Goal: Task Accomplishment & Management: Complete application form

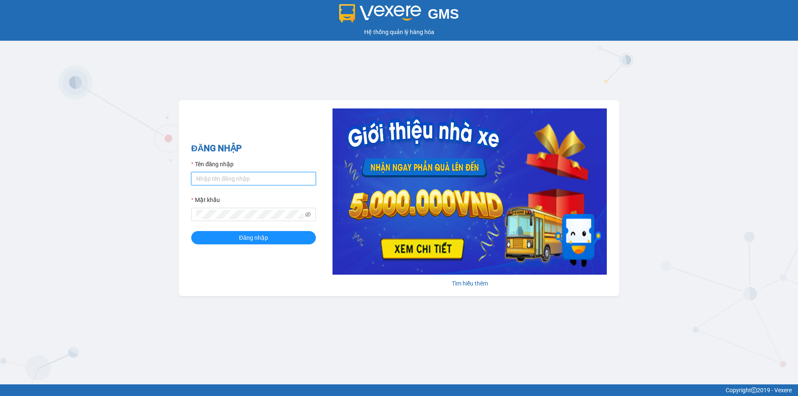
click at [265, 185] on input "Tên đăng nhập" at bounding box center [253, 178] width 125 height 13
type input "nguyenducanhnhanhang.longhoan"
click at [256, 221] on span at bounding box center [253, 214] width 125 height 13
click at [191, 231] on button "Đăng nhập" at bounding box center [253, 237] width 125 height 13
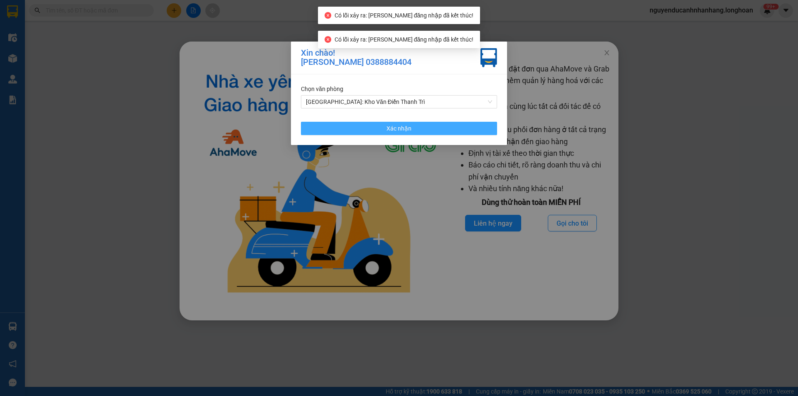
click at [385, 131] on button "Xác nhận" at bounding box center [399, 128] width 196 height 13
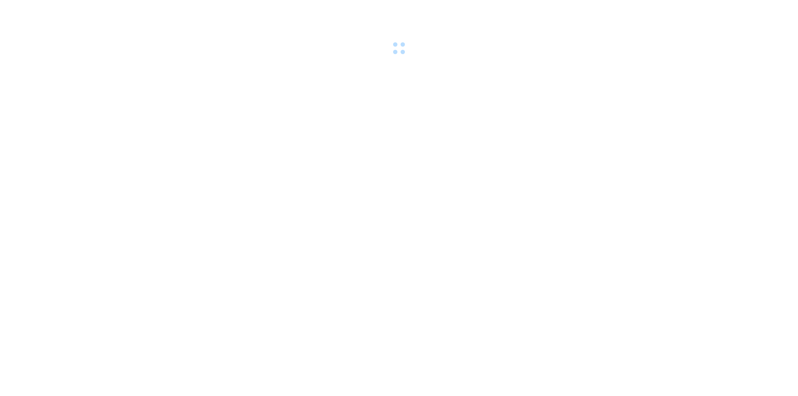
click at [606, 52] on div at bounding box center [399, 28] width 798 height 57
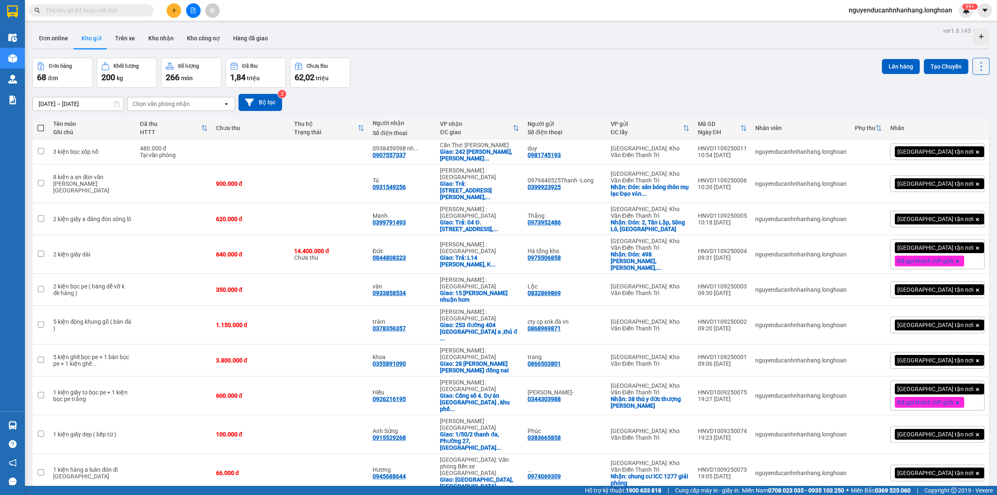
click at [418, 83] on div "Đơn hàng 68 đơn Khối lượng 200 kg Số lượng 266 món Đã thu 1,84 triệu Chưa thu 6…" at bounding box center [510, 73] width 957 height 30
click at [177, 9] on button at bounding box center [174, 10] width 15 height 15
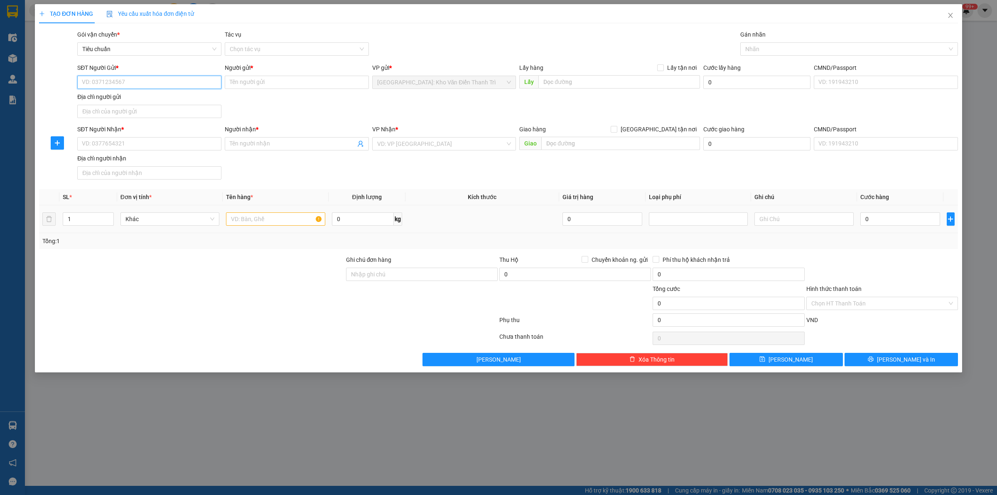
paste input "0866392865"
type input "0866392865"
click at [159, 144] on input "SĐT Người Nhận *" at bounding box center [149, 143] width 144 height 13
paste input "0972779900"
type input "0972779900"
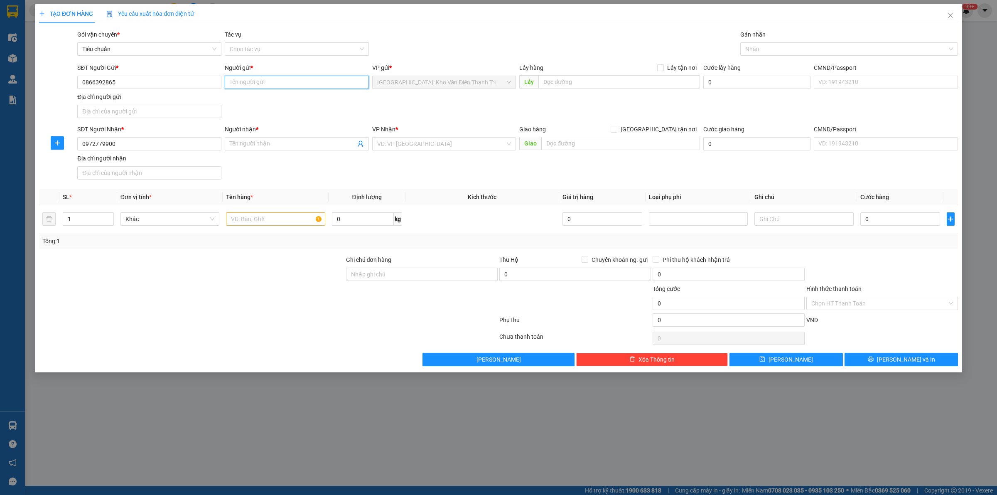
click at [258, 80] on input "Người gửi *" at bounding box center [297, 82] width 144 height 13
paste input "[PERSON_NAME]"
type input "[PERSON_NAME]"
click at [285, 144] on input "Người nhận *" at bounding box center [293, 143] width 126 height 9
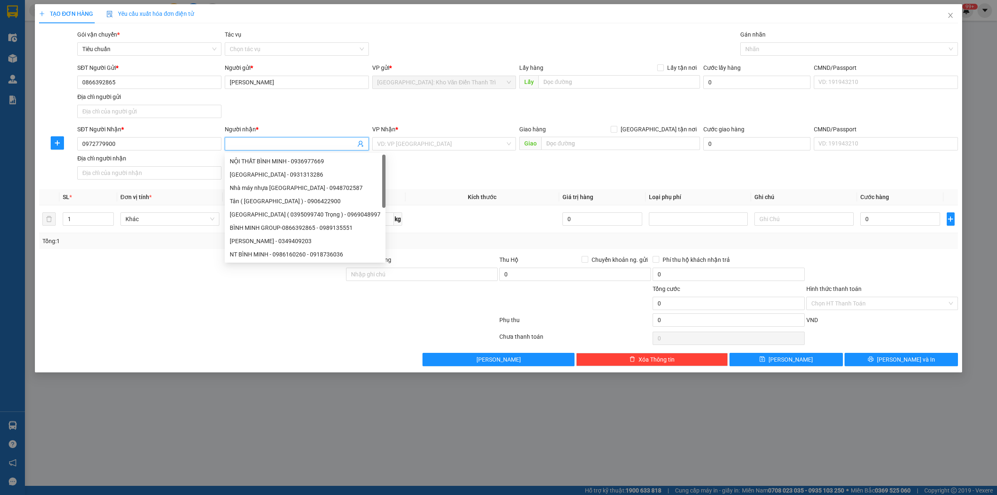
paste input "[PERSON_NAME]"
type input "[PERSON_NAME]"
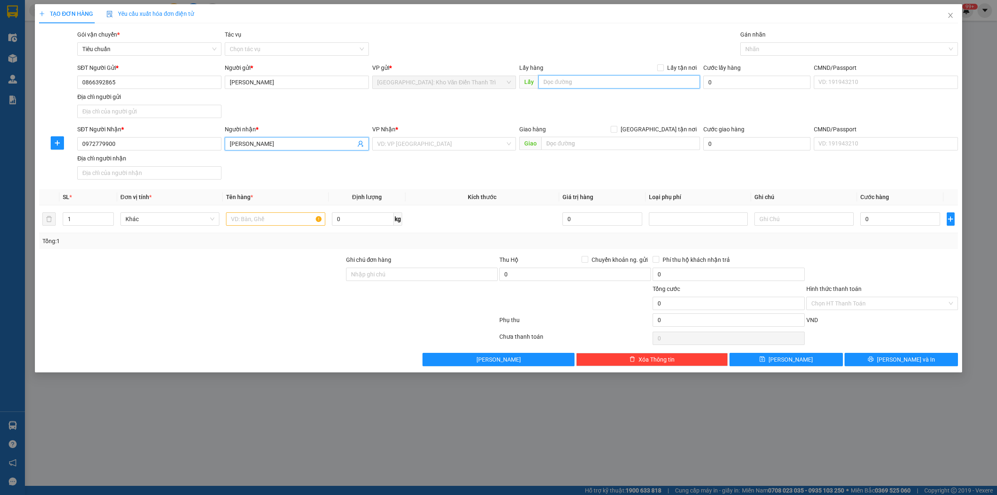
click at [602, 81] on input "text" at bounding box center [619, 81] width 162 height 13
paste input "31B ngõ 107 Thuý Lĩnh , [PERSON_NAME]"
type input "31B ngõ 107 Thuý Lĩnh , [PERSON_NAME]"
click at [663, 67] on input "Lấy tận nơi" at bounding box center [660, 67] width 6 height 6
checkbox input "true"
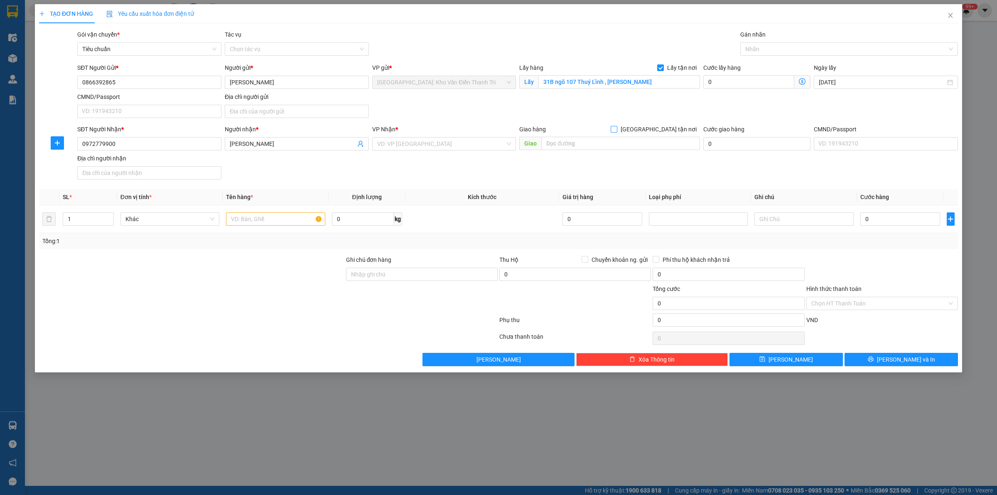
click at [616, 129] on input "[GEOGRAPHIC_DATA] tận nơi" at bounding box center [614, 129] width 6 height 6
checkbox input "true"
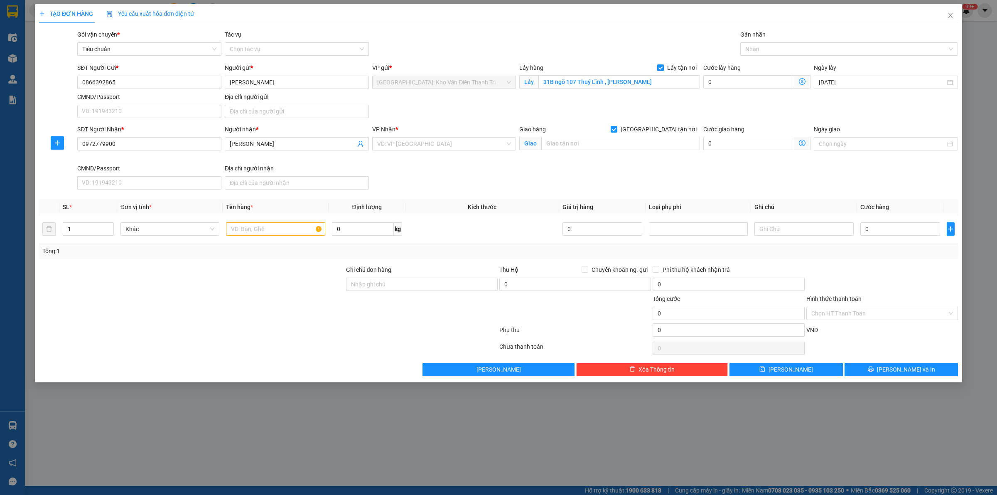
click at [630, 55] on div "Gói vận chuyển * Tiêu chuẩn Tác vụ Chọn tác vụ Gán nhãn Nhãn" at bounding box center [518, 44] width 884 height 29
click at [634, 141] on input "text" at bounding box center [620, 143] width 159 height 13
paste input "WHVJ+PMJ [GEOGRAPHIC_DATA], [GEOGRAPHIC_DATA]"
type input "WHVJ+PMJ [GEOGRAPHIC_DATA], [GEOGRAPHIC_DATA]"
click at [417, 148] on input "search" at bounding box center [441, 143] width 128 height 12
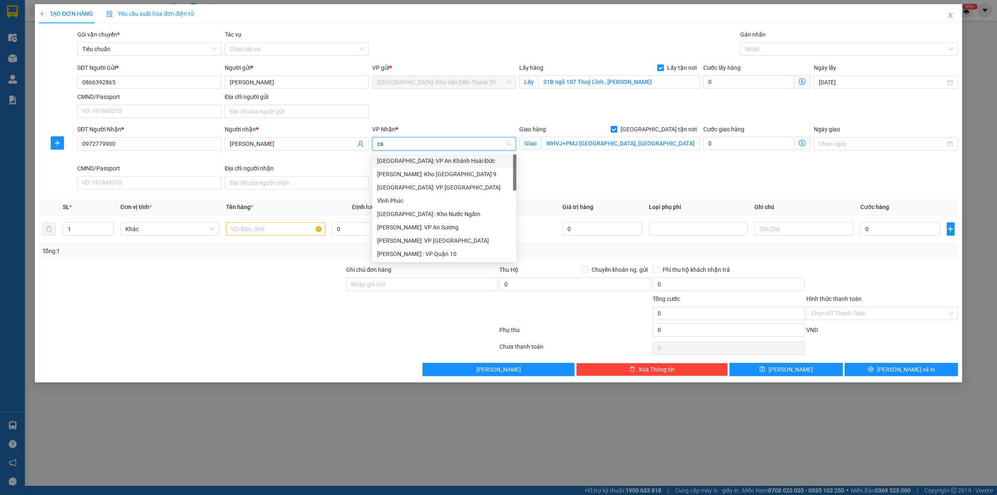
type input "can"
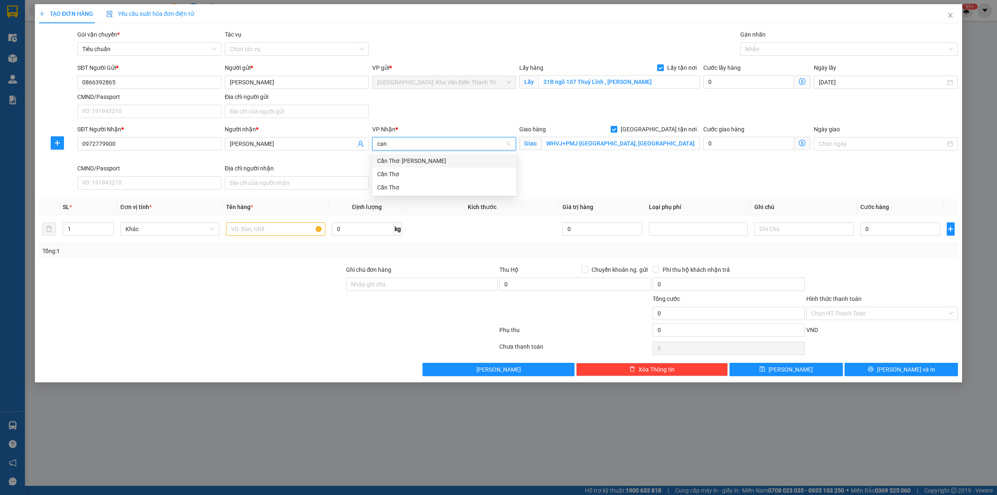
click at [417, 158] on div "Cần Thơ: [PERSON_NAME]" at bounding box center [444, 160] width 134 height 9
click at [547, 66] on div "Lấy hàng Lấy tận nơi" at bounding box center [609, 67] width 181 height 9
click at [784, 45] on div at bounding box center [844, 49] width 205 height 10
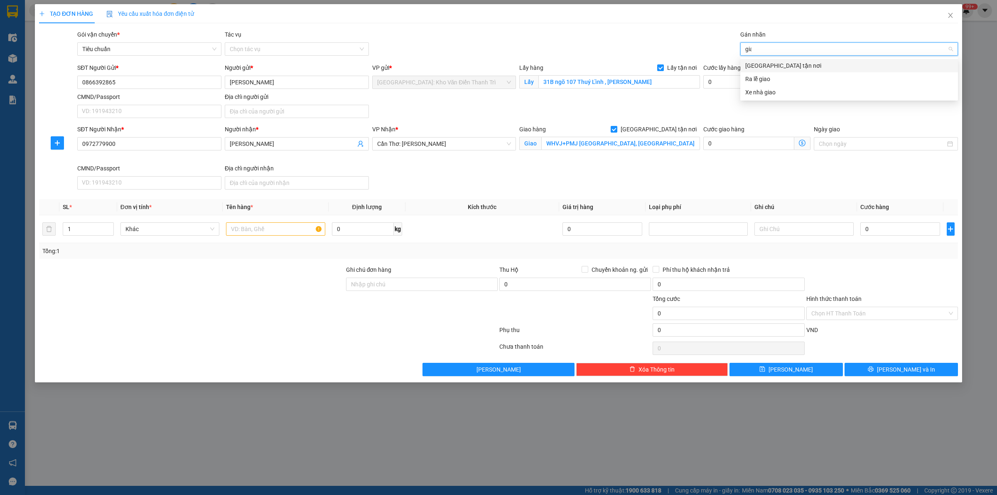
type input "giao"
click at [773, 63] on div "[GEOGRAPHIC_DATA] tận nơi" at bounding box center [849, 65] width 208 height 9
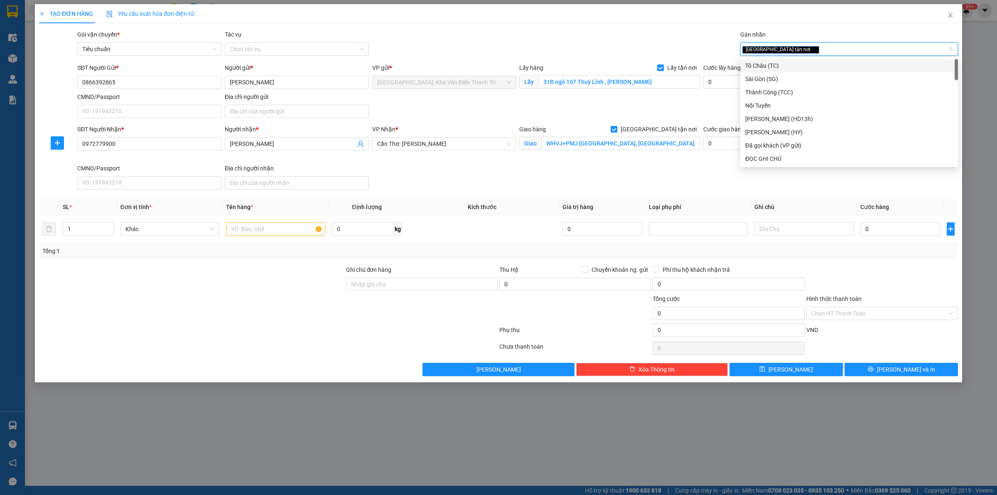
click at [613, 44] on div "Gói vận chuyển * Tiêu chuẩn Tác vụ Chọn tác vụ Gán nhãn Giao tận nơi" at bounding box center [518, 44] width 884 height 29
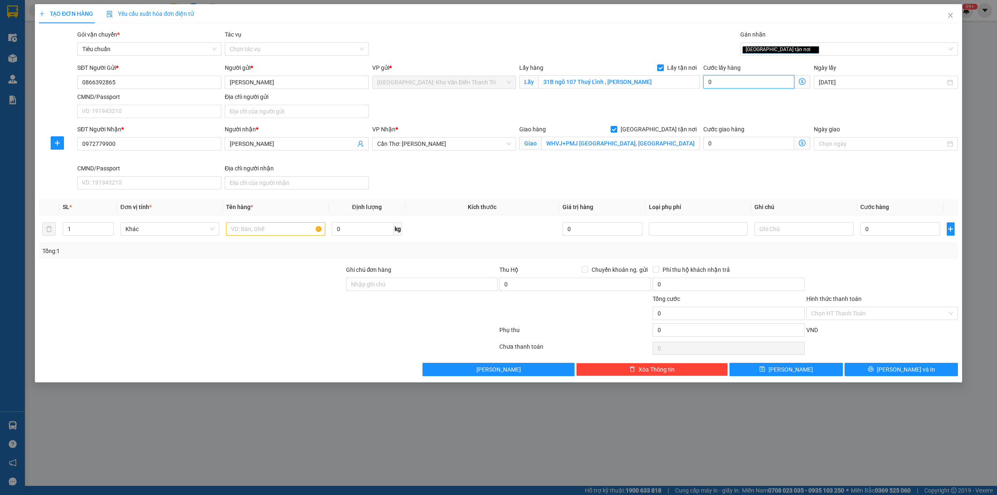
click at [746, 80] on input "0" at bounding box center [748, 81] width 91 height 13
type input "1"
type input "15"
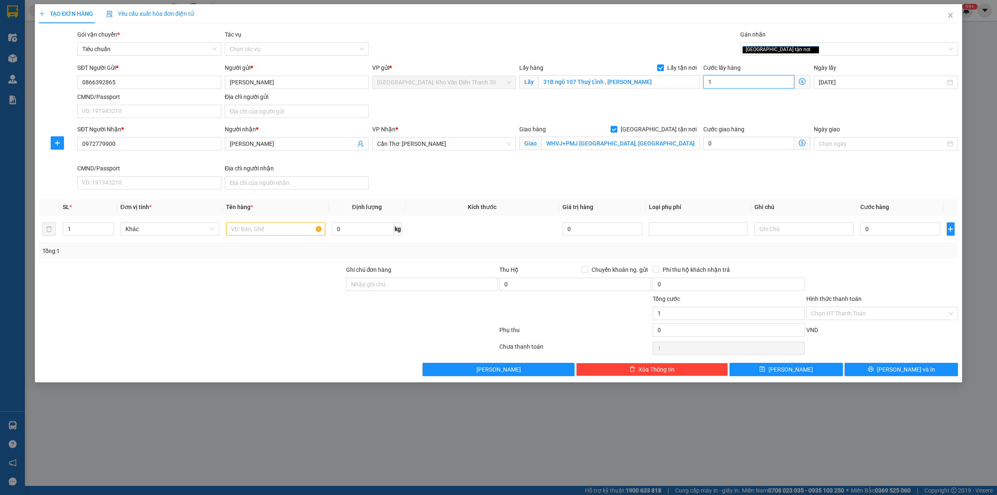
type input "15"
type input "150"
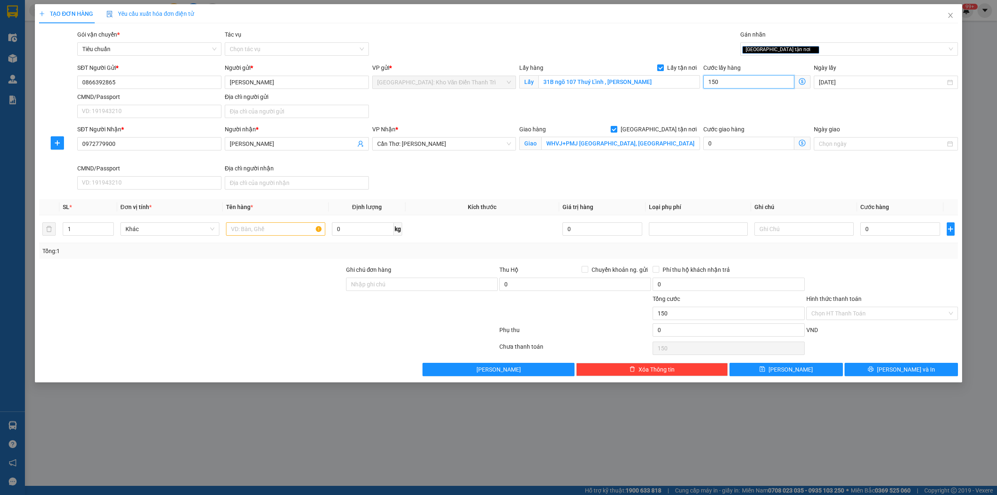
type input "1.500"
type input "15.000"
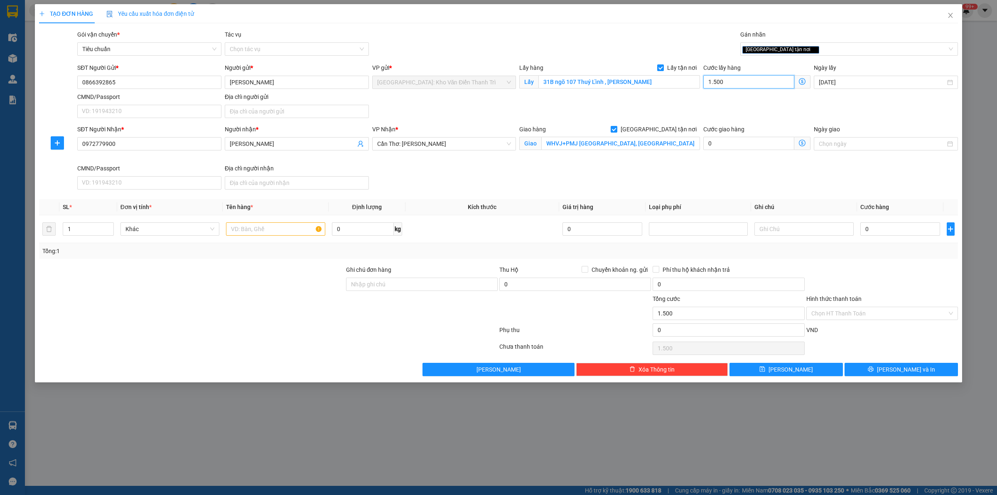
type input "15.000"
type input "150.000"
click at [797, 231] on input "0" at bounding box center [900, 228] width 80 height 13
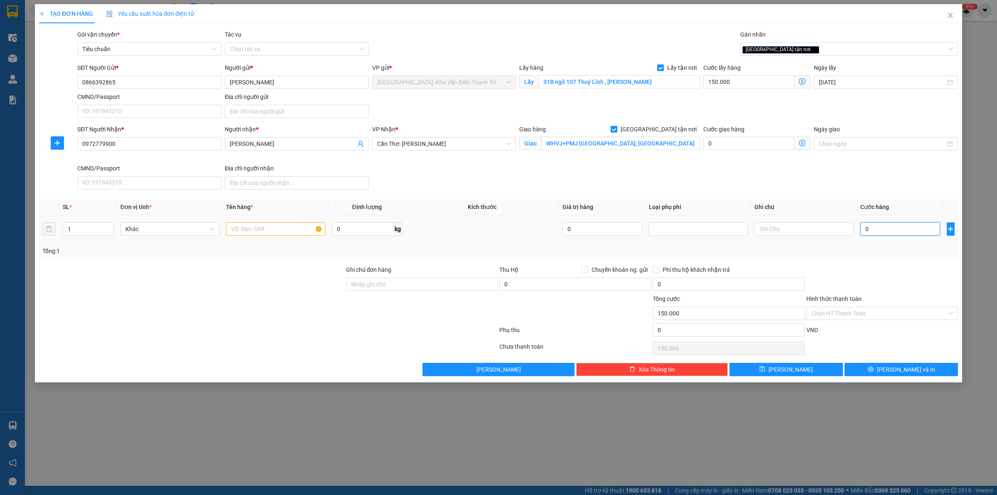
type input "1"
type input "150.001"
type input "16"
type input "150.016"
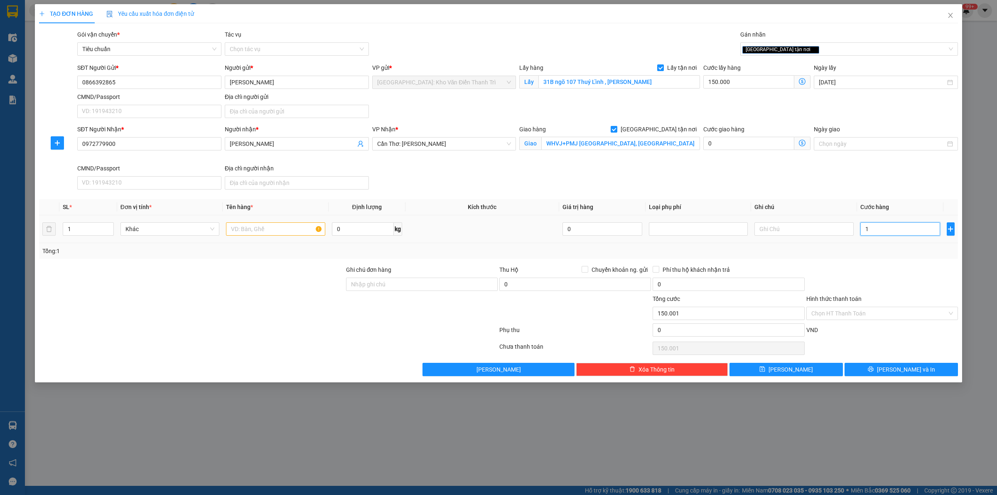
type input "150.016"
type input "160"
type input "150.160"
type input "1.600"
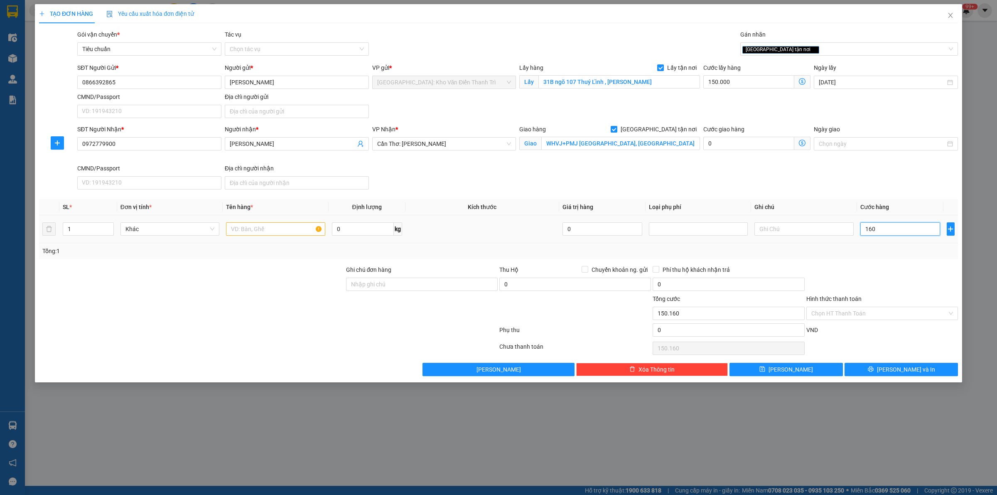
type input "151.600"
type input "16.000"
type input "166.000"
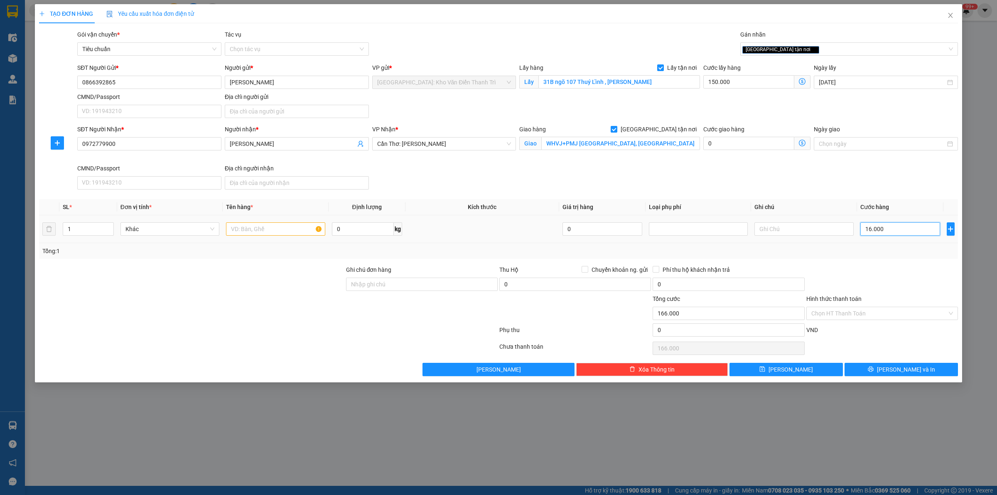
type input "160.000"
type input "310.000"
type input "1.600.000"
type input "1.750.000"
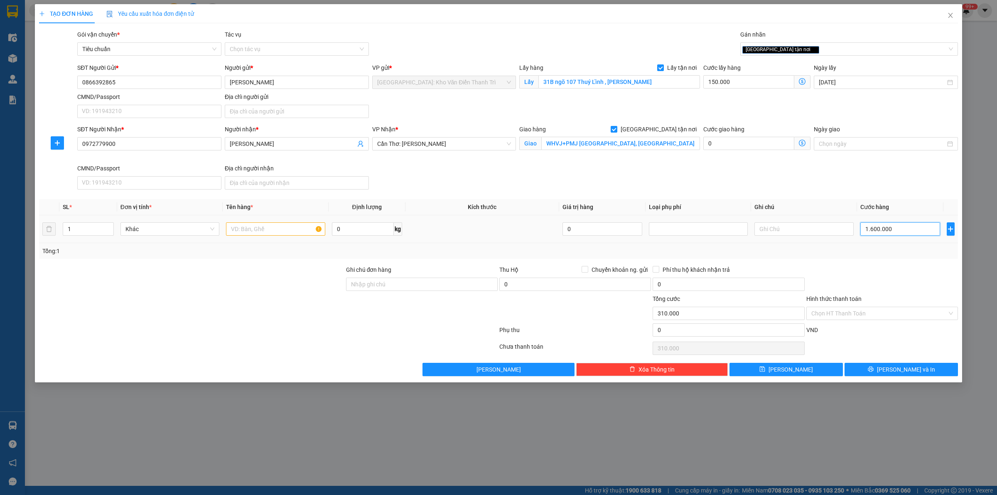
type input "1.750.000"
type input "16.000.000"
type input "16.150.000"
type input "1.600.000"
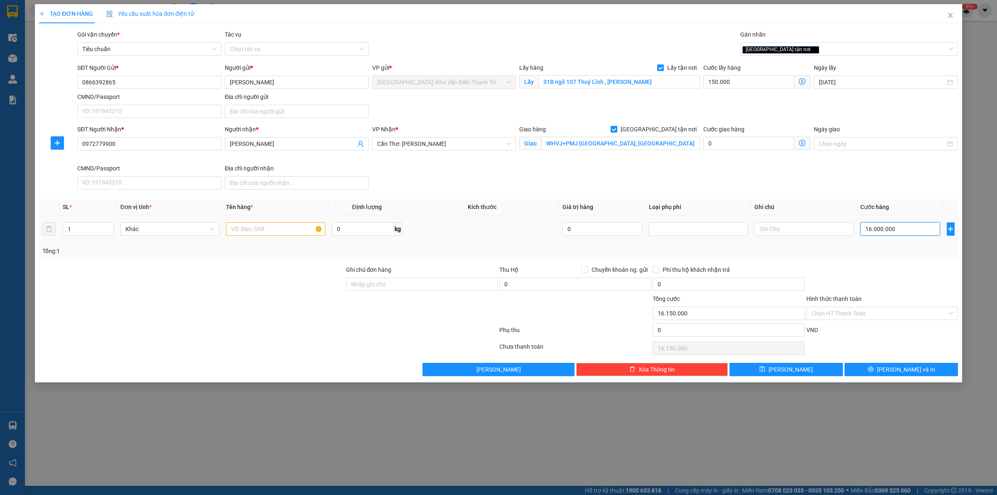
type input "1.750.000"
type input "1.600.000"
click at [791, 175] on div "SĐT Người Nhận * 0972779900 Người nhận * [PERSON_NAME] VP Nhận * [GEOGRAPHIC_DA…" at bounding box center [518, 159] width 884 height 68
click at [590, 268] on span "Chuyển khoản ng. gửi" at bounding box center [619, 269] width 63 height 9
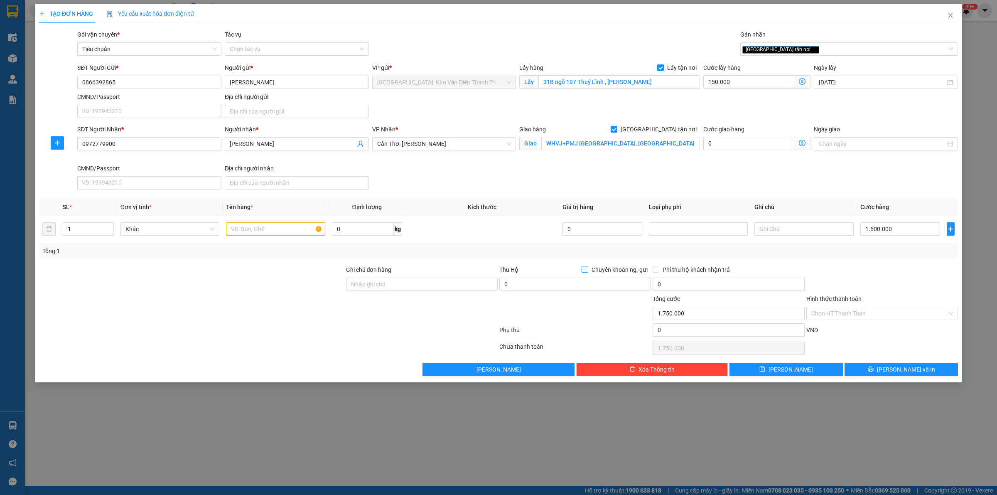
click at [587, 268] on input "Chuyển khoản ng. gửi" at bounding box center [585, 269] width 6 height 6
checkbox input "true"
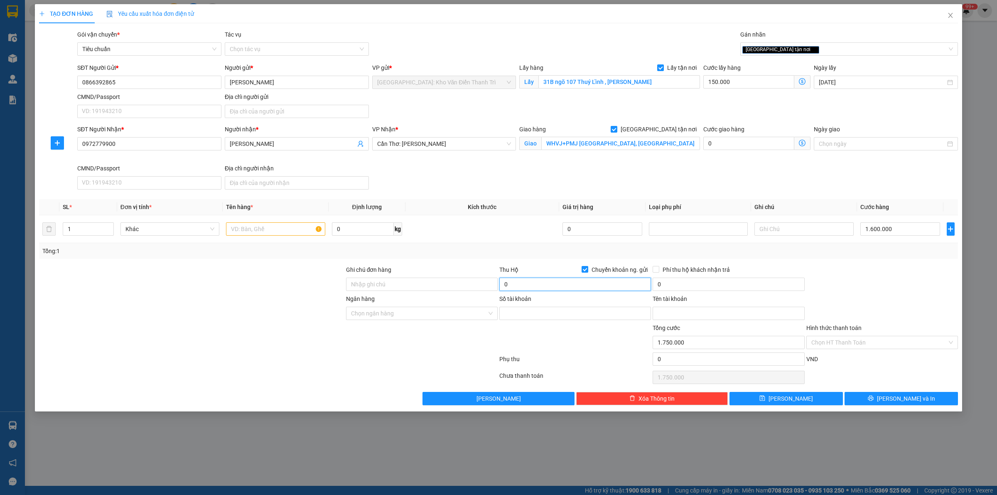
click at [550, 287] on input "0" at bounding box center [575, 283] width 152 height 13
type input "36.500.000"
click at [538, 316] on input "Số tài khoản" at bounding box center [575, 313] width 152 height 13
paste input "9924606999"
type input "9924606999"
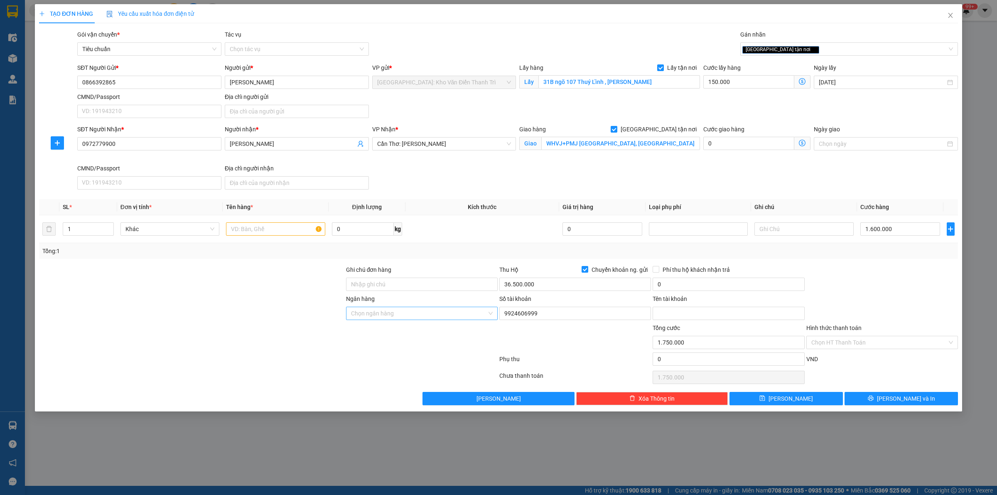
click at [428, 317] on input "Ngân hàng" at bounding box center [419, 313] width 136 height 12
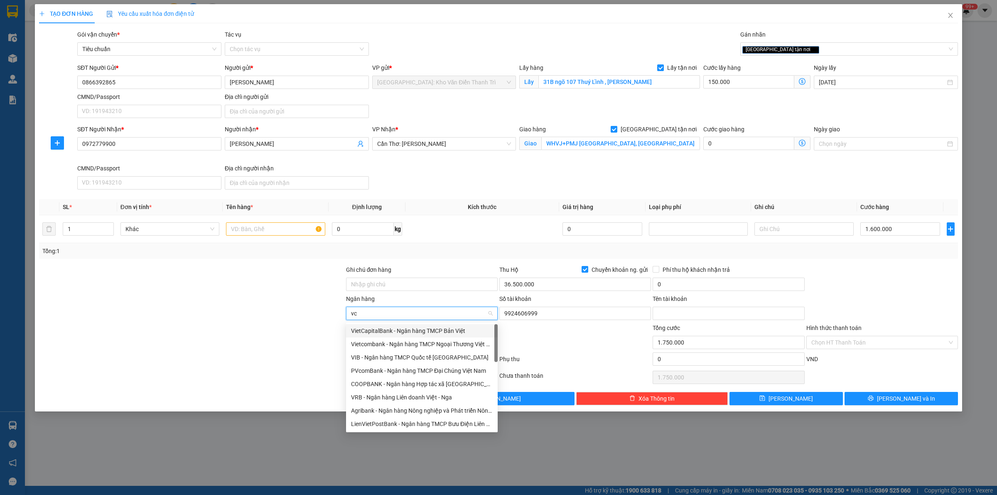
type input "vcb"
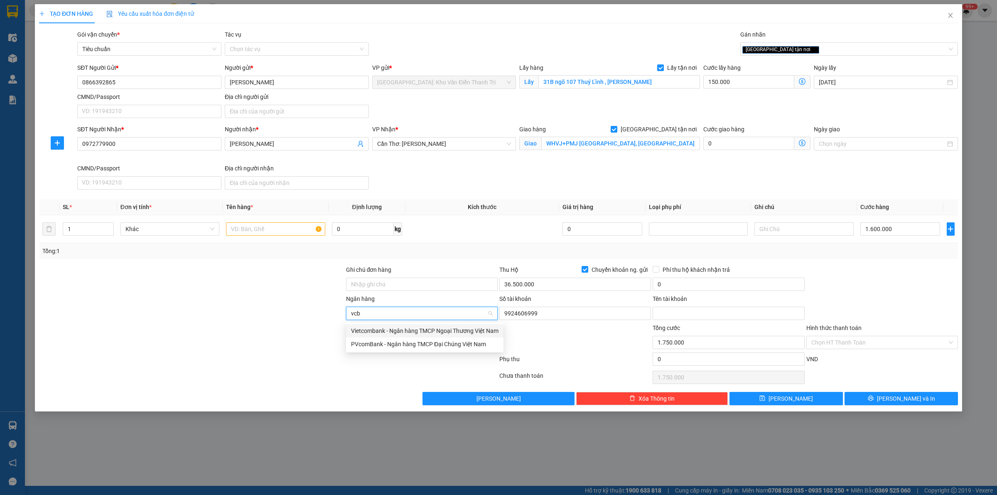
click at [410, 331] on div "Vietcombank - Ngân hàng TMCP Ngoại Thương Việt Nam" at bounding box center [424, 330] width 147 height 9
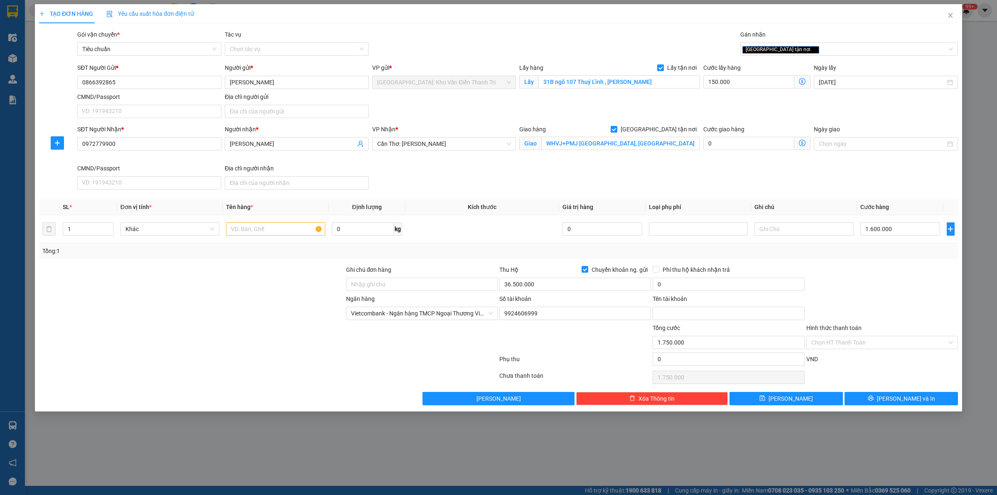
click at [228, 339] on div at bounding box center [191, 337] width 307 height 29
click at [676, 317] on input "Tên tài khoản" at bounding box center [729, 313] width 152 height 13
paste input "VI VAN THINH"
type input "VI VAN THINH"
click at [270, 231] on input "text" at bounding box center [275, 228] width 99 height 13
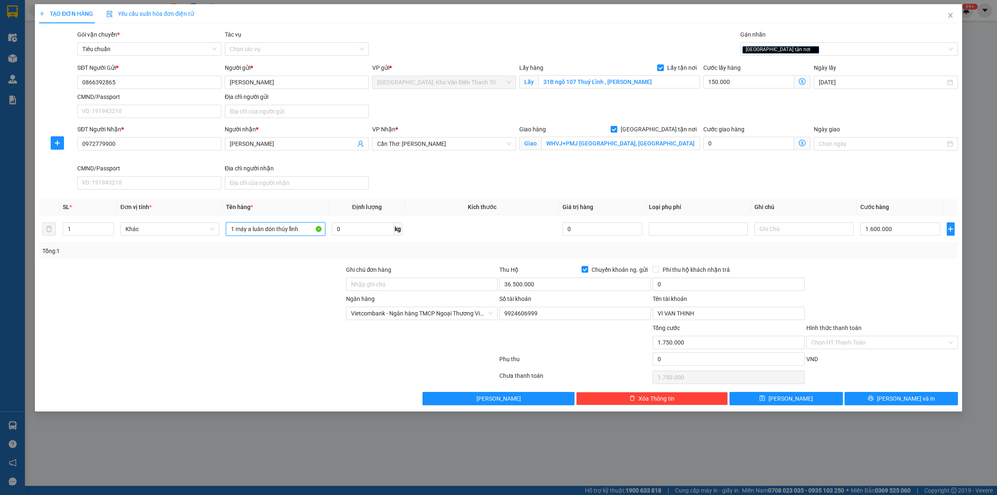
type input "1 máy a luân dón thúy lĩnh"
click at [239, 331] on div at bounding box center [191, 337] width 307 height 29
click at [707, 283] on input "0" at bounding box center [729, 283] width 152 height 13
type input "80.000"
click at [110, 383] on div at bounding box center [268, 377] width 460 height 17
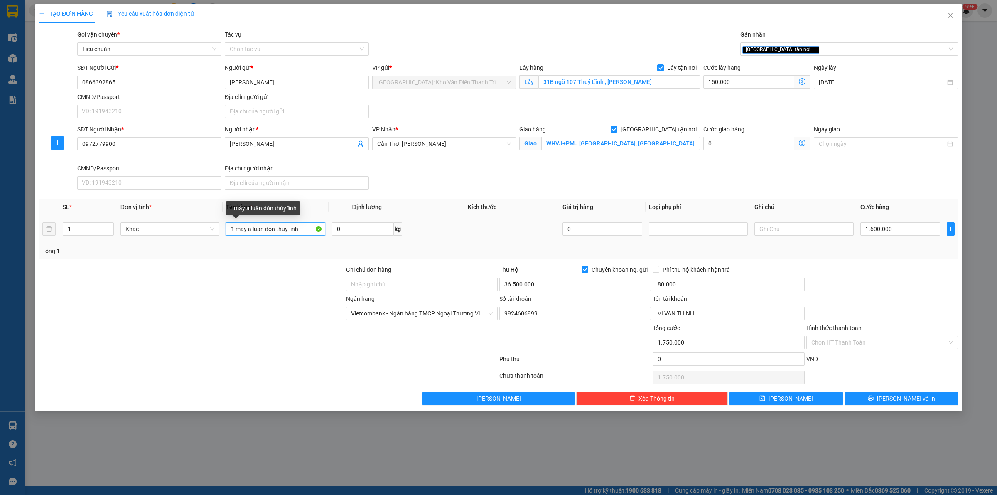
drag, startPoint x: 246, startPoint y: 231, endPoint x: 221, endPoint y: 234, distance: 24.6
click at [221, 234] on tr "1 Khác 1 máy a luân dón thúy lĩnh 0 kg 0 1.600.000" at bounding box center [498, 229] width 919 height 28
paste input "02 kiện (01 máy phát điện + 01 tủ)"
type input "02 kiện (01 máy phát điện + 01 tủ) a luân dón thúy lĩnh"
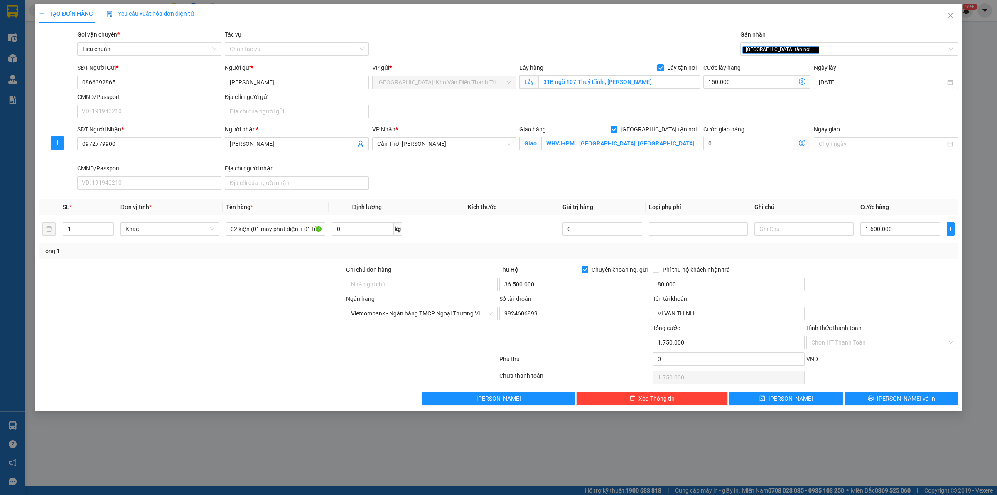
click at [287, 304] on div at bounding box center [191, 308] width 307 height 29
click at [792, 395] on span "[PERSON_NAME]" at bounding box center [790, 398] width 44 height 9
checkbox input "false"
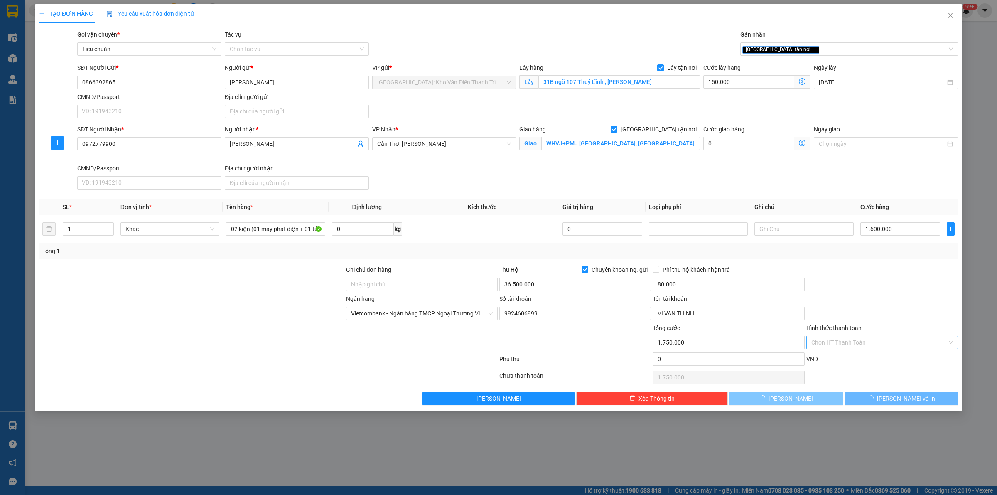
type input "0"
checkbox input "false"
type input "0"
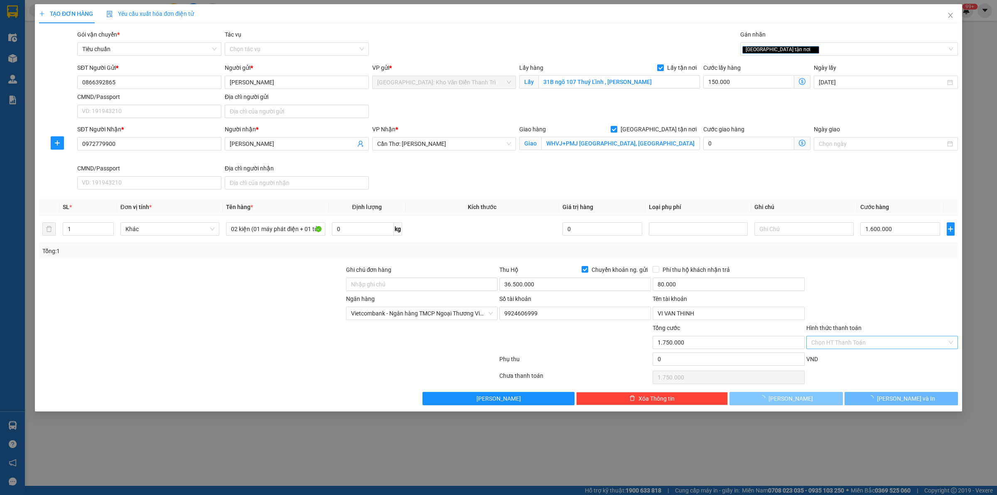
type input "0"
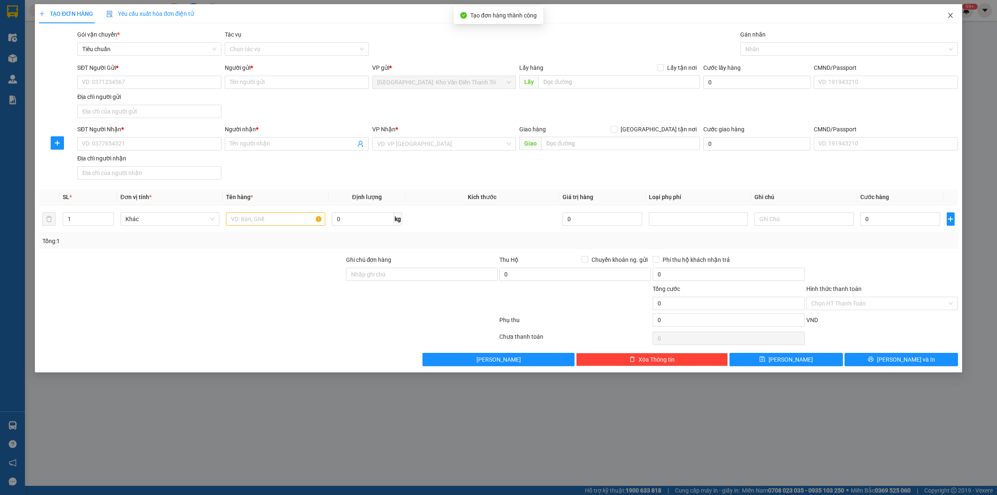
click at [797, 17] on span "Close" at bounding box center [950, 15] width 23 height 23
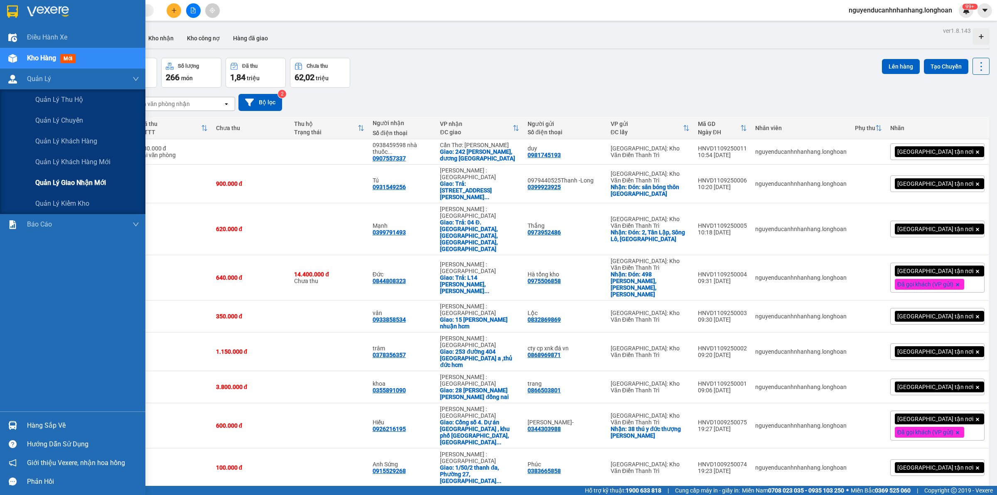
click at [75, 179] on span "Quản lý giao nhận mới" at bounding box center [70, 182] width 71 height 10
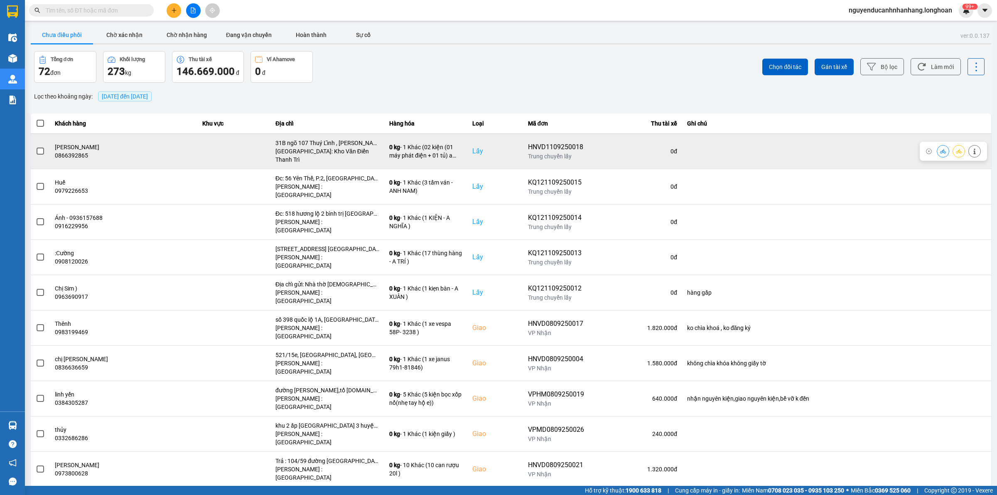
click at [547, 142] on div "HNVD1109250018" at bounding box center [556, 147] width 56 height 10
copy div "HNVD1109250018"
click at [797, 148] on icon at bounding box center [959, 151] width 6 height 6
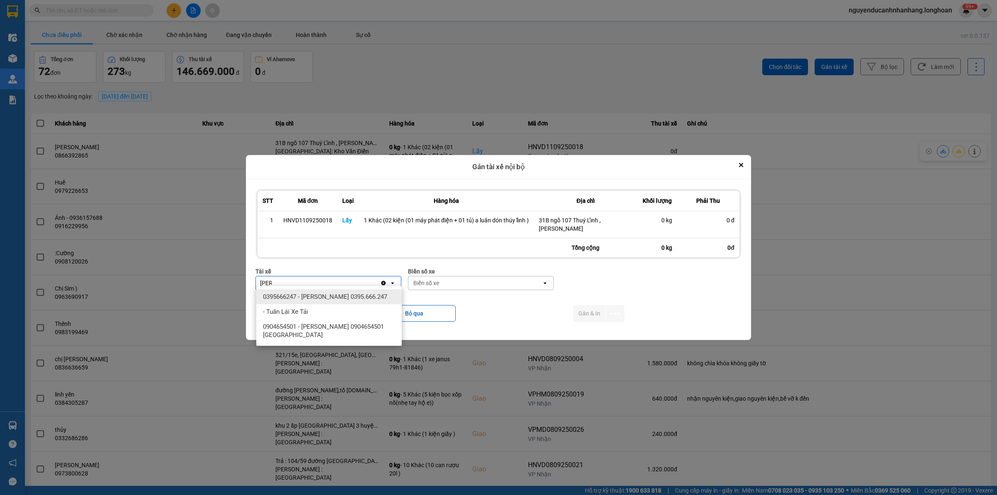
type input "[PERSON_NAME]"
drag, startPoint x: 351, startPoint y: 298, endPoint x: 366, endPoint y: 299, distance: 14.1
click at [351, 298] on span "0395666247 - [PERSON_NAME] 0395.666.247" at bounding box center [325, 296] width 124 height 8
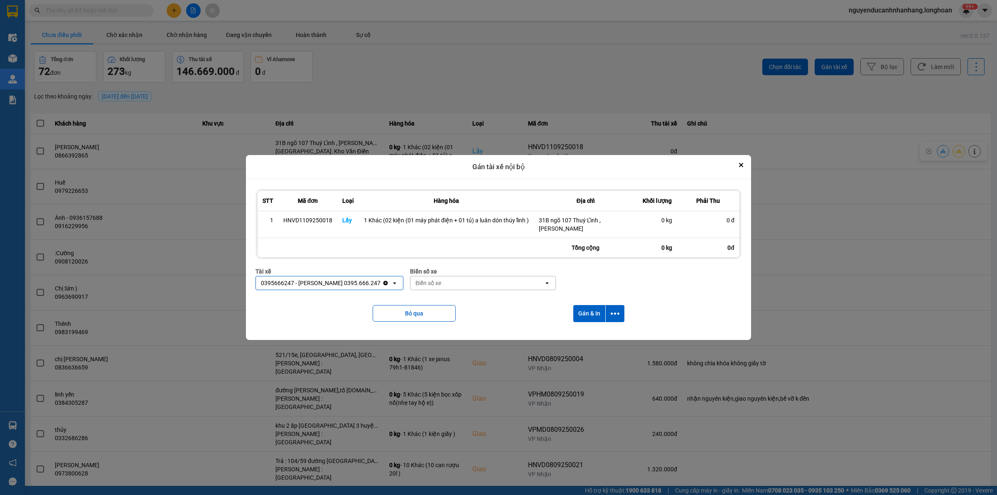
click at [472, 284] on div "Biển số xe" at bounding box center [476, 282] width 133 height 13
type input "31"
click at [486, 300] on div "29K-105.31" at bounding box center [480, 296] width 145 height 15
click at [614, 309] on icon "dialog" at bounding box center [615, 313] width 9 height 9
click at [598, 334] on div "Chỉ gán tài" at bounding box center [592, 332] width 49 height 8
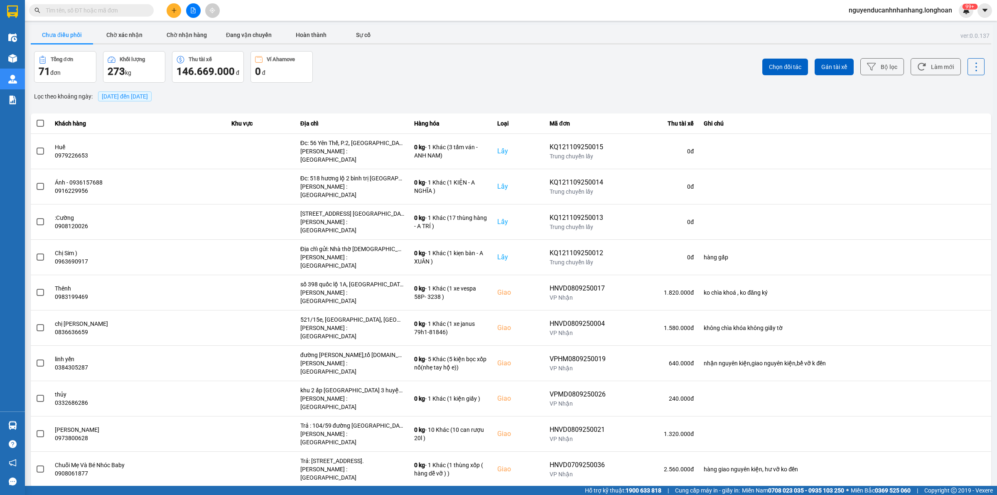
click at [174, 12] on icon "plus" at bounding box center [174, 10] width 6 height 6
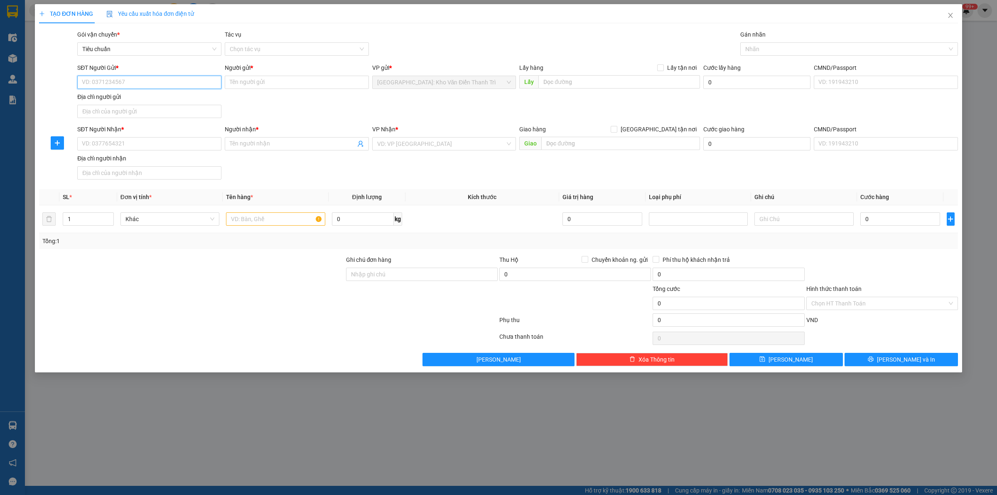
paste input "0937184688"
type input "0937184688"
click at [152, 144] on input "SĐT Người Nhận *" at bounding box center [149, 143] width 144 height 13
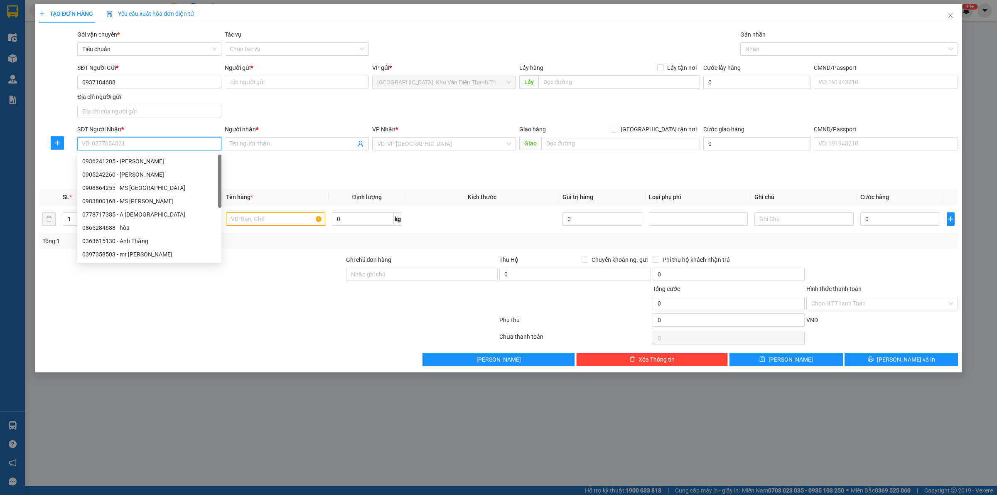
paste input "0937184688"
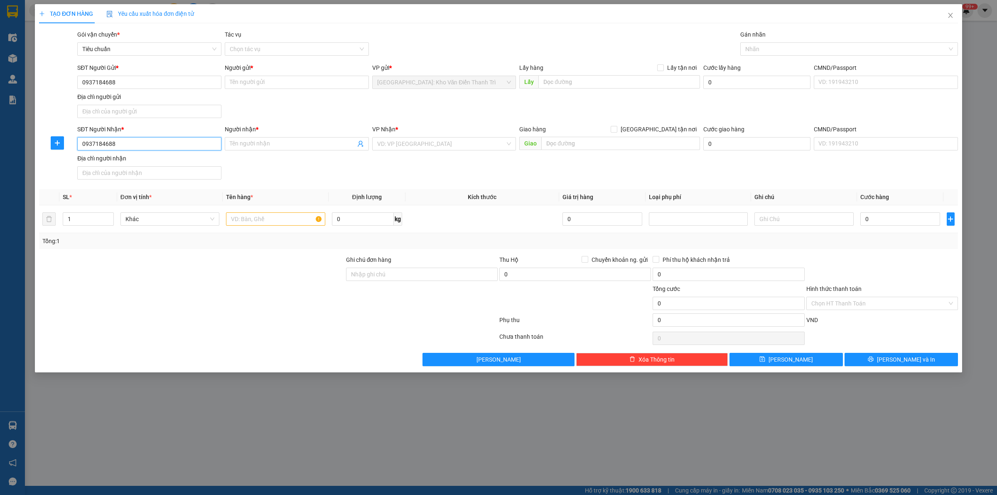
type input "0937184688"
click at [242, 74] on div "Người gửi *" at bounding box center [297, 69] width 144 height 12
click at [244, 80] on input "Người gửi *" at bounding box center [297, 82] width 144 height 13
type input "Duyên"
click at [616, 81] on input "text" at bounding box center [619, 81] width 162 height 13
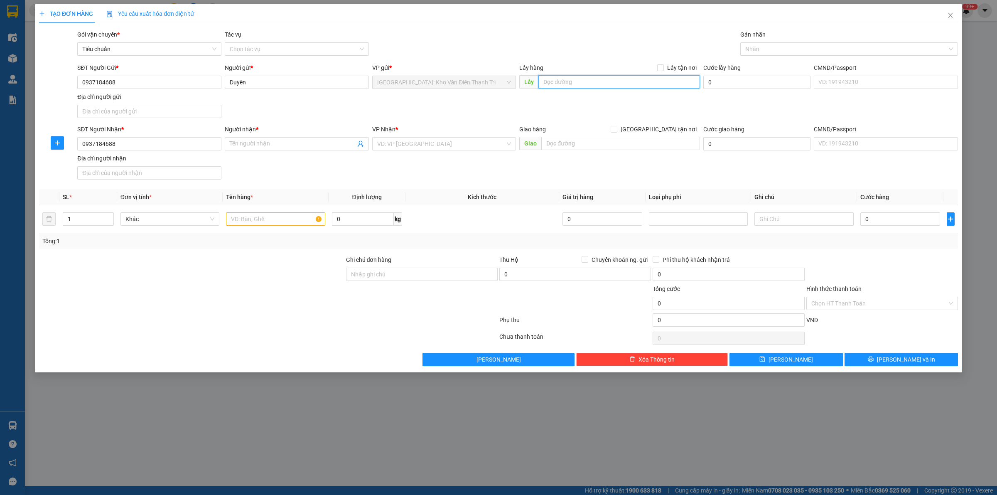
paste input "lô số 4 đối diện cty sơn jymec điểm công nghiệp di [GEOGRAPHIC_DATA] huyện [GEO…"
type input "lô số 4 đối diện cty sơn jymec điểm công nghiệp di [GEOGRAPHIC_DATA] huyện [GEO…"
click at [669, 69] on span "Lấy tận nơi" at bounding box center [682, 67] width 36 height 9
click at [663, 69] on input "Lấy tận nơi" at bounding box center [660, 67] width 6 height 6
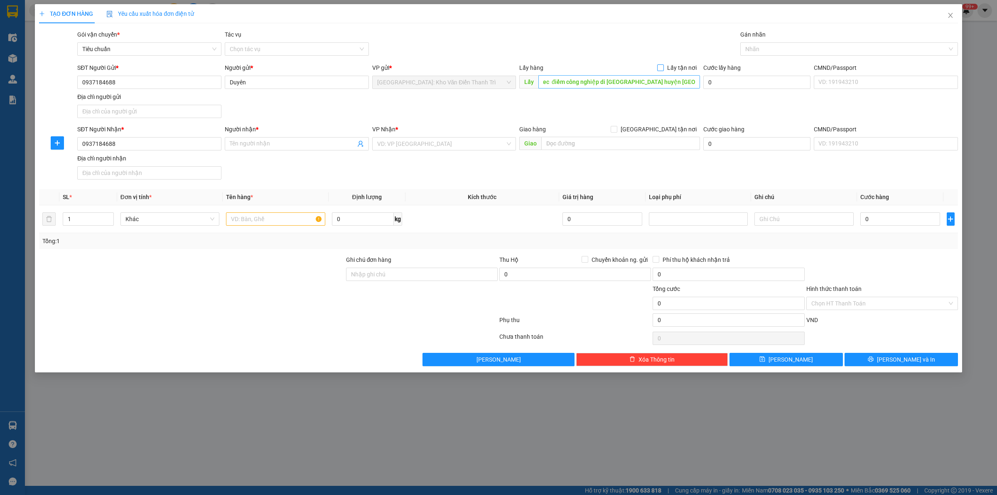
checkbox input "true"
click at [617, 131] on span at bounding box center [614, 129] width 7 height 7
click at [616, 131] on input "[GEOGRAPHIC_DATA] tận nơi" at bounding box center [614, 129] width 6 height 6
checkbox input "true"
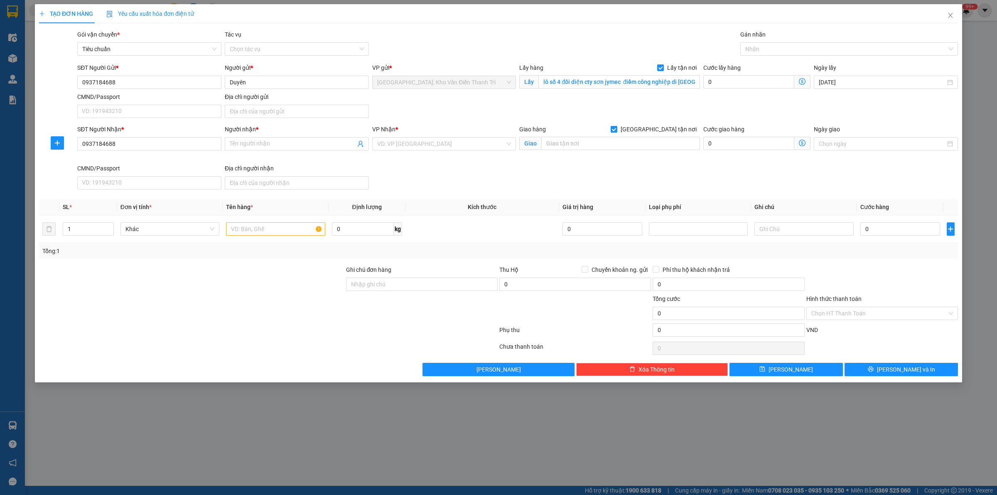
click at [599, 26] on div "TẠO ĐƠN HÀNG Yêu cầu xuất hóa đơn điện tử Transit Pickup Surcharge Ids Transit …" at bounding box center [498, 190] width 919 height 372
click at [588, 143] on input "text" at bounding box center [620, 143] width 159 height 13
paste input "[GEOGRAPHIC_DATA] [GEOGRAPHIC_DATA]"
type input "[GEOGRAPHIC_DATA] [GEOGRAPHIC_DATA]"
click at [433, 147] on input "search" at bounding box center [441, 143] width 128 height 12
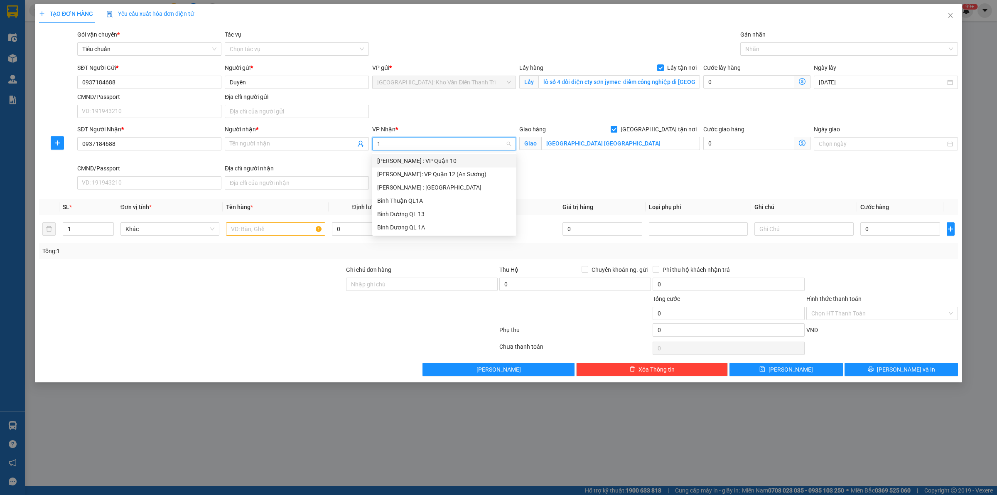
type input "12"
click at [439, 174] on div "[PERSON_NAME] : [GEOGRAPHIC_DATA]" at bounding box center [444, 173] width 134 height 9
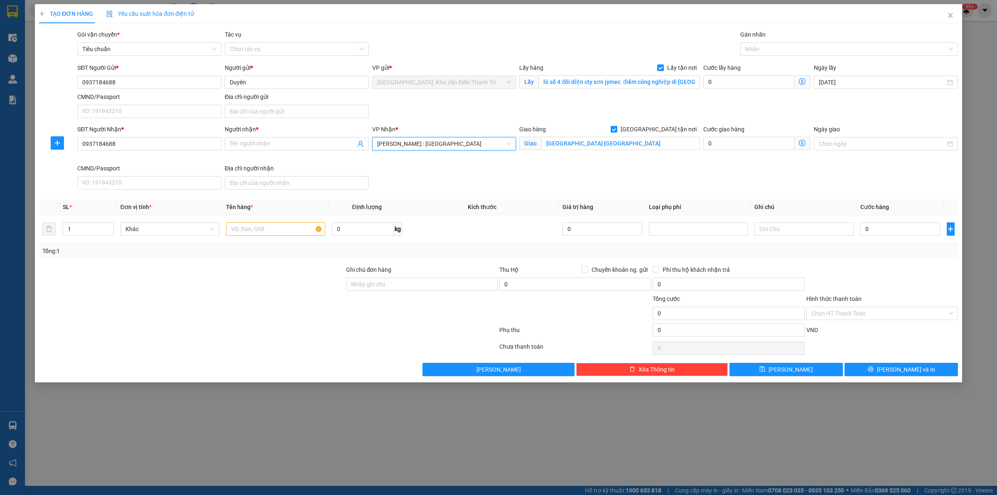
drag, startPoint x: 560, startPoint y: 60, endPoint x: 575, endPoint y: 59, distance: 15.4
click at [561, 59] on div "Transit Pickup Surcharge Ids Transit Deliver Surcharge Ids Transit Deliver Surc…" at bounding box center [498, 203] width 919 height 346
click at [778, 53] on div at bounding box center [844, 49] width 205 height 10
type input "giao"
click at [783, 68] on div "[GEOGRAPHIC_DATA] tận nơi" at bounding box center [849, 65] width 208 height 9
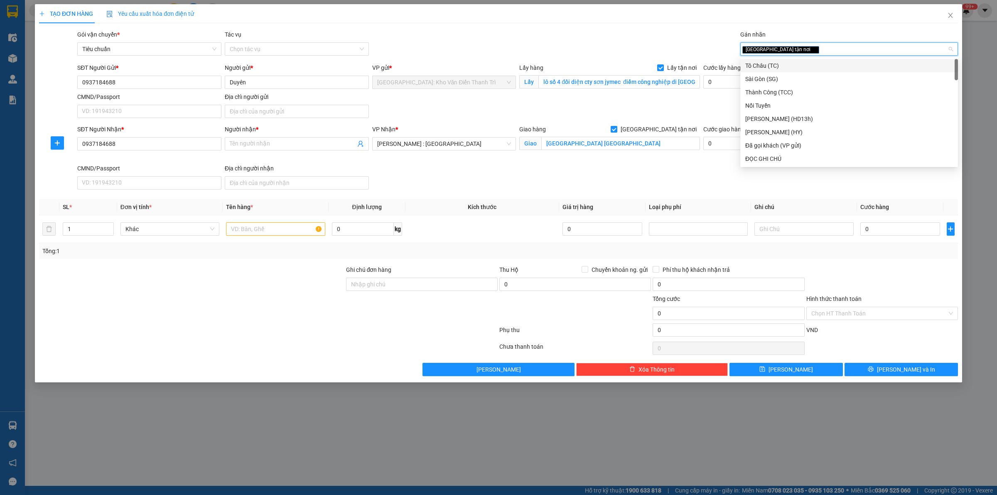
click at [575, 57] on div "Gói vận chuyển * Tiêu chuẩn Tác vụ Chọn tác vụ Gán nhãn Giao tận nơi" at bounding box center [518, 44] width 884 height 29
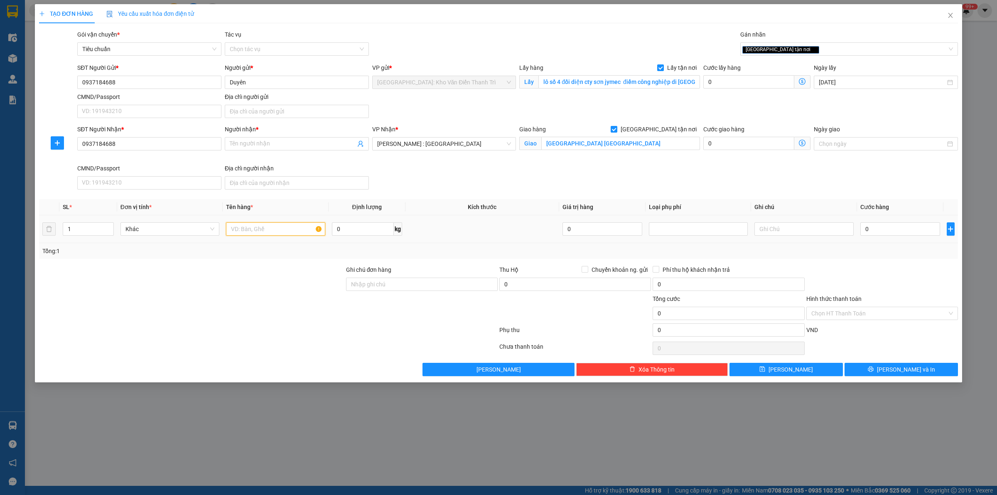
click at [281, 228] on input "text" at bounding box center [275, 228] width 99 height 13
paste input "1 kiện 120x70x40-50kg"
type input "1 kiện 120x70x40-50kg a bình đón di [GEOGRAPHIC_DATA]"
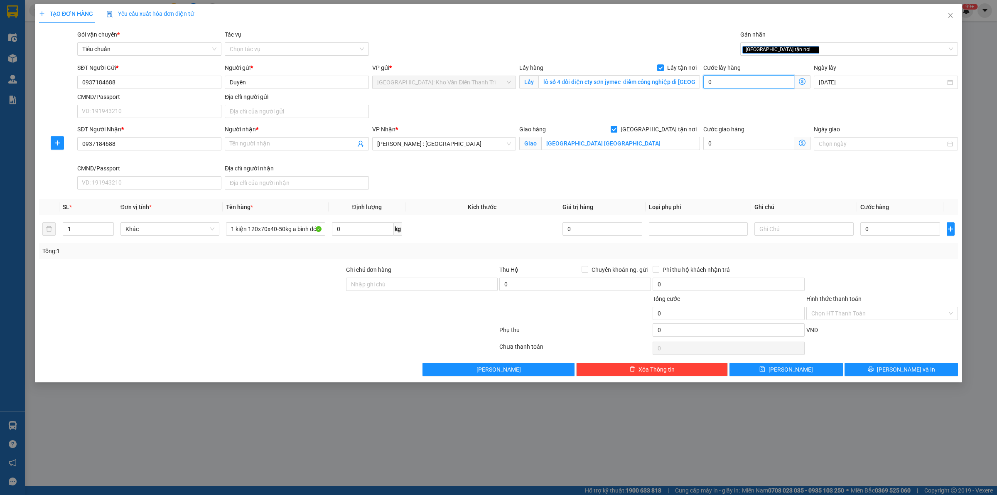
click at [763, 84] on input "0" at bounding box center [748, 81] width 91 height 13
type input "6"
type input "65"
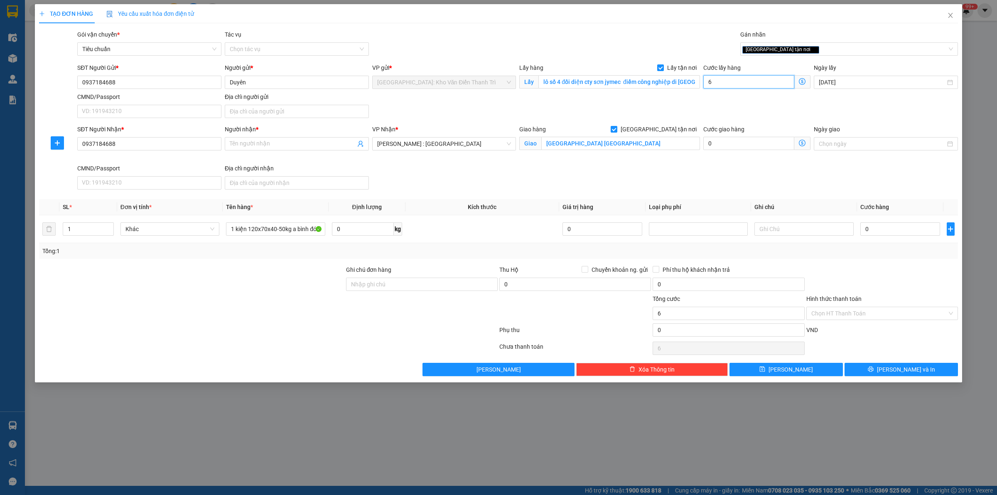
type input "65"
type input "650"
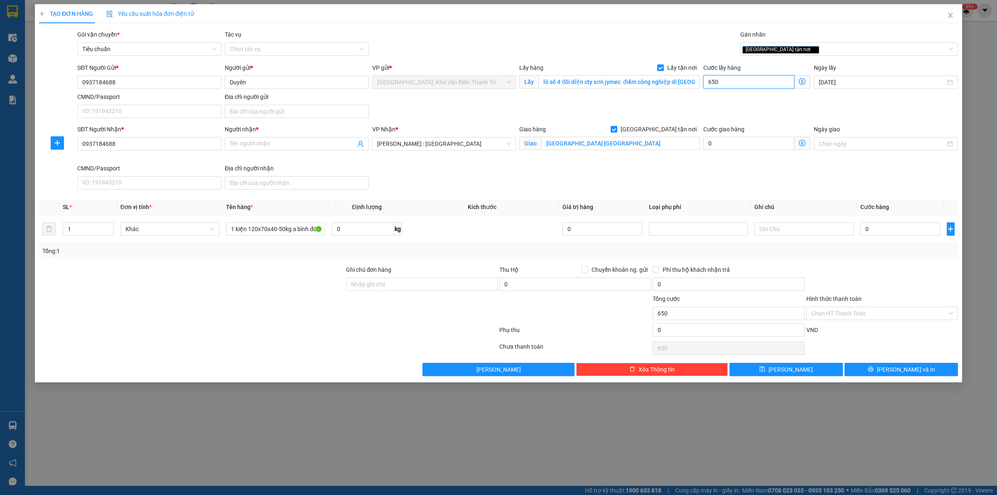
type input "6.500"
type input "65.000"
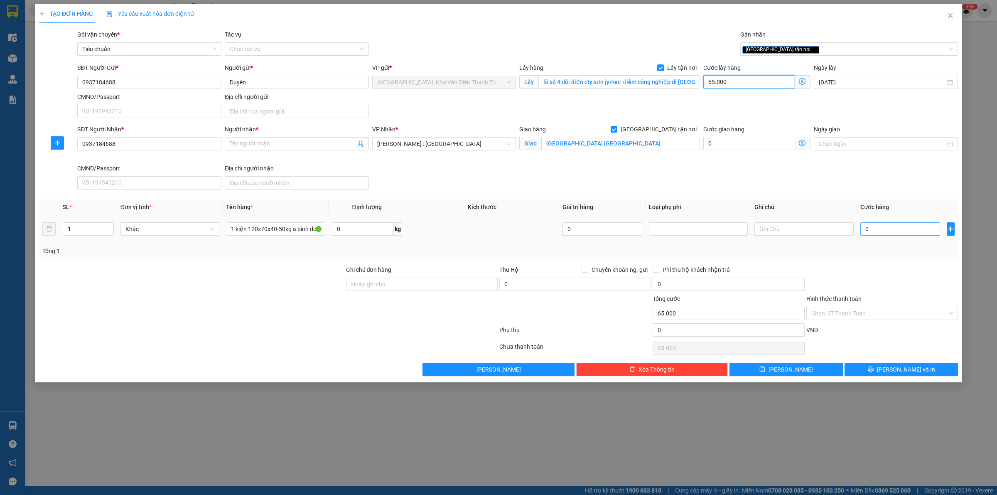
type input "65.000"
click at [797, 233] on input "0" at bounding box center [900, 228] width 80 height 13
type input "4"
type input "65.004"
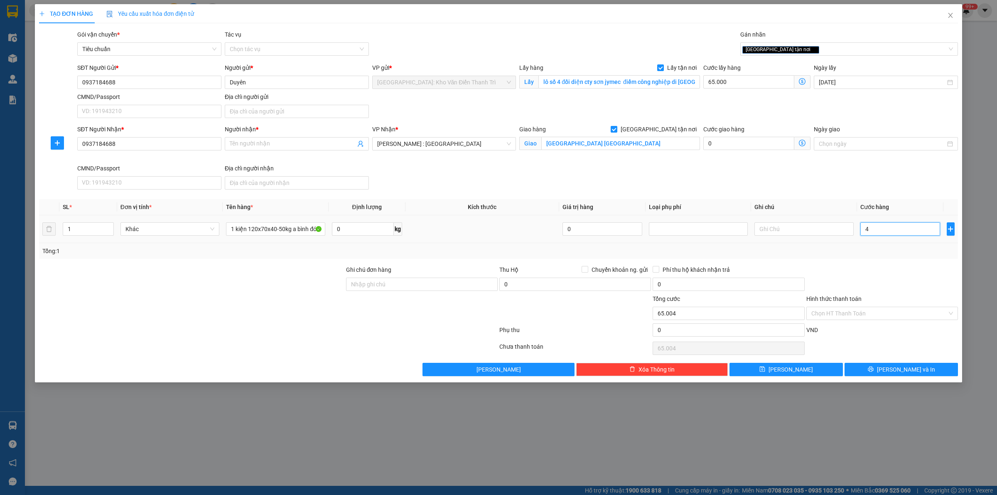
type input "47"
type input "65.047"
type input "470"
type input "65.470"
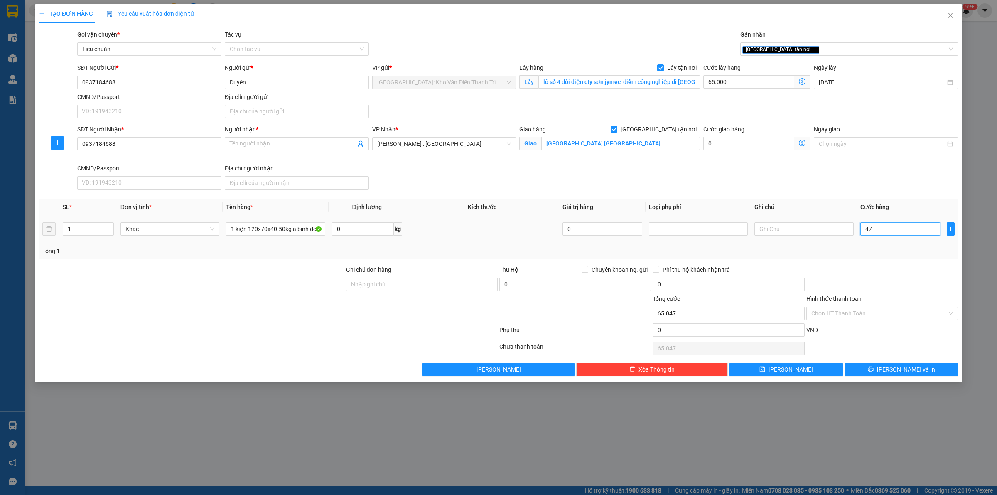
type input "65.470"
type input "4.700"
type input "69.700"
type input "47.000"
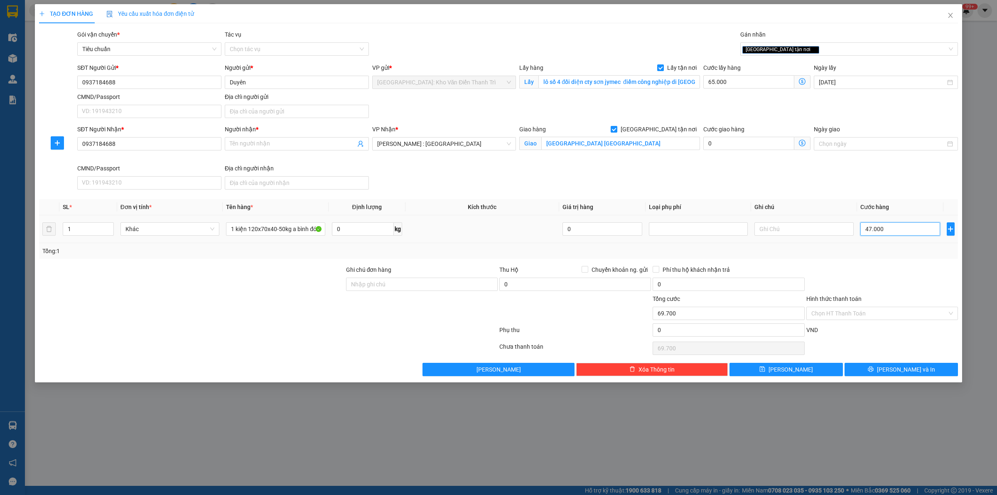
type input "112.000"
type input "470.000"
type input "535.000"
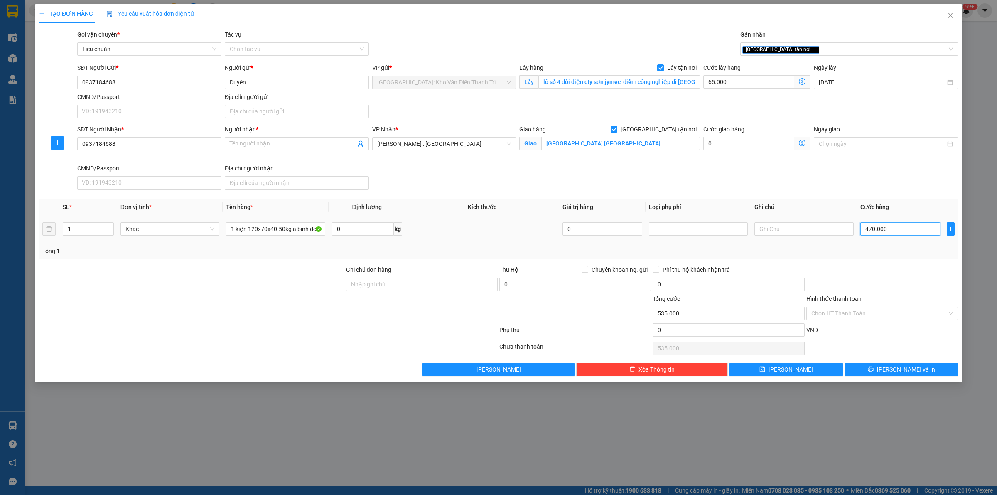
type input "470.000"
click at [274, 138] on span at bounding box center [297, 143] width 144 height 13
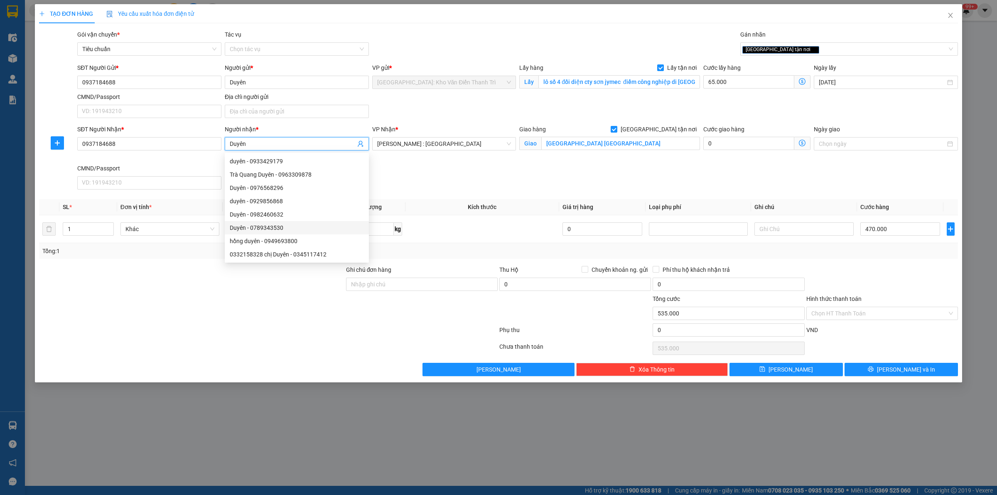
type input "Duyên"
click at [239, 334] on div at bounding box center [268, 331] width 460 height 17
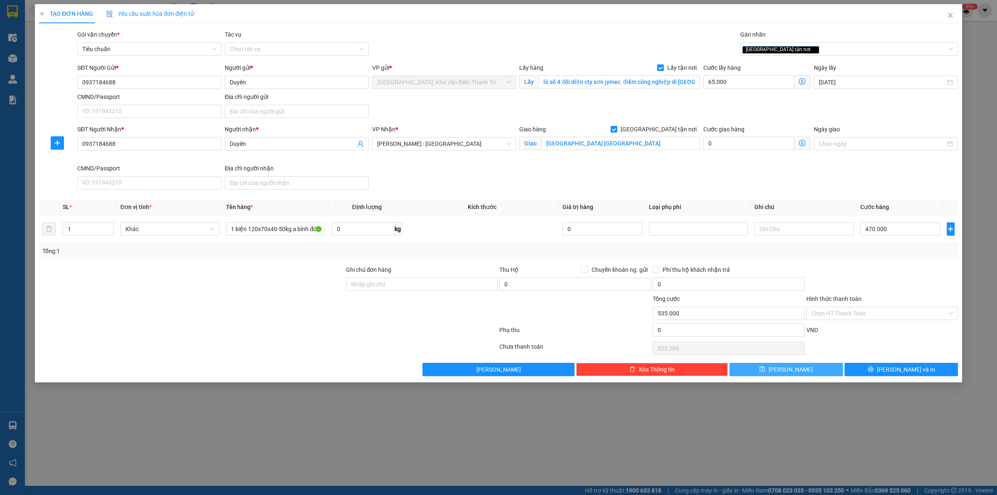
click at [765, 373] on span "save" at bounding box center [762, 369] width 6 height 7
checkbox input "false"
type input "0"
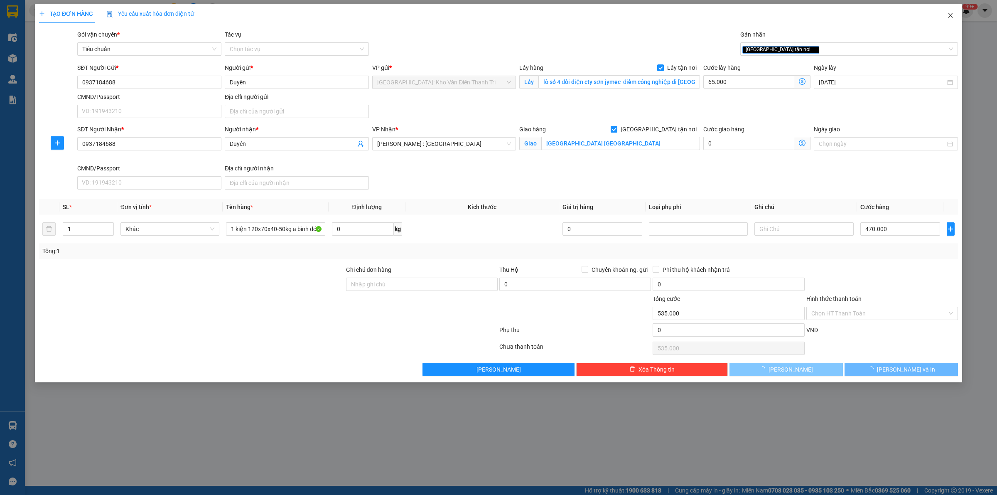
type input "0"
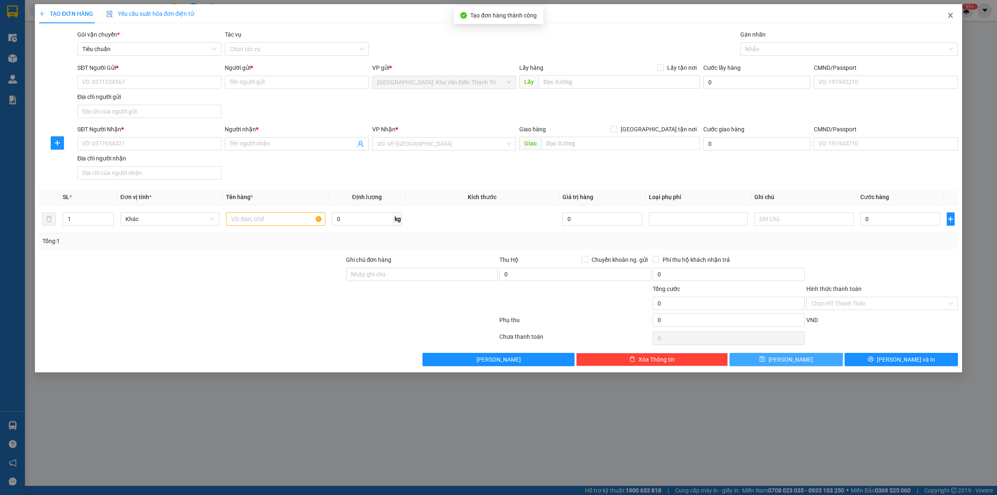
click at [797, 15] on icon "close" at bounding box center [950, 15] width 7 height 7
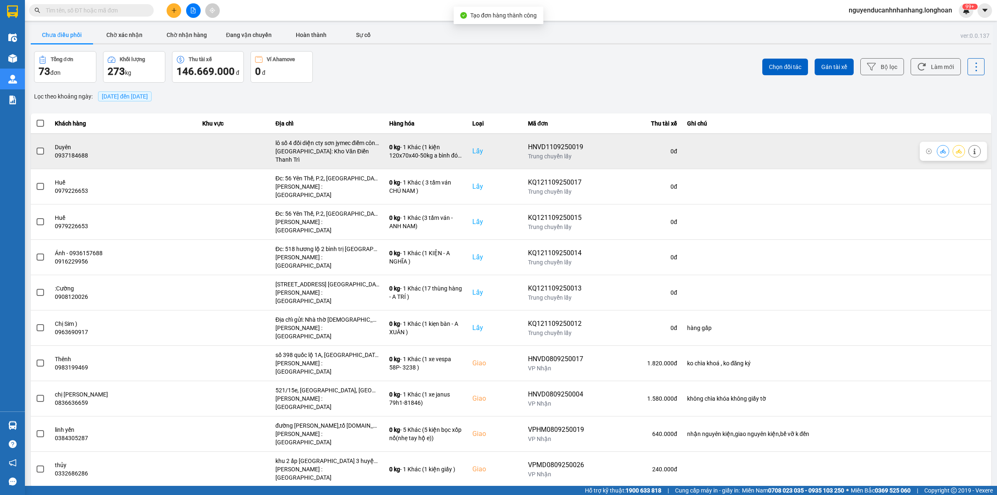
click at [559, 145] on div "HNVD1109250019" at bounding box center [556, 147] width 56 height 10
copy div "HNVD1109250019"
click at [797, 148] on icon at bounding box center [959, 151] width 6 height 6
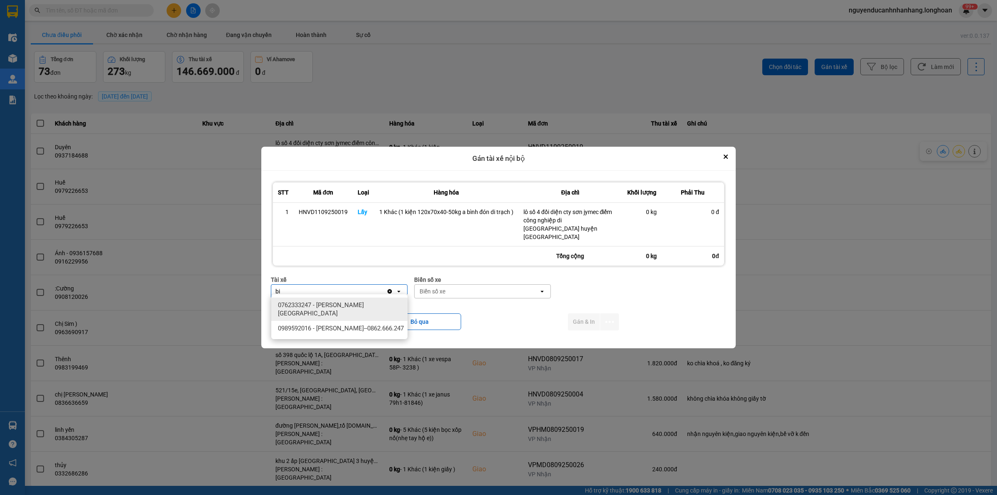
type input "bi"
click at [391, 329] on span "0989592016 - [PERSON_NAME]--0862.666.247" at bounding box center [341, 328] width 126 height 8
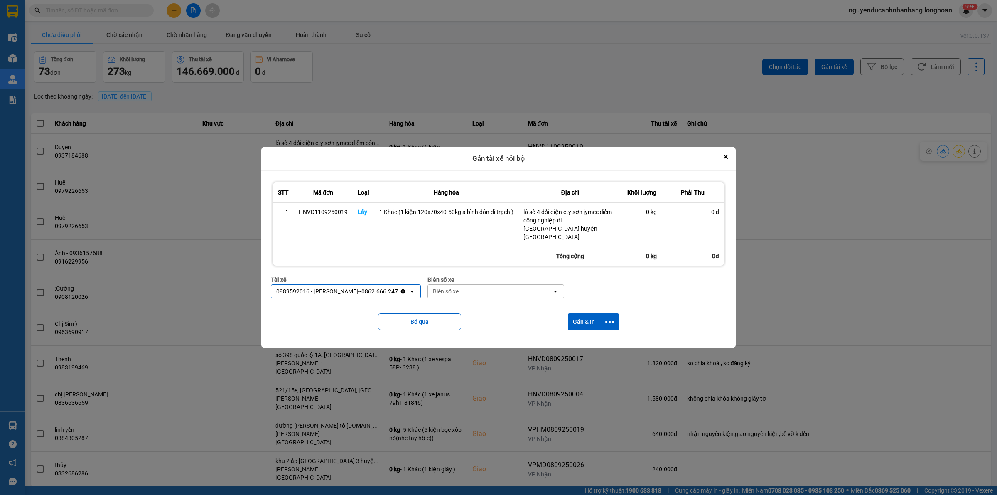
click at [476, 285] on div "Biển số xe" at bounding box center [490, 291] width 124 height 13
type input "44"
click at [497, 304] on div "29E-122.44" at bounding box center [493, 304] width 136 height 15
click at [614, 317] on icon "dialog" at bounding box center [609, 321] width 9 height 9
click at [589, 339] on span "Chỉ gán tài" at bounding box center [576, 340] width 27 height 8
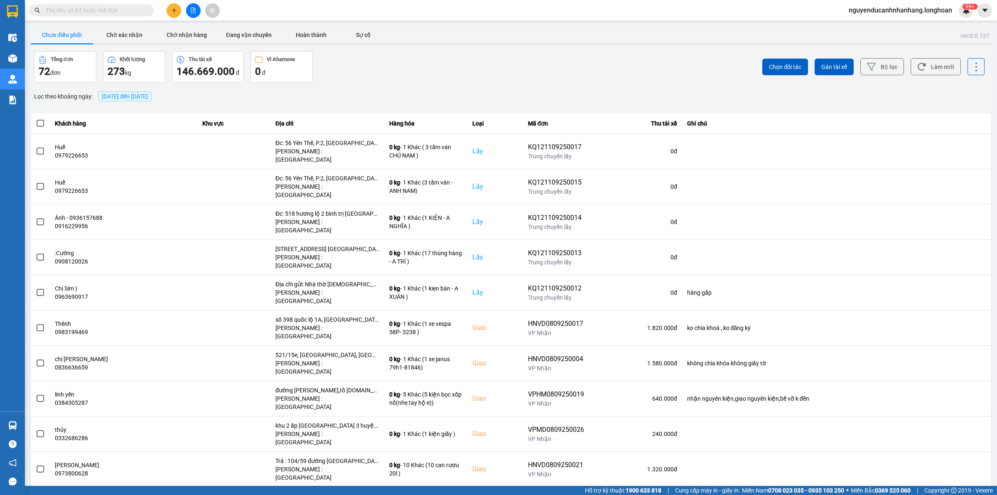
click at [169, 13] on button at bounding box center [174, 10] width 15 height 15
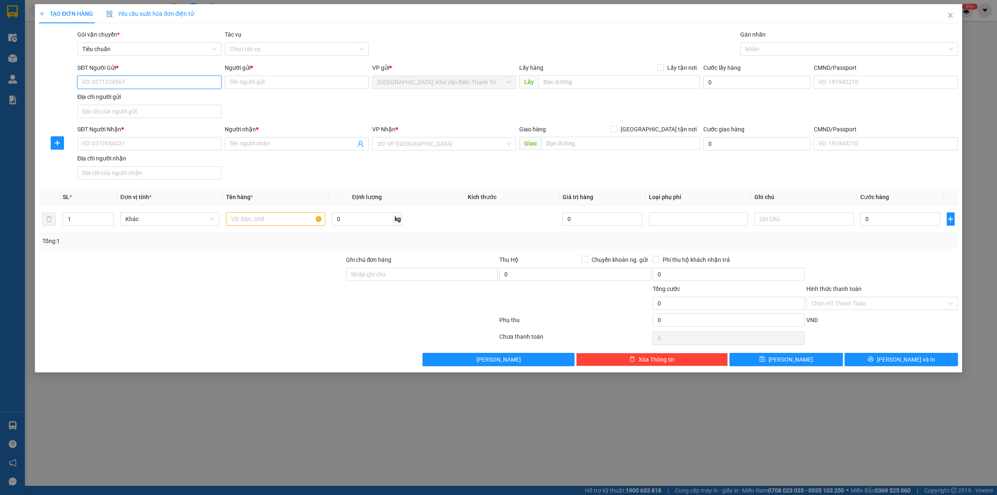
click at [167, 82] on input "SĐT Người Gửi *" at bounding box center [149, 82] width 144 height 13
paste input "0964235635"
type input "0964235635"
click at [150, 148] on input "SĐT Người Nhận *" at bounding box center [149, 143] width 144 height 13
paste input "0976005795"
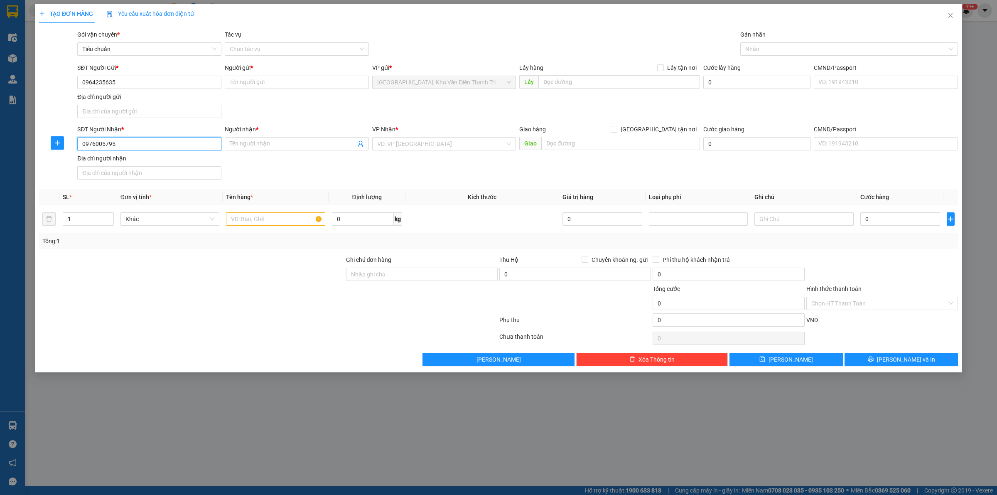
type input "0976005795"
click at [294, 85] on input "Người gửi *" at bounding box center [297, 82] width 144 height 13
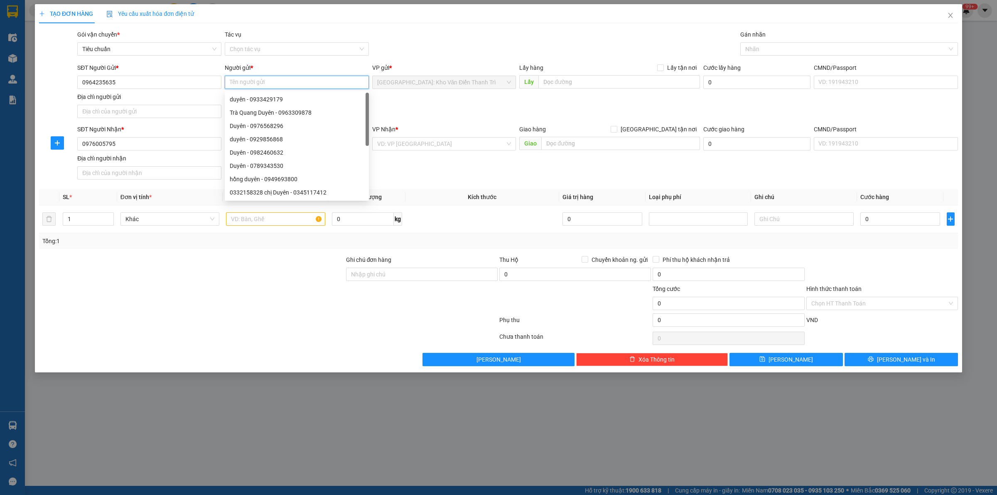
paste input "[PERSON_NAME]"
type input "[PERSON_NAME]"
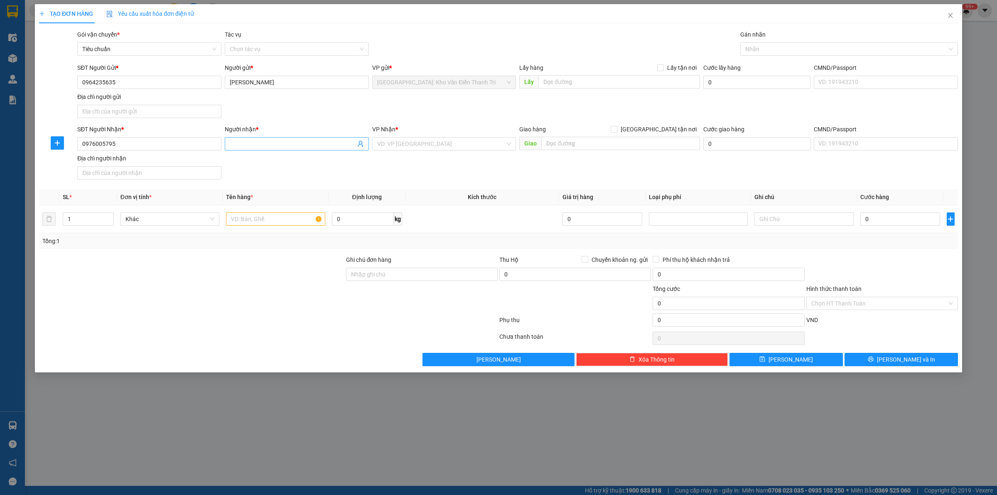
click at [304, 148] on input "Người nhận *" at bounding box center [293, 143] width 126 height 9
paste input "[PERSON_NAME]"
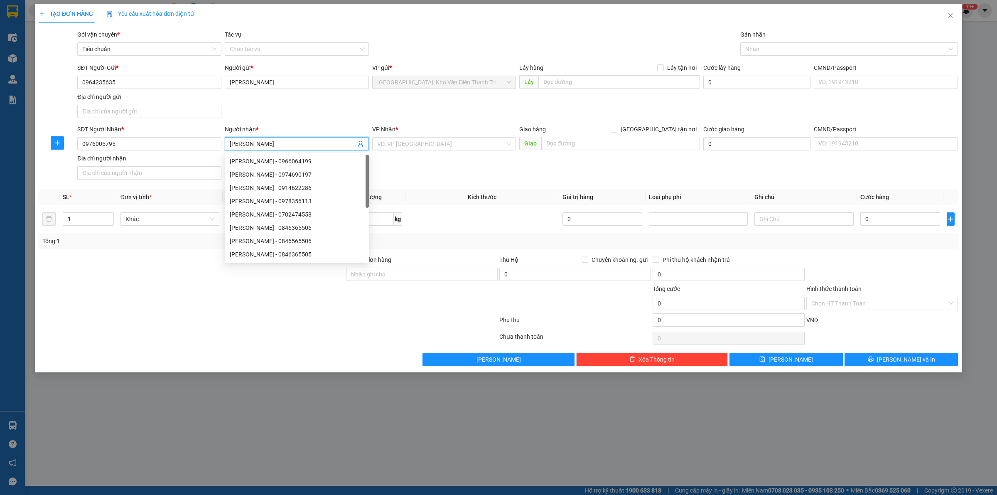
type input "[PERSON_NAME]"
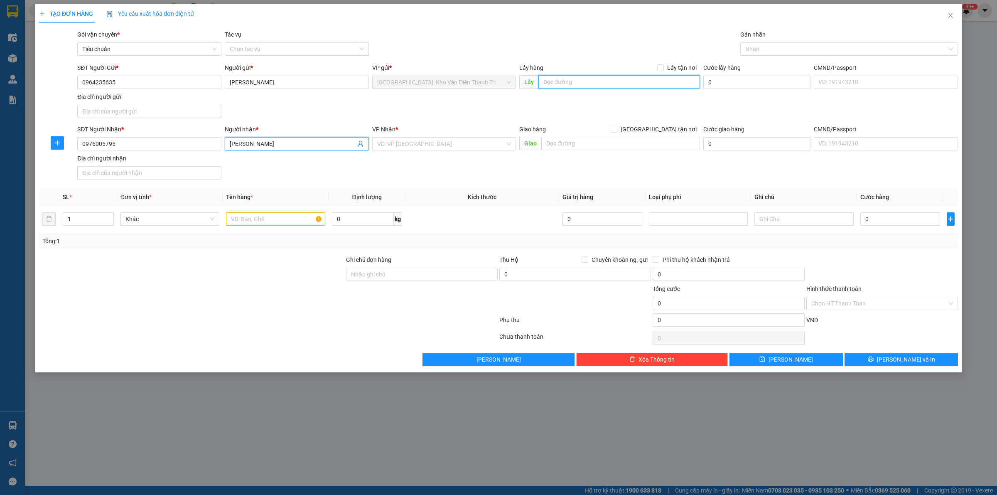
click at [589, 83] on input "text" at bounding box center [619, 81] width 162 height 13
paste input "Tổ 9 Mậu Lương, [GEOGRAPHIC_DATA], [GEOGRAPHIC_DATA], [GEOGRAPHIC_DATA], [GEOGR…"
type input "Tổ 9 Mậu Lương, [GEOGRAPHIC_DATA], [GEOGRAPHIC_DATA], [GEOGRAPHIC_DATA], [GEOGR…"
click at [664, 68] on span at bounding box center [660, 67] width 7 height 7
click at [663, 68] on input "Lấy tận nơi" at bounding box center [660, 67] width 6 height 6
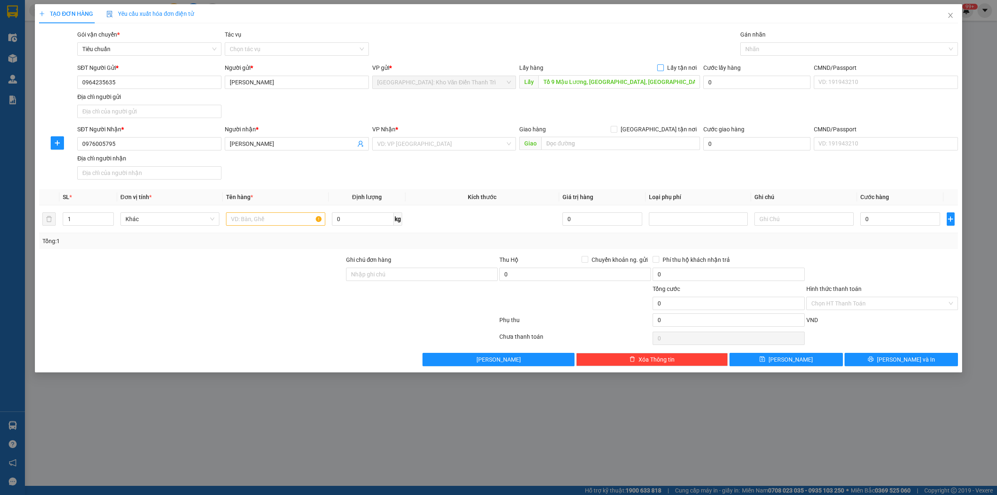
checkbox input "true"
click at [663, 130] on span "[GEOGRAPHIC_DATA] tận nơi" at bounding box center [658, 129] width 83 height 9
click at [616, 130] on input "[GEOGRAPHIC_DATA] tận nơi" at bounding box center [614, 129] width 6 height 6
checkbox input "true"
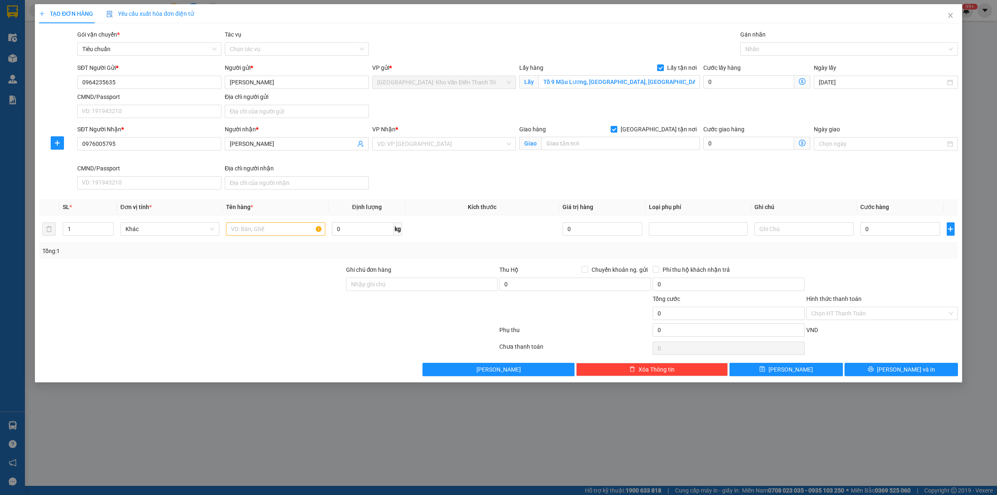
click at [609, 48] on div "Gói vận chuyển * Tiêu chuẩn Tác vụ Chọn tác vụ Gán nhãn Nhãn" at bounding box center [518, 44] width 884 height 29
click at [590, 140] on input "text" at bounding box center [620, 143] width 159 height 13
paste input "[PERSON_NAME], [GEOGRAPHIC_DATA], [GEOGRAPHIC_DATA], [GEOGRAPHIC_DATA] 16109, […"
type input "[PERSON_NAME], [GEOGRAPHIC_DATA], [GEOGRAPHIC_DATA], [GEOGRAPHIC_DATA] 16109, […"
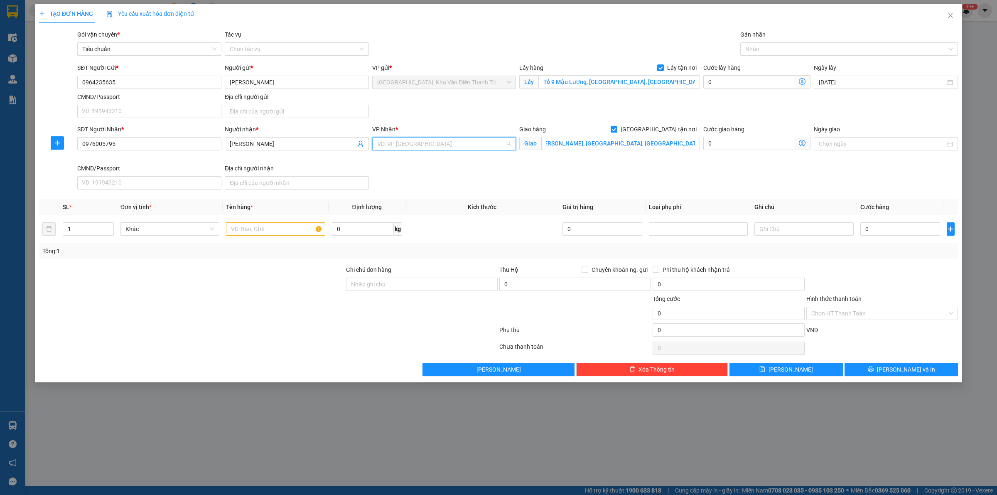
click at [444, 141] on input "search" at bounding box center [441, 143] width 128 height 12
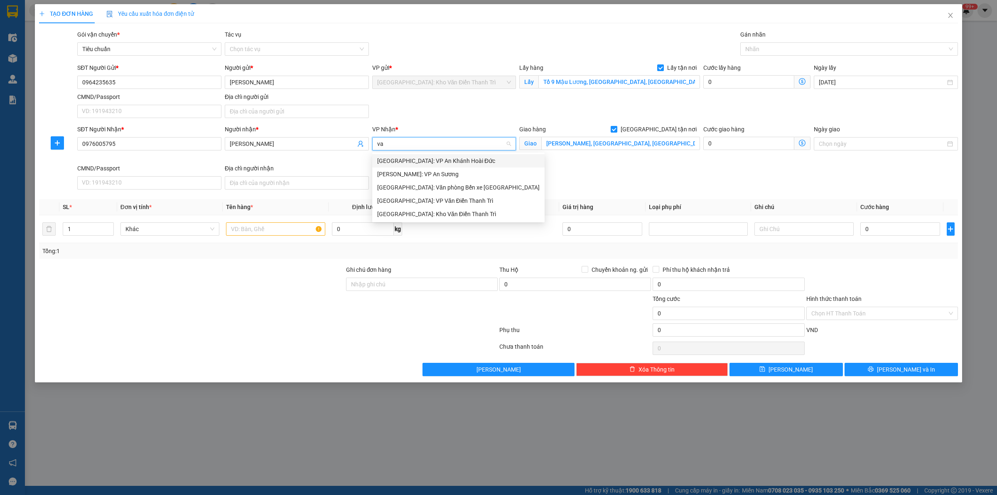
type input "van"
click at [435, 183] on div "[GEOGRAPHIC_DATA]: Kho Văn Điển Thanh Trì" at bounding box center [458, 187] width 162 height 9
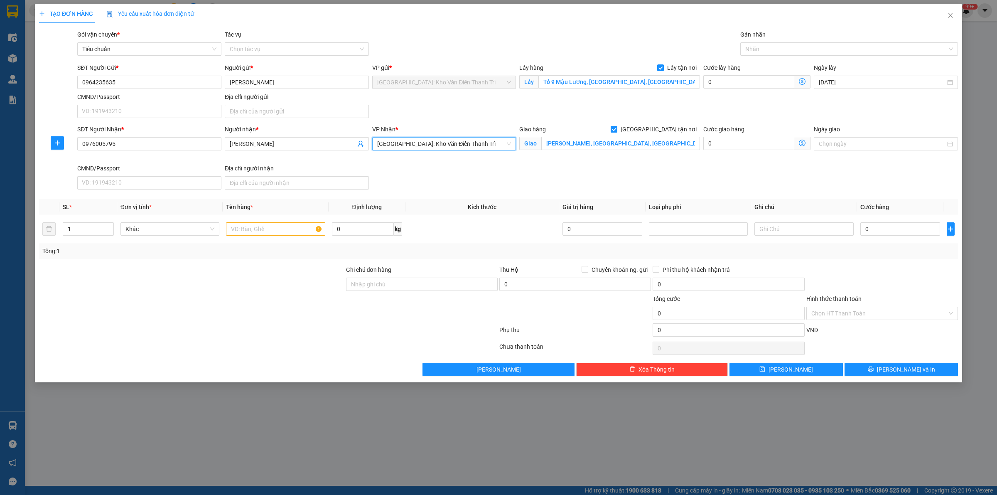
click at [555, 30] on div "Gói vận chuyển * Tiêu chuẩn Tác vụ Chọn tác vụ Gán nhãn Nhãn" at bounding box center [518, 44] width 884 height 29
click at [751, 53] on div at bounding box center [844, 49] width 205 height 10
type input "giao"
click at [776, 70] on div "[GEOGRAPHIC_DATA] tận nơi" at bounding box center [849, 65] width 208 height 9
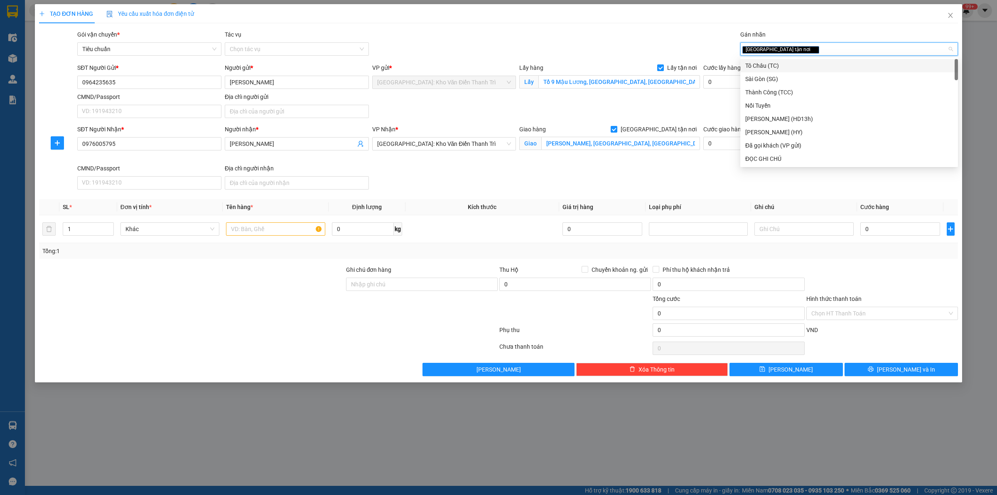
click at [545, 42] on div "Gói vận chuyển * Tiêu chuẩn Tác vụ Chọn tác vụ Gán nhãn Giao tận nơi" at bounding box center [518, 44] width 884 height 29
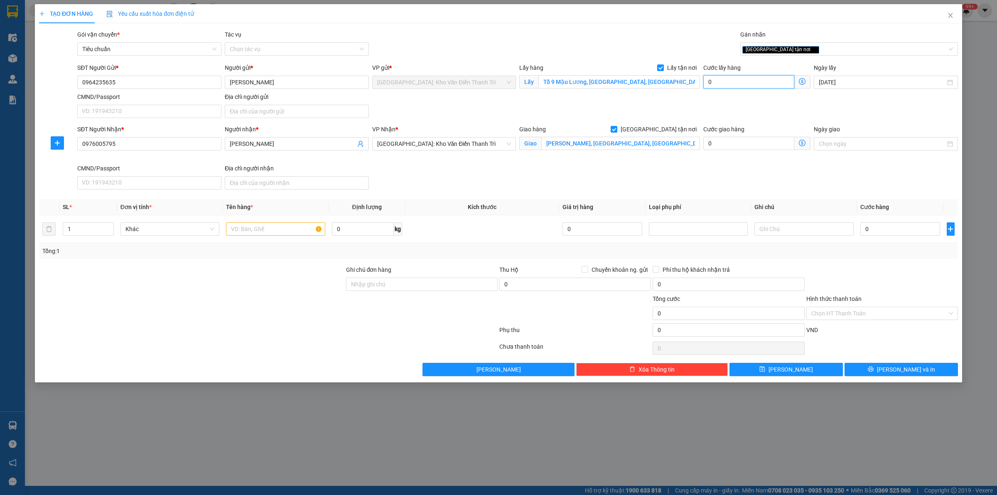
click at [742, 82] on input "0" at bounding box center [748, 81] width 91 height 13
type input "6"
type input "65"
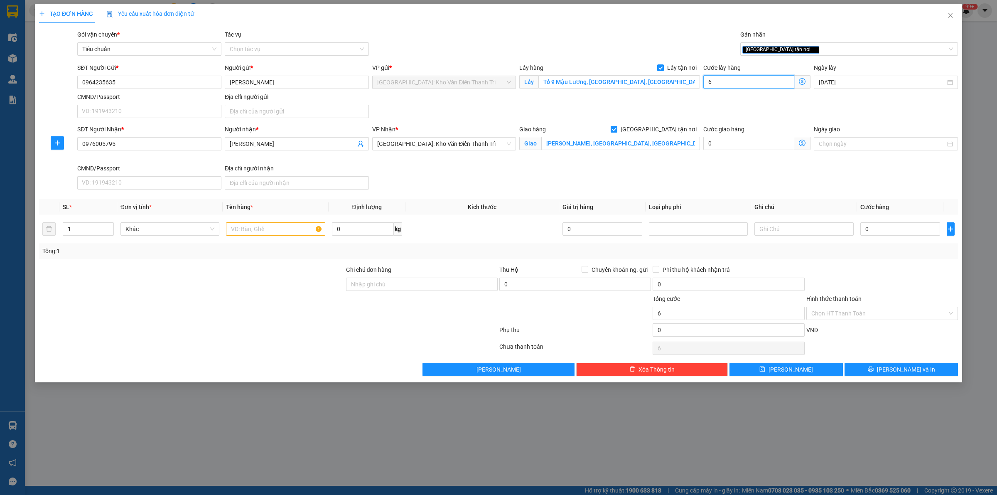
type input "65"
type input "650"
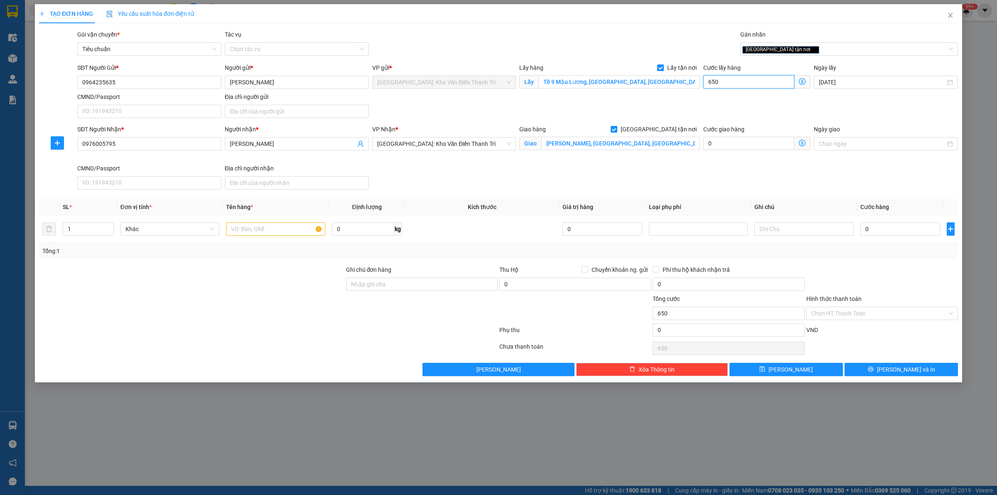
type input "6.500"
type input "65.000"
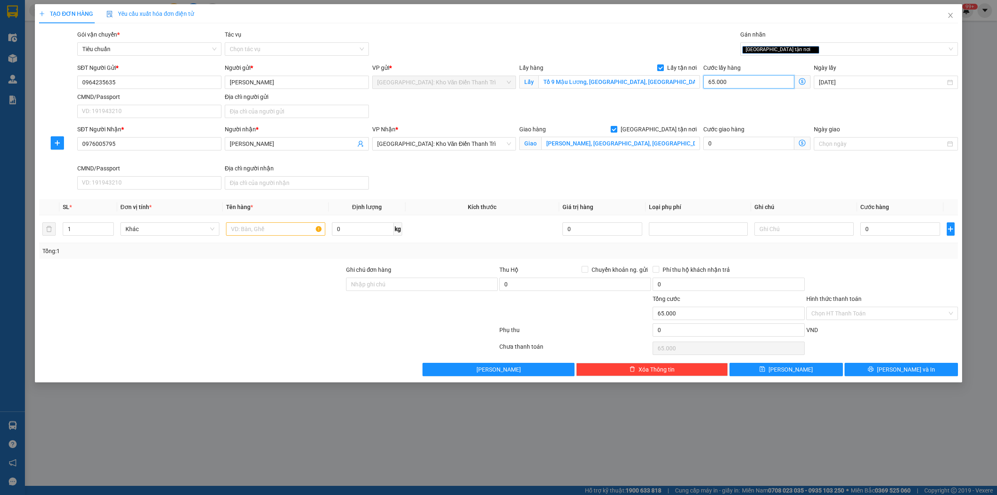
type input "65.000"
click at [797, 226] on input "0" at bounding box center [900, 228] width 80 height 13
type input "2"
type input "65.002"
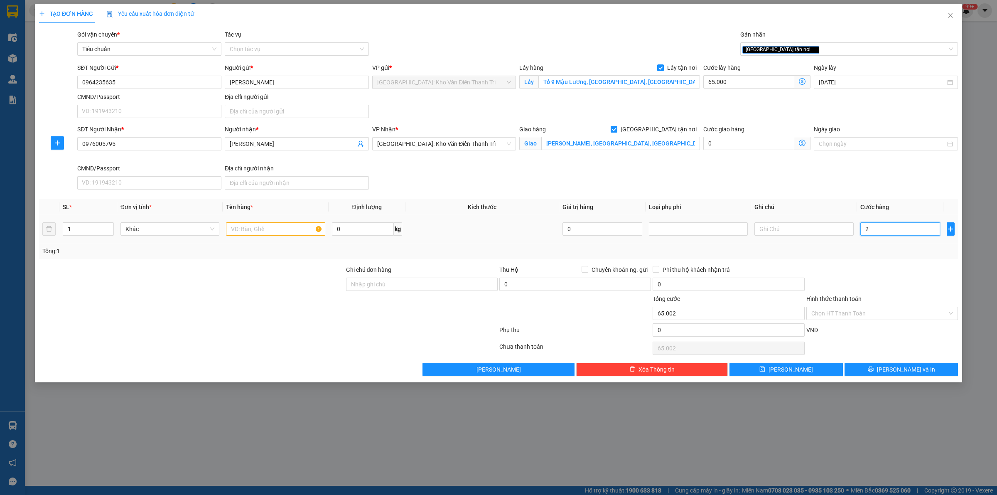
type input "25"
type input "65.025"
type input "250"
type input "65.250"
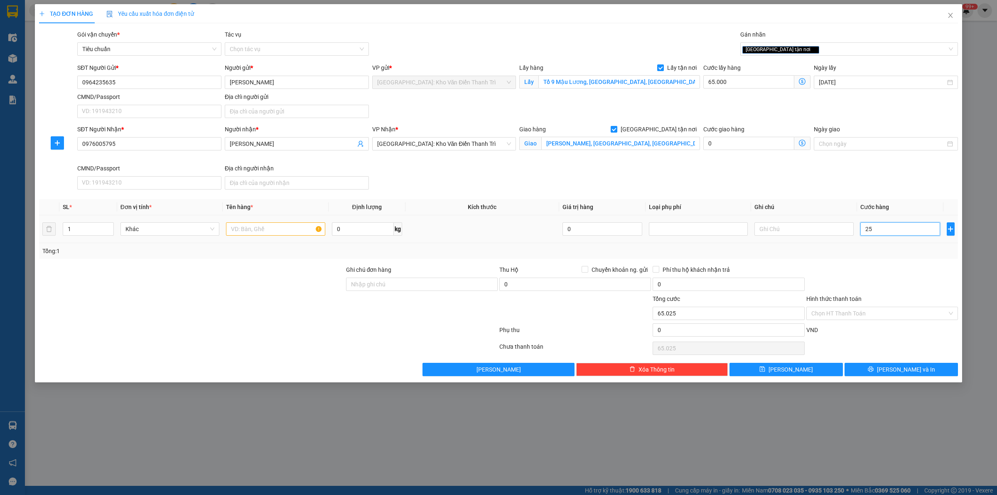
type input "65.250"
type input "2.500"
type input "67.500"
type input "25.000"
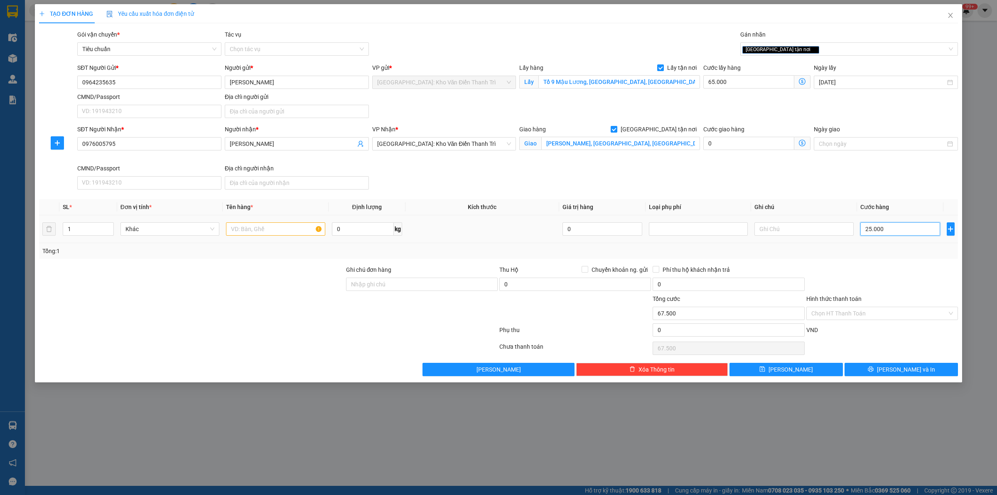
type input "90.000"
type input "250.000"
type input "315.000"
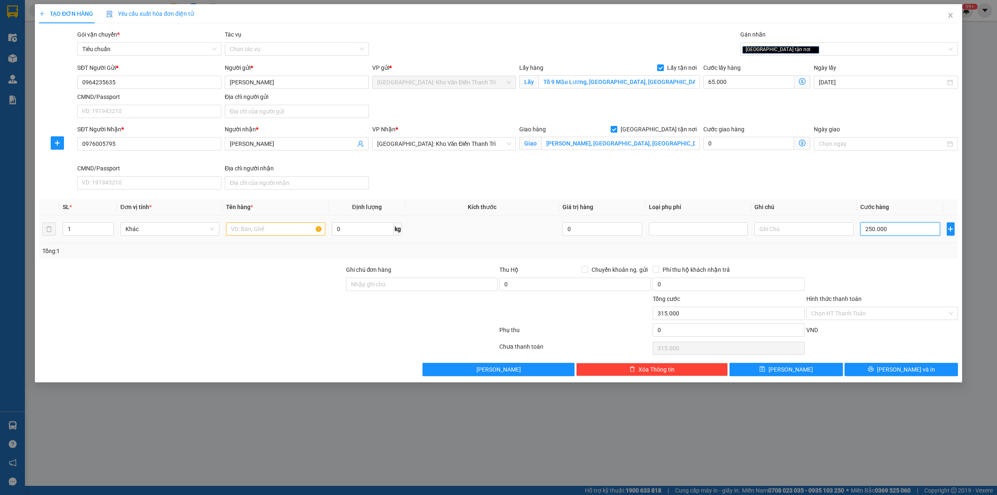
type input "250.000"
click at [294, 230] on input "text" at bounding box center [275, 228] width 99 height 13
paste input "1 xe điện"
type input "1 xe điện a hùng đón kiến hưng"
click at [300, 327] on div at bounding box center [268, 331] width 460 height 17
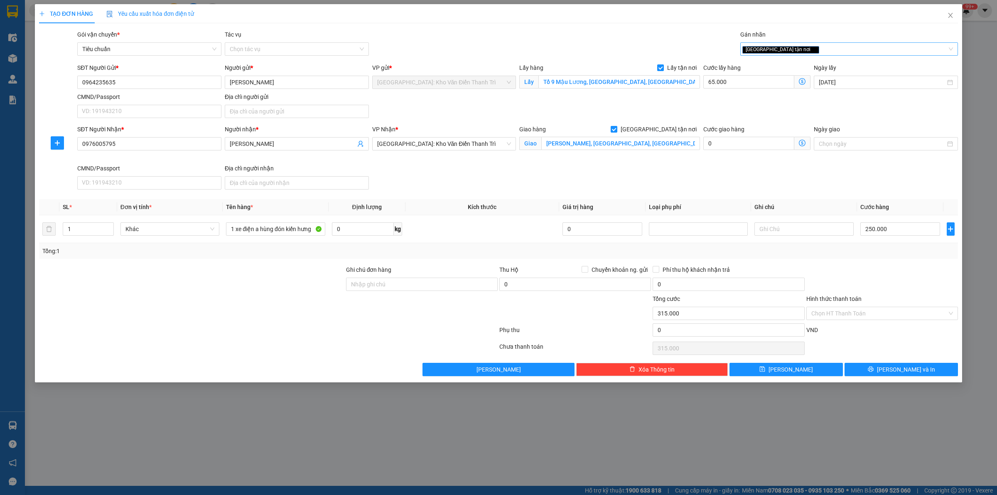
click at [797, 50] on div "[GEOGRAPHIC_DATA] tận nơi" at bounding box center [844, 49] width 205 height 10
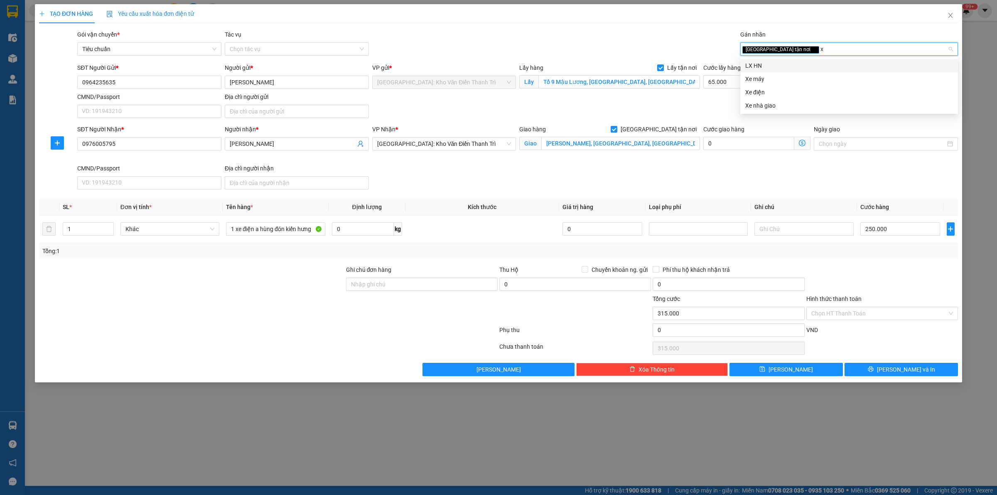
type input "xe"
click at [759, 79] on div "Xe điện" at bounding box center [849, 78] width 208 height 9
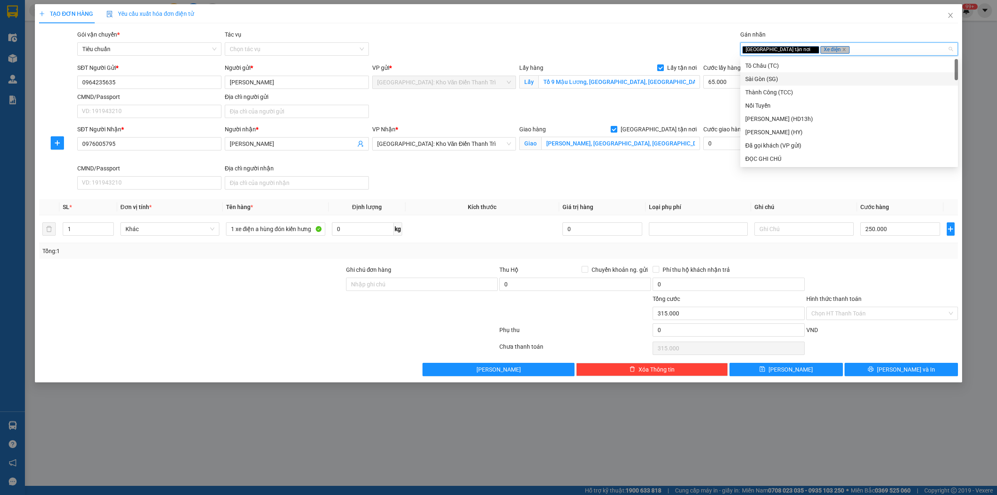
click at [595, 59] on div "Transit Pickup Surcharge Ids Transit Deliver Surcharge Ids Transit Deliver Surc…" at bounding box center [498, 203] width 919 height 346
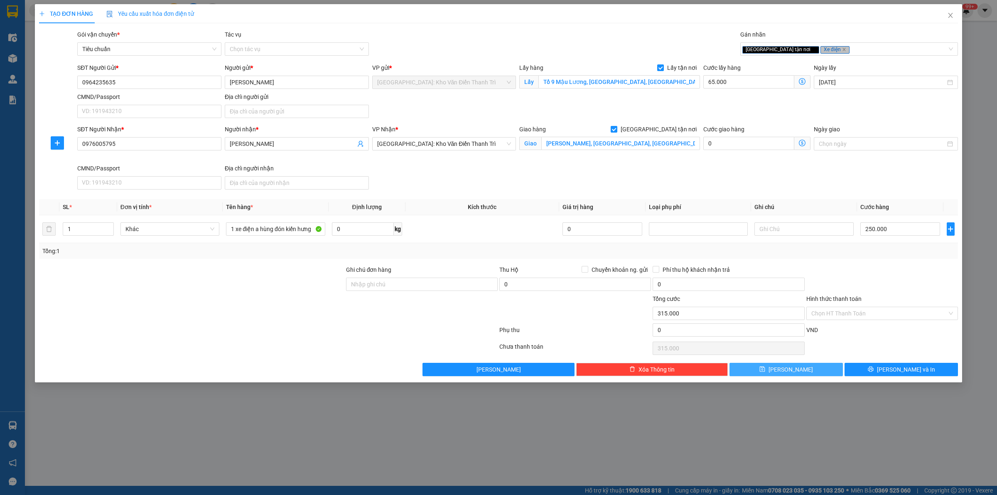
click at [790, 374] on span "[PERSON_NAME]" at bounding box center [790, 369] width 44 height 9
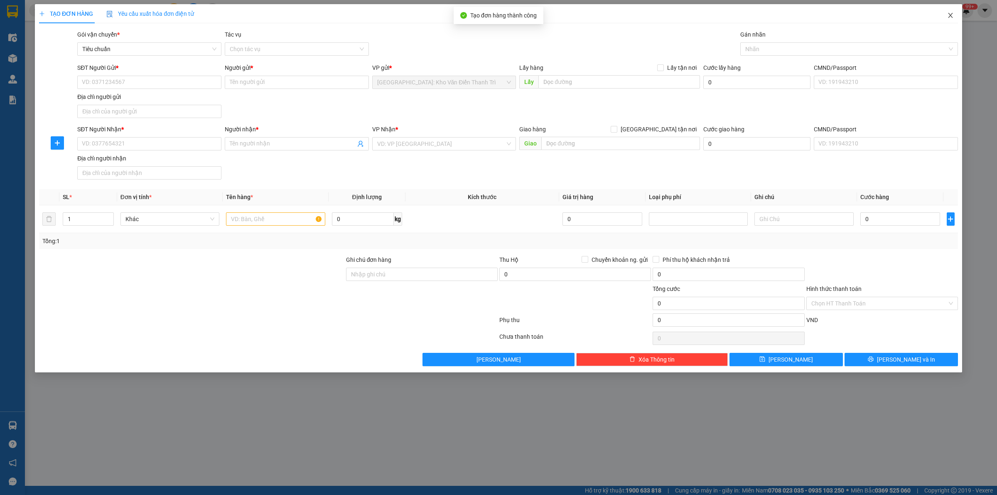
drag, startPoint x: 951, startPoint y: 14, endPoint x: 932, endPoint y: 19, distance: 20.2
click at [797, 13] on icon "close" at bounding box center [950, 15] width 7 height 7
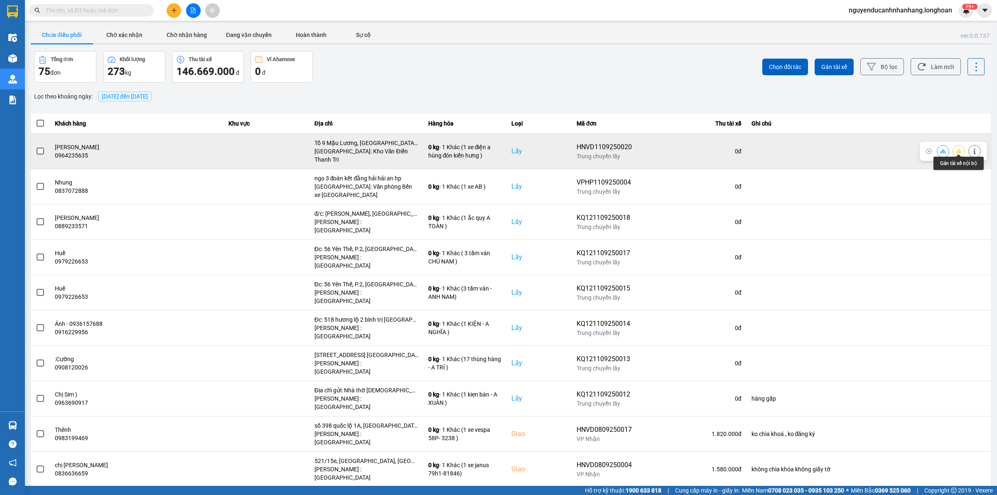
click at [797, 148] on icon at bounding box center [959, 151] width 6 height 6
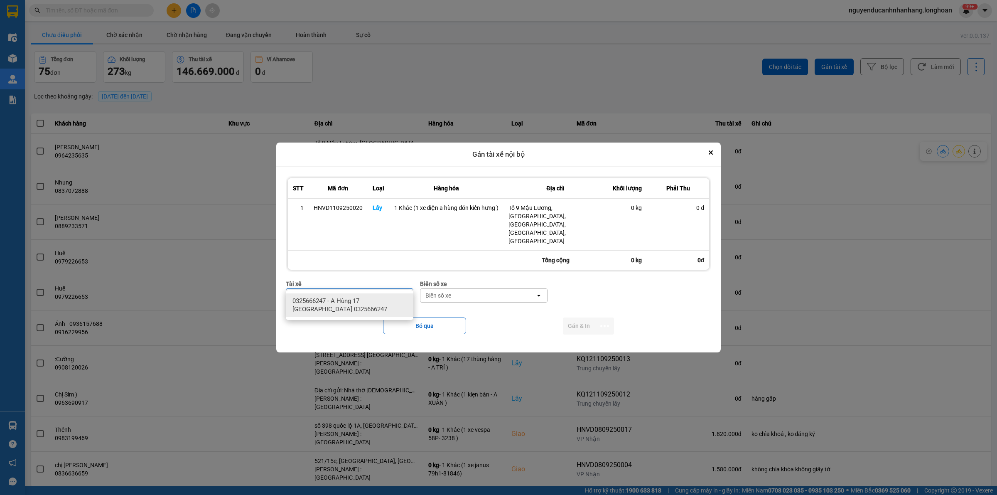
drag, startPoint x: 378, startPoint y: 309, endPoint x: 442, endPoint y: 285, distance: 68.1
click at [381, 308] on span "0325666247 - A Hùng 17 [GEOGRAPHIC_DATA] 0325666247" at bounding box center [351, 305] width 118 height 17
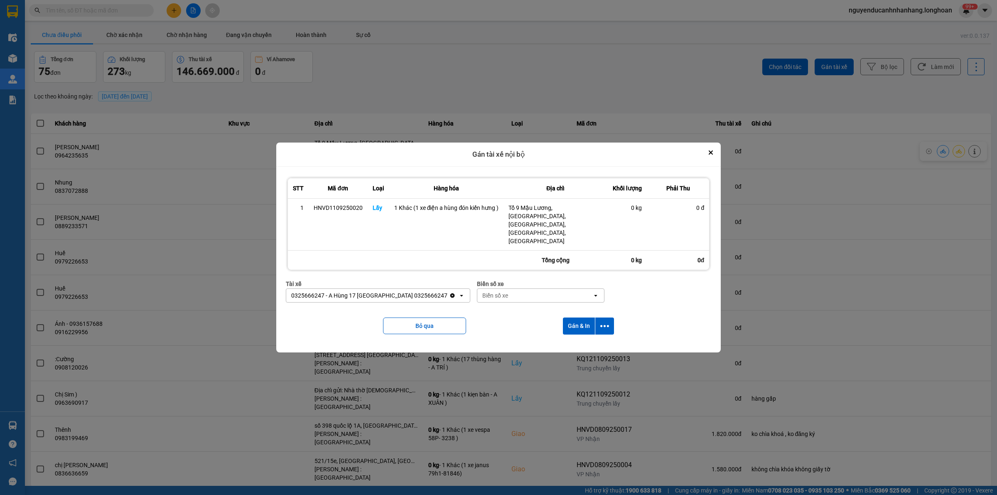
drag, startPoint x: 470, startPoint y: 275, endPoint x: 476, endPoint y: 284, distance: 10.6
click at [477, 279] on div "Biển số xe" at bounding box center [541, 283] width 128 height 9
click at [482, 291] on div "Biển số xe" at bounding box center [495, 295] width 26 height 8
click at [532, 297] on div "29E-139.71" at bounding box center [520, 300] width 128 height 15
click at [605, 322] on icon "dialog" at bounding box center [604, 326] width 9 height 9
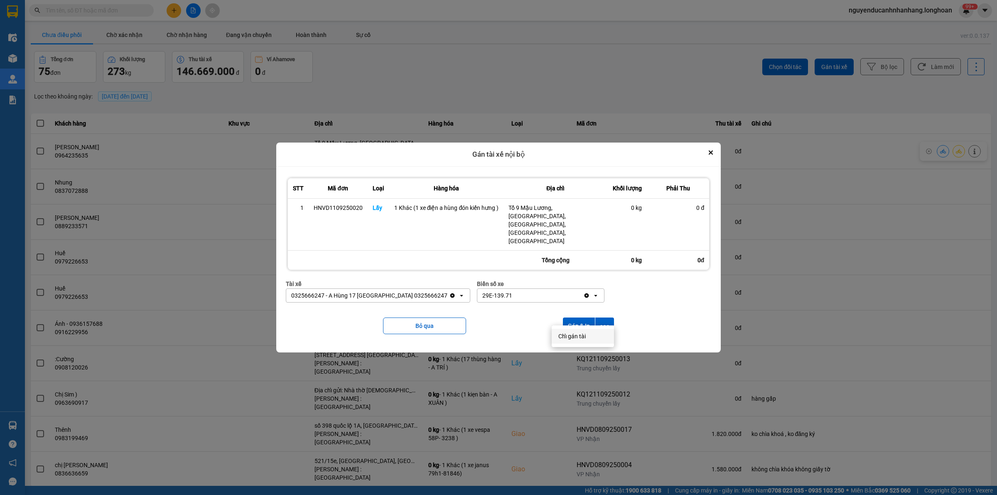
click at [591, 336] on div "Chỉ gán tài" at bounding box center [582, 336] width 49 height 8
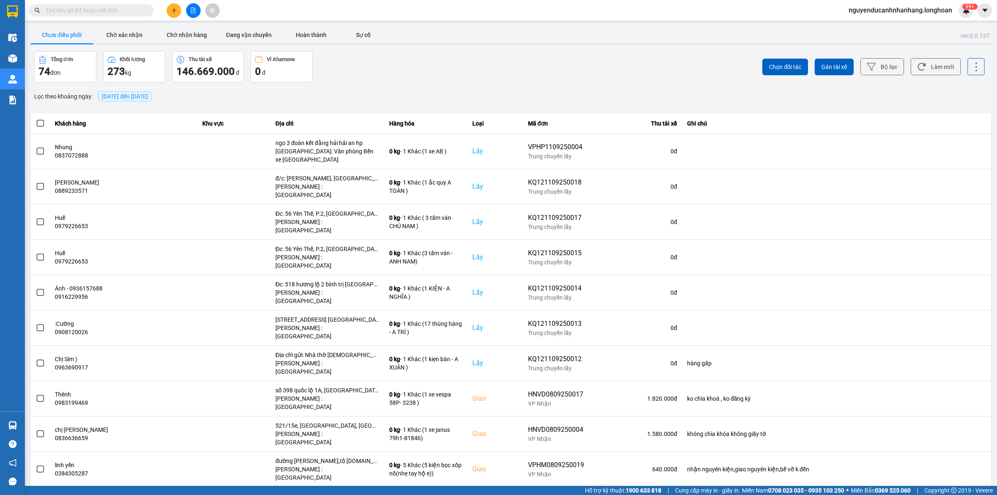
click at [176, 6] on button at bounding box center [174, 10] width 15 height 15
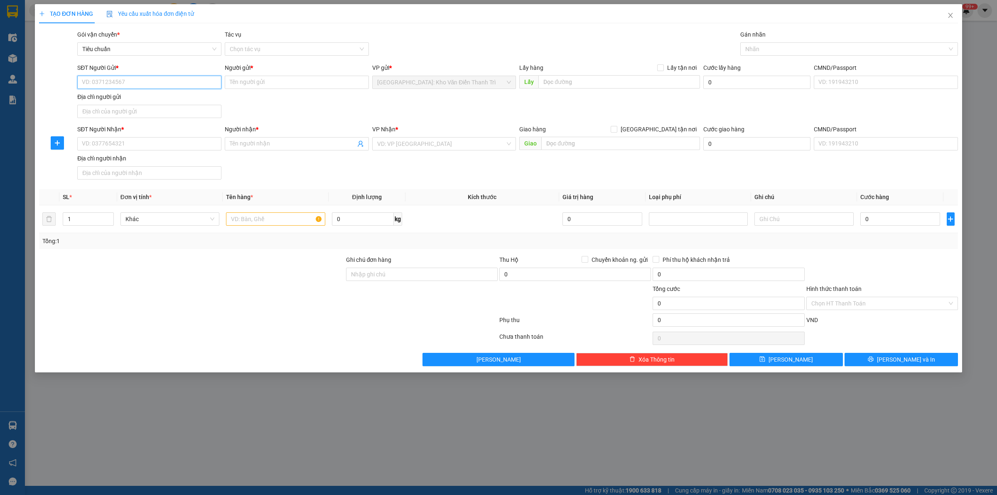
click at [135, 84] on input "SĐT Người Gửi *" at bounding box center [149, 82] width 144 height 13
paste input "0372882626"
click at [169, 144] on input "SĐT Người Nhận *" at bounding box center [149, 143] width 144 height 13
paste input "0906782222"
click at [273, 88] on input "Người gửi *" at bounding box center [297, 82] width 144 height 13
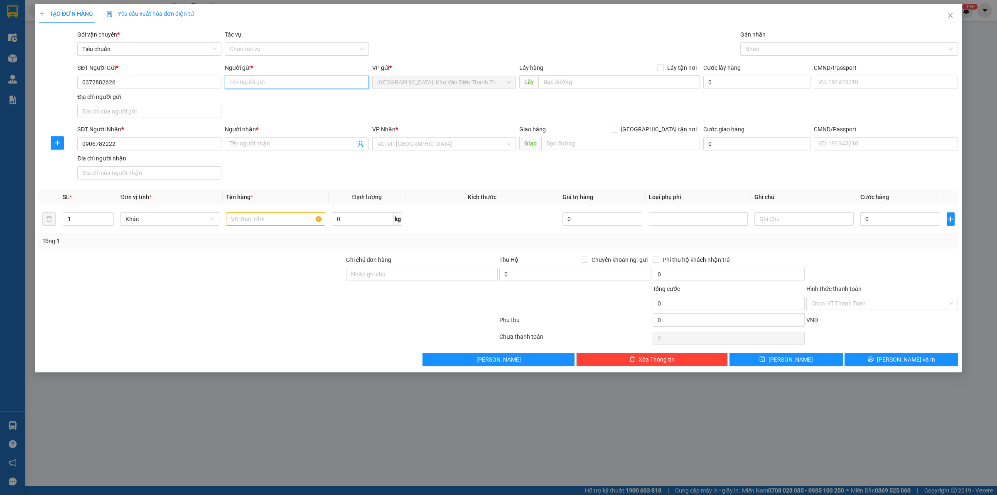
paste input "Trung"
click at [300, 142] on input "Người nhận *" at bounding box center [293, 143] width 126 height 9
paste input "[PERSON_NAME][DATE]"
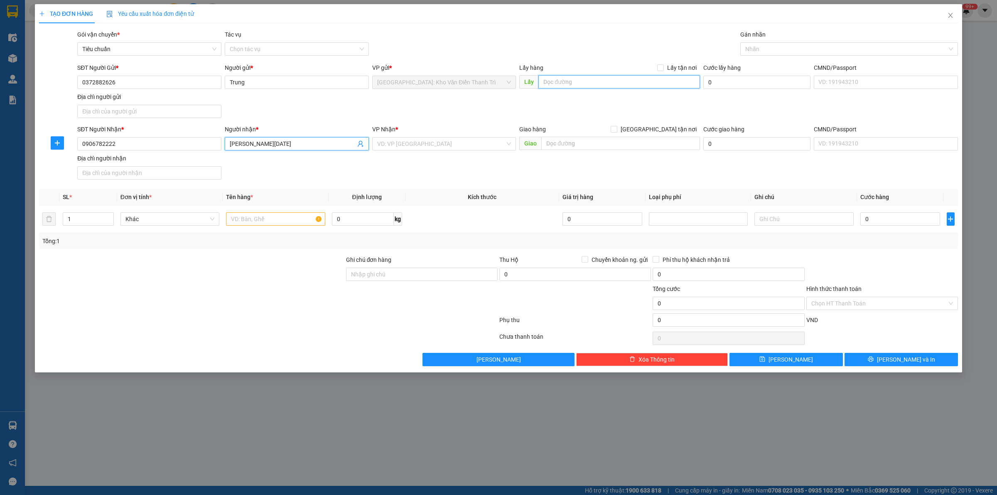
click at [628, 87] on input "text" at bounding box center [619, 81] width 162 height 13
paste input "tổ 2 phường quyết thắng - [GEOGRAPHIC_DATA]"
click at [667, 68] on span "Lấy tận nơi" at bounding box center [682, 67] width 36 height 9
click at [663, 68] on input "Lấy tận nơi" at bounding box center [660, 67] width 6 height 6
click at [665, 128] on span "[GEOGRAPHIC_DATA] tận nơi" at bounding box center [658, 129] width 83 height 9
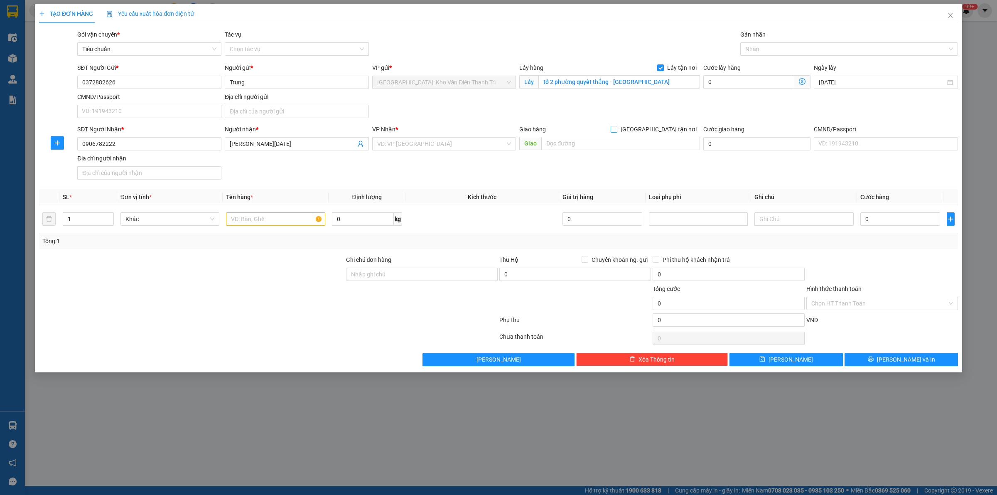
click at [616, 128] on input "[GEOGRAPHIC_DATA] tận nơi" at bounding box center [614, 129] width 6 height 6
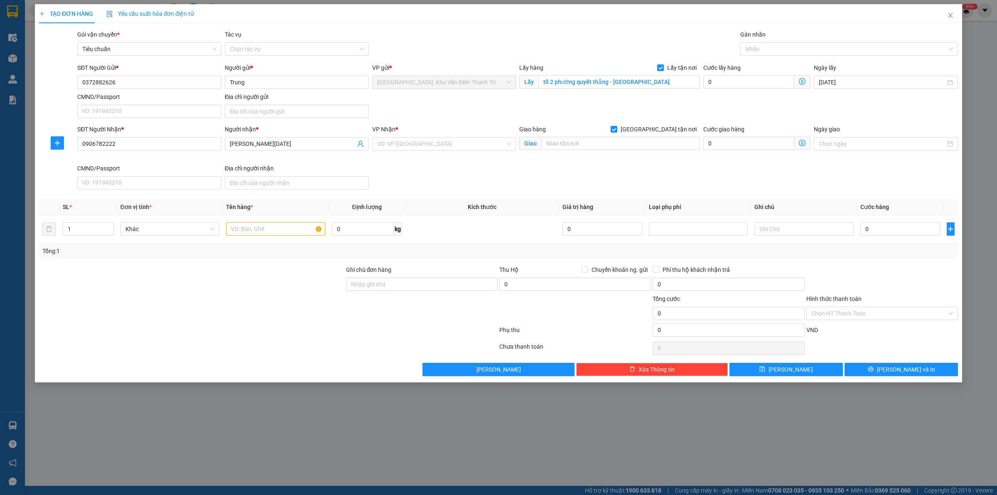
click at [613, 47] on div "Gói vận chuyển * Tiêu chuẩn Tác vụ Chọn tác vụ Gán nhãn Nhãn" at bounding box center [518, 44] width 884 height 29
click at [618, 143] on input "text" at bounding box center [620, 143] width 159 height 13
paste input "28 mai trí thọ - [GEOGRAPHIC_DATA] - [GEOGRAPHIC_DATA]"
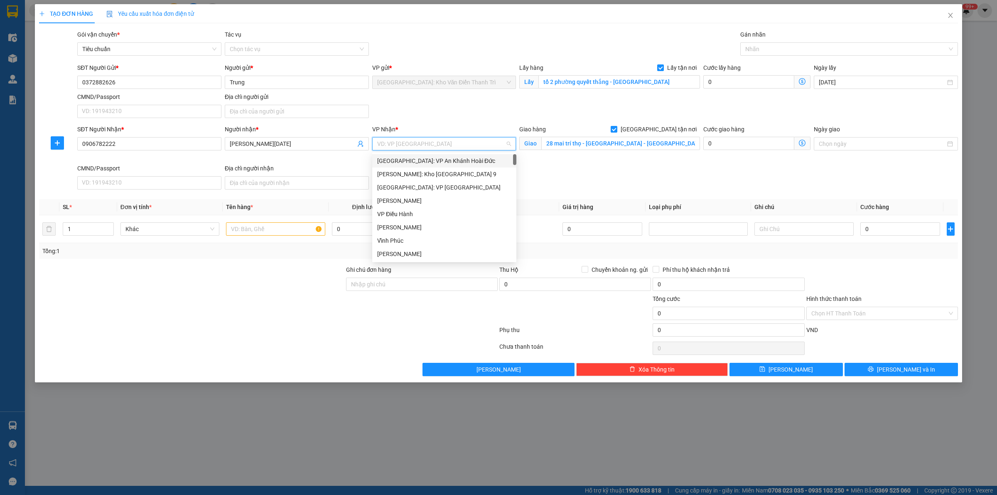
click at [435, 148] on input "search" at bounding box center [441, 143] width 128 height 12
click at [437, 173] on div "[PERSON_NAME] : [GEOGRAPHIC_DATA]" at bounding box center [444, 173] width 134 height 9
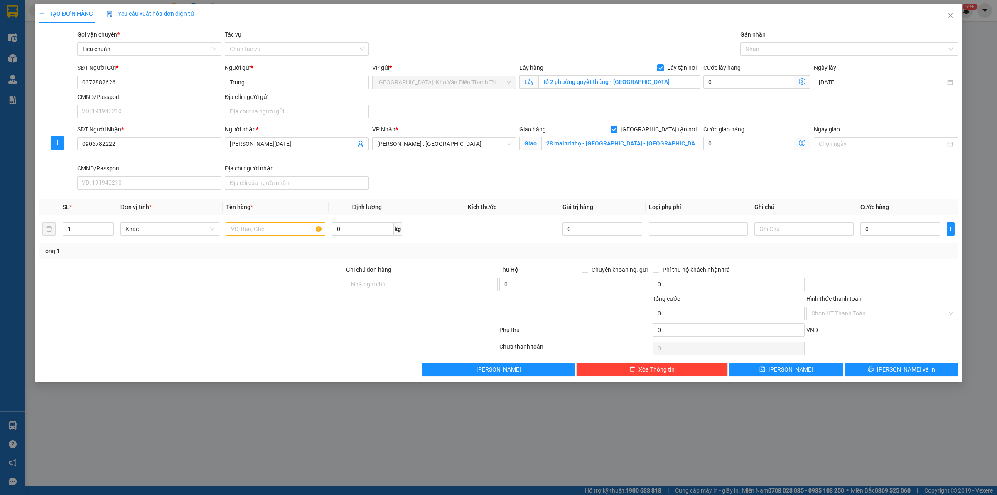
drag, startPoint x: 587, startPoint y: 29, endPoint x: 692, endPoint y: 51, distance: 108.1
click at [587, 30] on div "Gói vận chuyển * Tiêu chuẩn Tác vụ Chọn tác vụ Gán nhãn Nhãn" at bounding box center [518, 44] width 884 height 29
click at [769, 53] on div at bounding box center [844, 49] width 205 height 10
click at [773, 67] on div "[GEOGRAPHIC_DATA] tận nơi" at bounding box center [849, 65] width 208 height 9
click at [532, 54] on div "Gói vận chuyển * Tiêu chuẩn Tác vụ Chọn tác vụ Gán nhãn Giao tận nơi" at bounding box center [518, 44] width 884 height 29
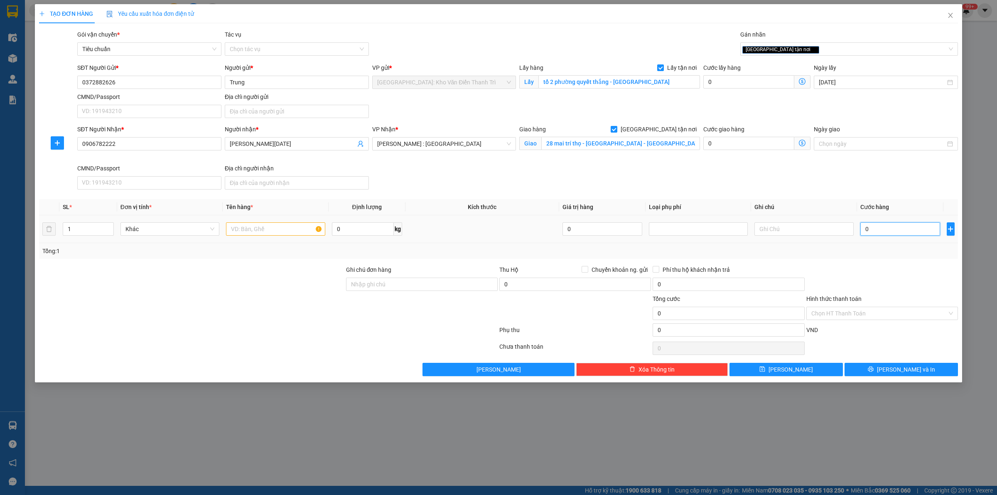
click at [797, 231] on input "0" at bounding box center [900, 228] width 80 height 13
click at [294, 228] on input "text" at bounding box center [275, 228] width 99 height 13
paste input "1 kiện sâm kt 60x50x40cm nặng ~7kg"
click at [789, 368] on span "[PERSON_NAME]" at bounding box center [790, 369] width 44 height 9
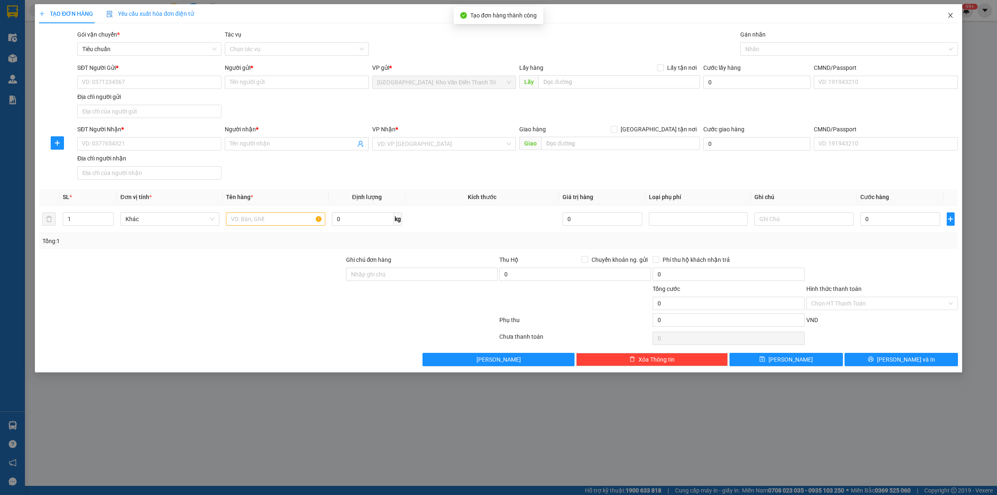
click at [797, 12] on icon "close" at bounding box center [950, 15] width 7 height 7
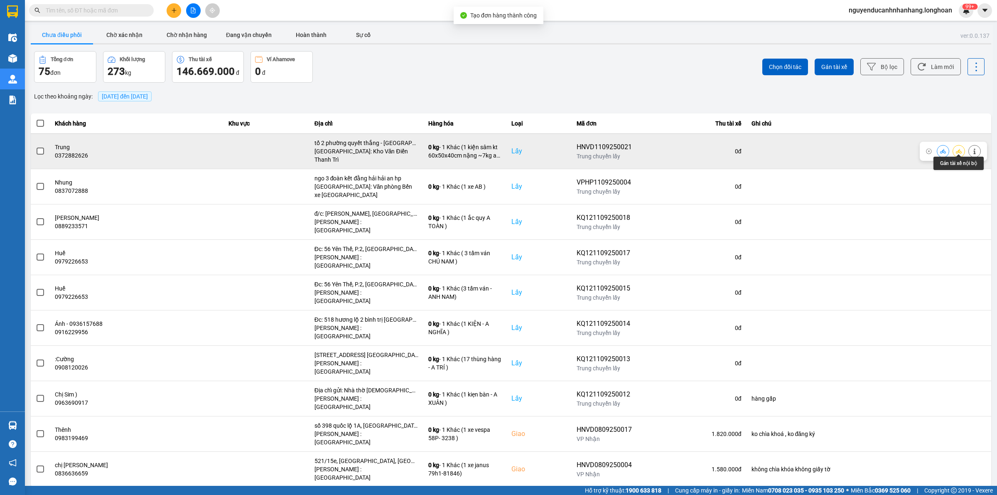
click at [797, 148] on icon at bounding box center [959, 151] width 6 height 6
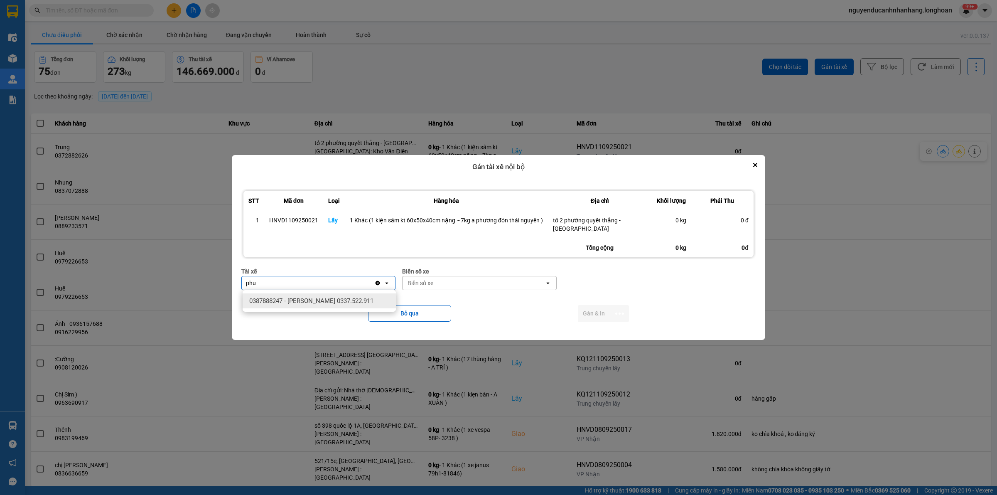
click at [362, 302] on span "0387888247 - [PERSON_NAME] 0337.522.911" at bounding box center [311, 301] width 124 height 8
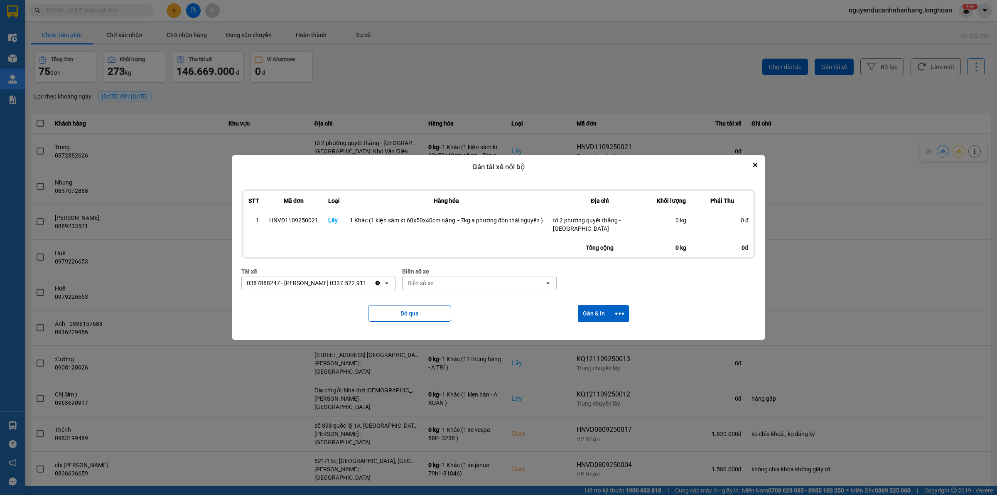
click at [471, 282] on div "Biển số xe" at bounding box center [474, 282] width 142 height 13
click at [461, 319] on div "29E-366.14" at bounding box center [479, 315] width 153 height 15
click at [622, 314] on icon "dialog" at bounding box center [619, 313] width 9 height 2
click at [599, 334] on span "Chỉ gán tài" at bounding box center [585, 336] width 27 height 8
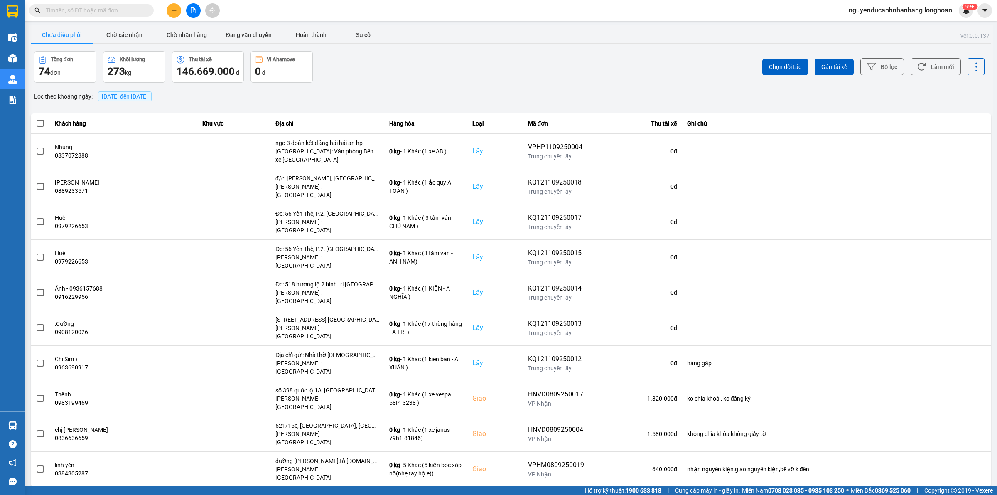
click at [173, 7] on icon "plus" at bounding box center [174, 10] width 6 height 6
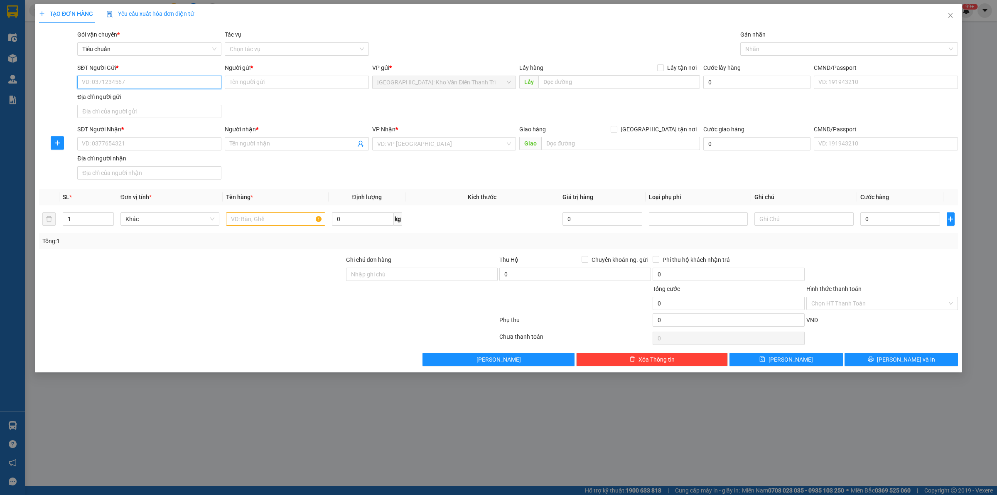
paste input "0942422525"
click at [144, 144] on input "SĐT Người Nhận *" at bounding box center [149, 143] width 144 height 13
paste input "0938745296"
click at [248, 82] on input "Người gửi *" at bounding box center [297, 82] width 144 height 13
paste input "c Huyền"
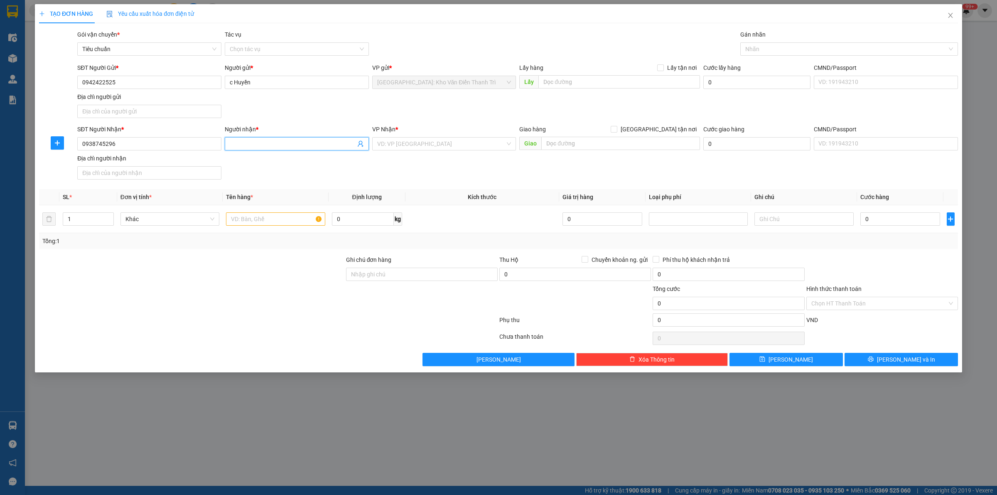
click at [263, 148] on input "Người nhận *" at bounding box center [293, 143] width 126 height 9
paste input "An Nhiên"
drag, startPoint x: 572, startPoint y: 82, endPoint x: 634, endPoint y: 80, distance: 61.5
click at [574, 81] on input "text" at bounding box center [619, 81] width 162 height 13
paste input "[PERSON_NAME], [PERSON_NAME], [GEOGRAPHIC_DATA]"
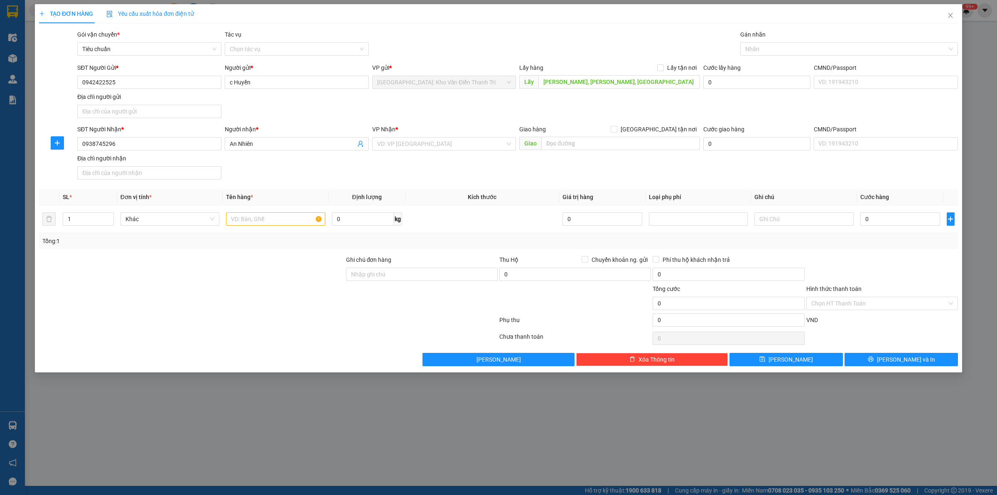
click at [671, 66] on span "Lấy tận nơi" at bounding box center [682, 67] width 36 height 9
click at [663, 66] on input "Lấy tận nơi" at bounding box center [660, 67] width 6 height 6
click at [663, 125] on span "[GEOGRAPHIC_DATA] tận nơi" at bounding box center [658, 129] width 83 height 9
click at [616, 126] on input "[GEOGRAPHIC_DATA] tận nơi" at bounding box center [614, 129] width 6 height 6
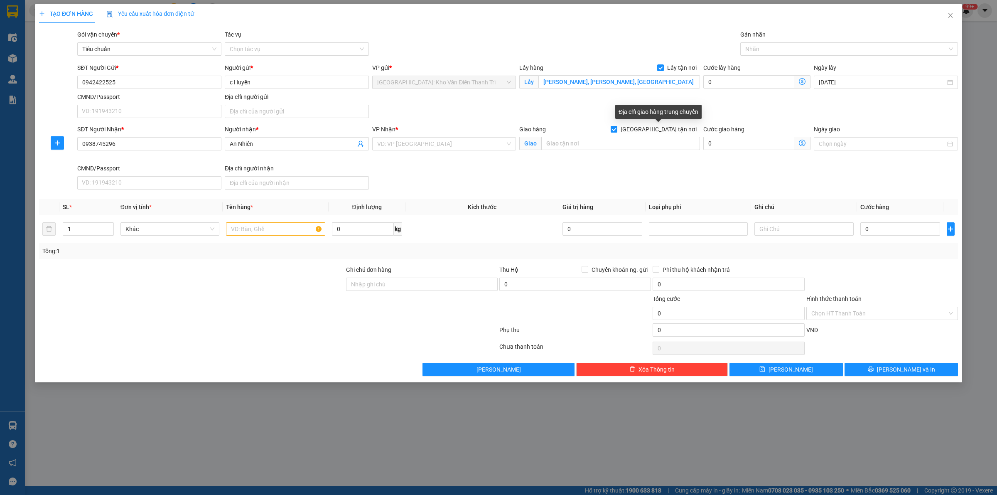
click at [609, 45] on div "Gói vận chuyển * Tiêu chuẩn Tác vụ Chọn tác vụ Gán nhãn Nhãn" at bounding box center [518, 44] width 884 height 29
click at [605, 143] on input "text" at bounding box center [620, 143] width 159 height 13
paste input "số 68 đường số [GEOGRAPHIC_DATA]"
click at [451, 145] on input "search" at bounding box center [441, 143] width 128 height 12
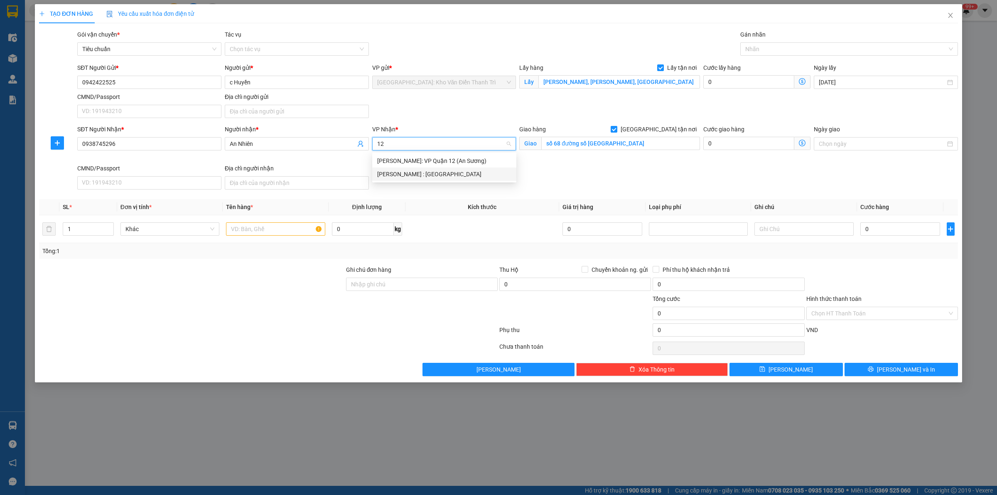
drag, startPoint x: 441, startPoint y: 174, endPoint x: 589, endPoint y: 54, distance: 191.1
click at [441, 174] on div "[PERSON_NAME] : [GEOGRAPHIC_DATA]" at bounding box center [444, 173] width 134 height 9
click at [590, 53] on div "Gói vận chuyển * Tiêu chuẩn Tác vụ Chọn tác vụ Gán nhãn Nhãn" at bounding box center [518, 44] width 884 height 29
click at [761, 47] on div at bounding box center [844, 49] width 205 height 10
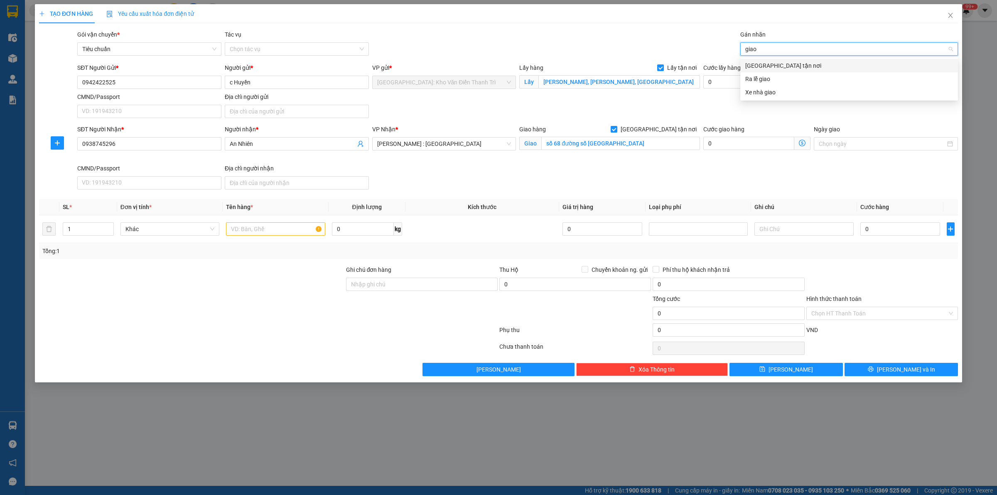
click at [789, 63] on div "[GEOGRAPHIC_DATA] tận nơi" at bounding box center [849, 65] width 208 height 9
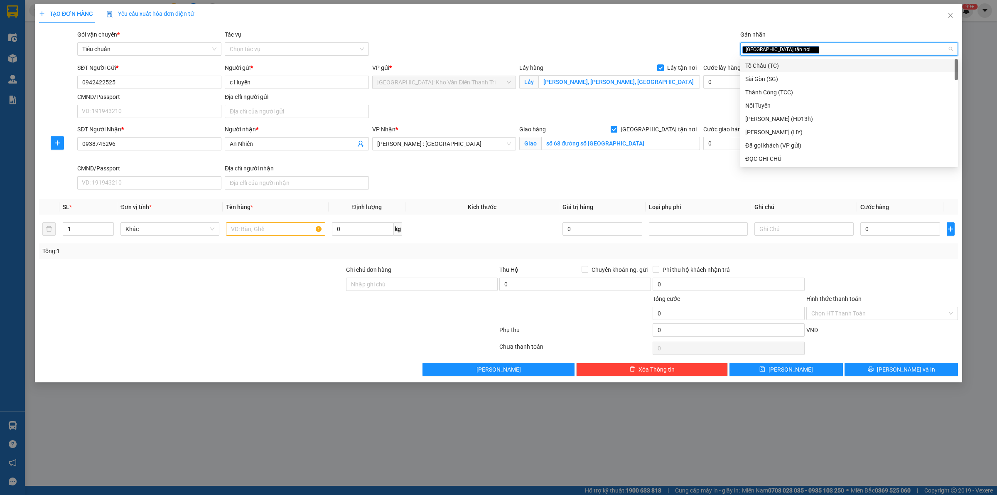
click at [609, 56] on div "Gói vận chuyển * Tiêu chuẩn Tác vụ Chọn tác vụ Gán nhãn Giao tận nơi" at bounding box center [518, 44] width 884 height 29
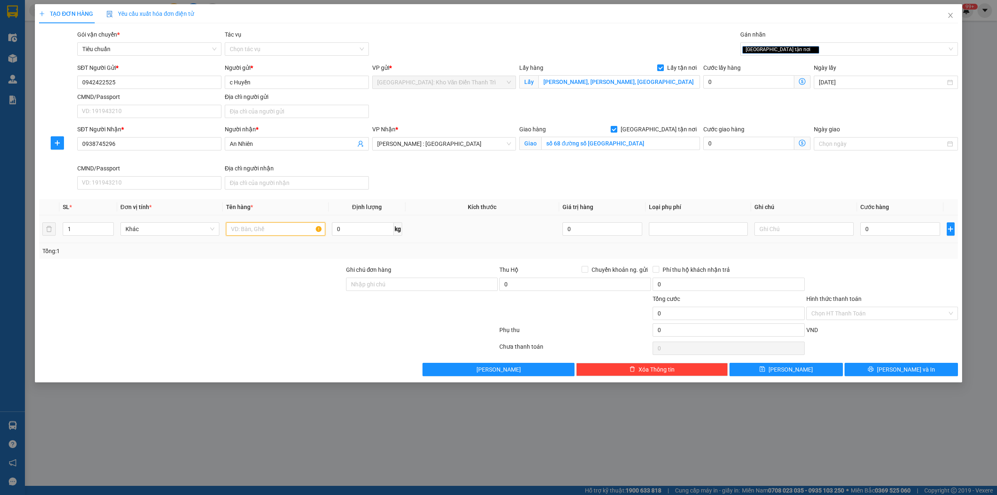
click at [262, 231] on input "text" at bounding box center [275, 228] width 99 height 13
paste input "1 kiện bàn khoảng 30kg"
click at [746, 86] on input "0" at bounding box center [748, 81] width 91 height 13
click at [797, 232] on input "0" at bounding box center [900, 228] width 80 height 13
drag, startPoint x: 584, startPoint y: 442, endPoint x: 724, endPoint y: 431, distance: 140.4
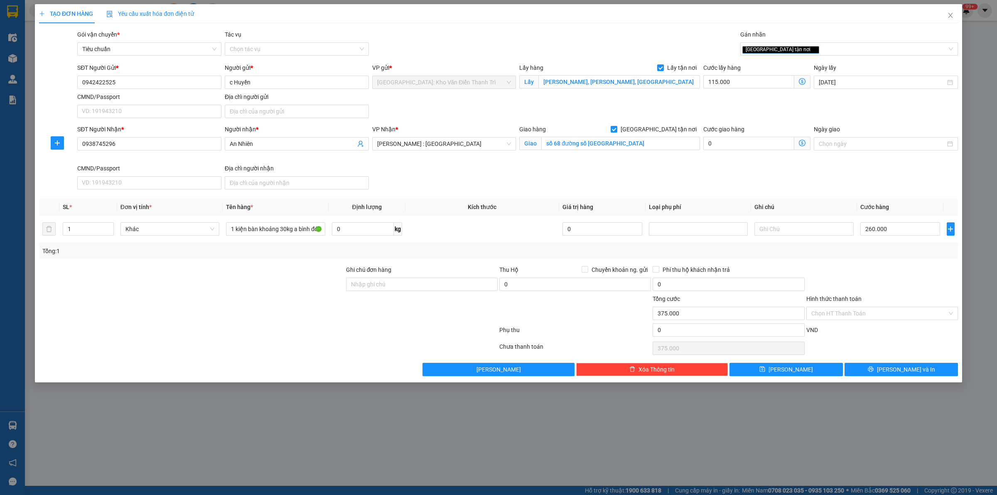
click at [585, 395] on div "TẠO ĐƠN HÀNG Yêu cầu xuất hóa đơn điện tử Transit Pickup Surcharge Ids Transit …" at bounding box center [498, 247] width 997 height 495
click at [797, 373] on button "[PERSON_NAME]" at bounding box center [785, 369] width 113 height 13
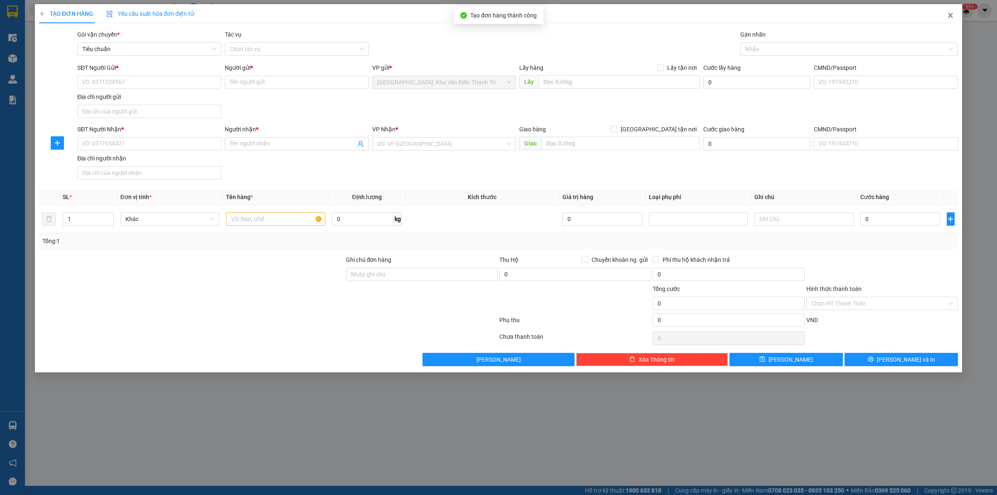
click at [797, 18] on icon "close" at bounding box center [950, 15] width 7 height 7
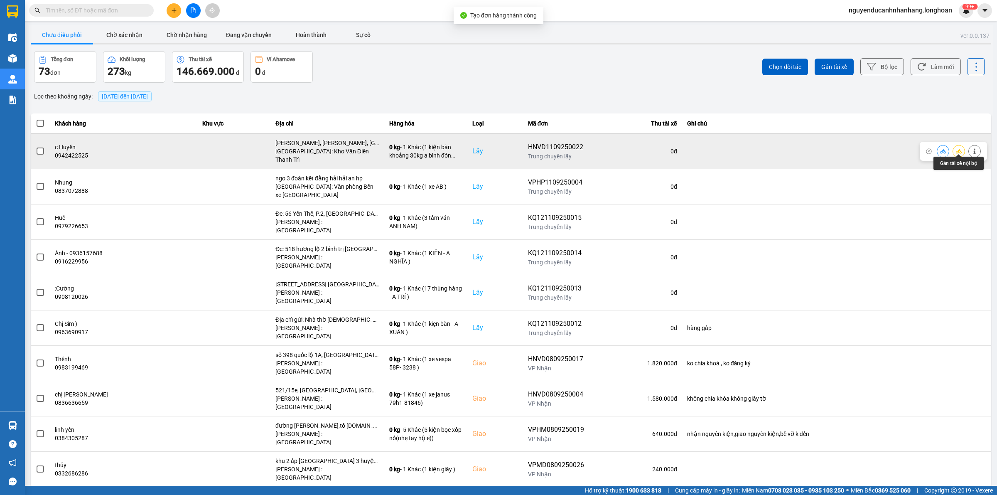
click at [797, 148] on icon at bounding box center [959, 151] width 6 height 6
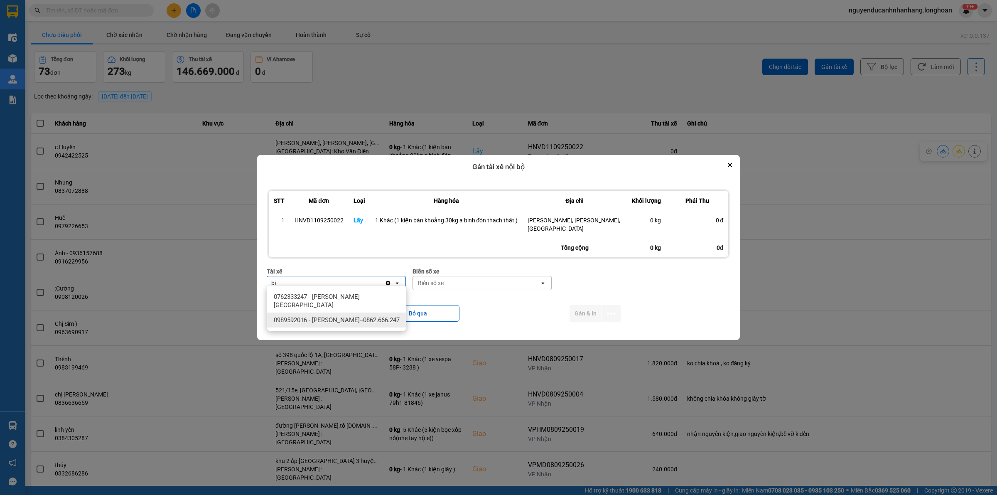
click at [358, 316] on div "0989592016 - [PERSON_NAME]--0862.666.247" at bounding box center [336, 319] width 139 height 15
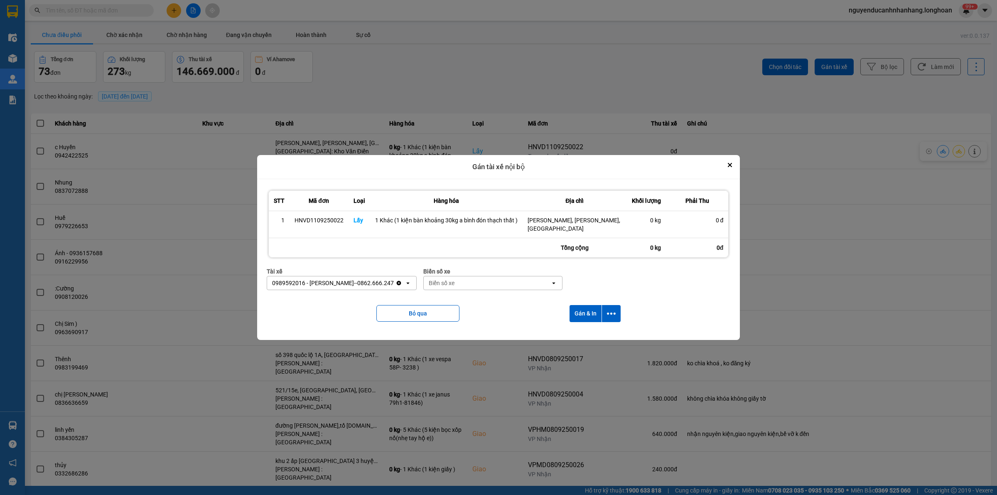
click at [464, 280] on div "Biển số xe" at bounding box center [487, 282] width 127 height 13
click at [468, 297] on div "29E-122.44" at bounding box center [489, 296] width 139 height 15
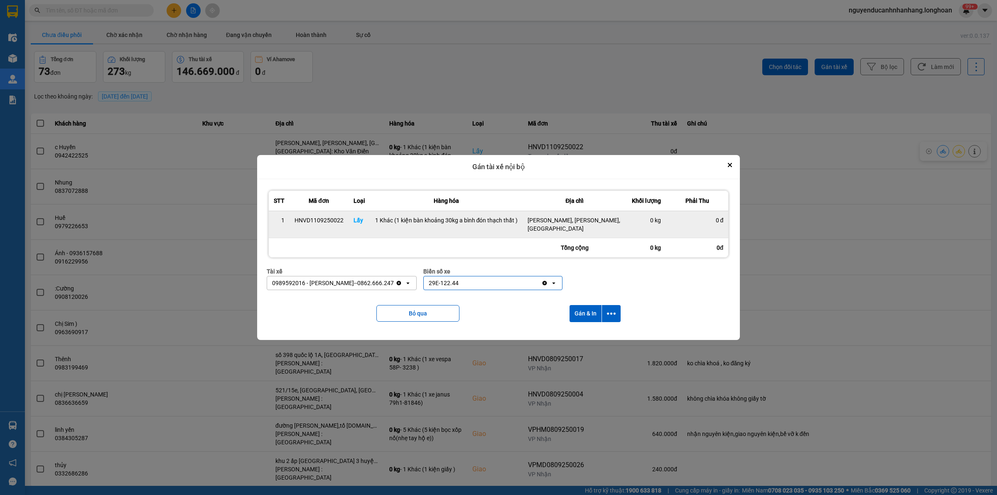
click at [333, 223] on div "HNVD1109250022" at bounding box center [319, 220] width 49 height 8
copy div "HNVD1109250022"
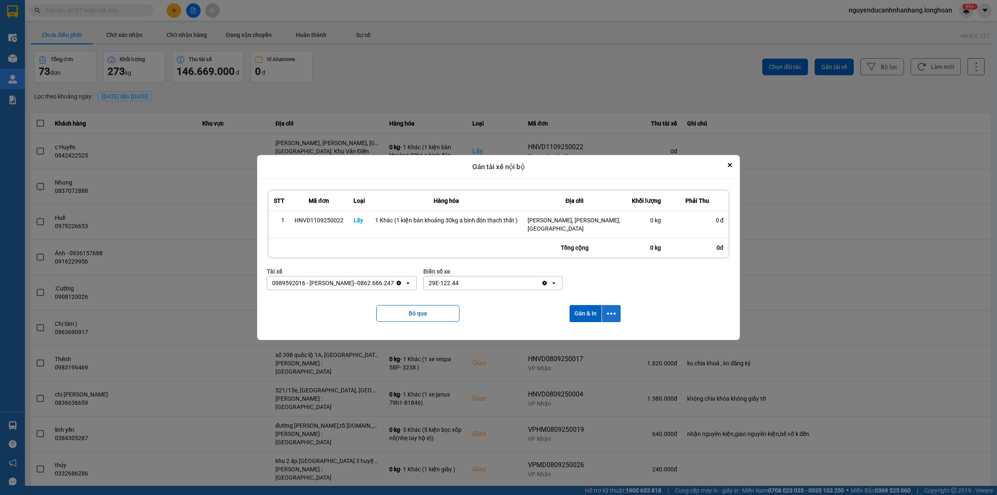
click at [615, 309] on icon "dialog" at bounding box center [611, 313] width 9 height 9
click at [589, 334] on span "Chỉ gán tài" at bounding box center [577, 332] width 27 height 8
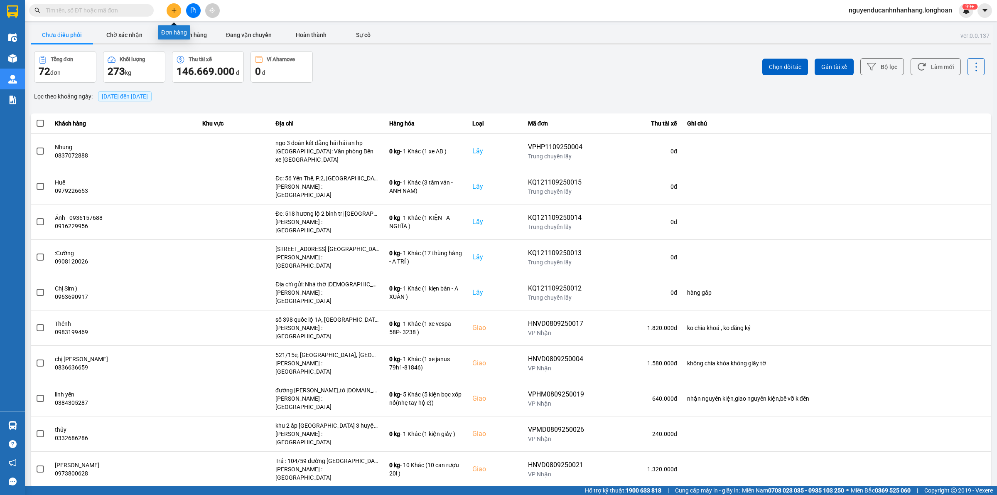
click at [169, 11] on button at bounding box center [174, 10] width 15 height 15
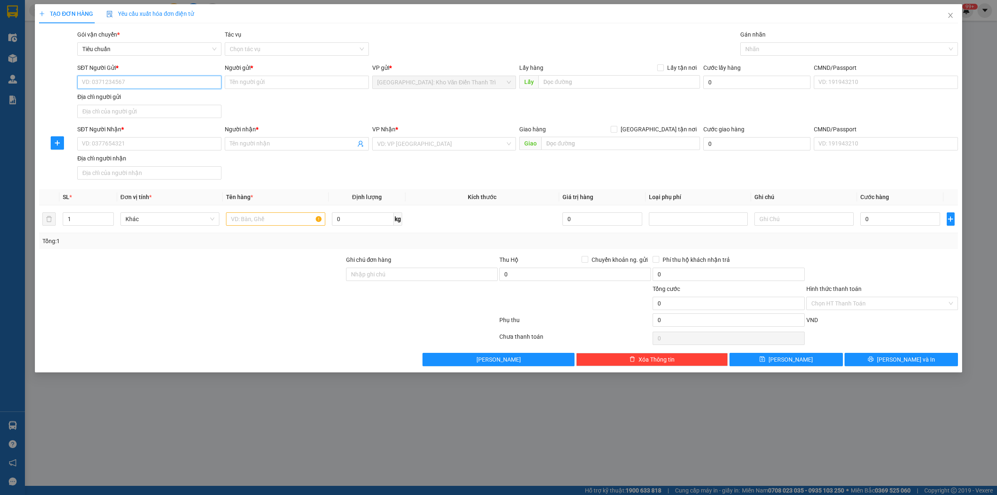
paste input "0929969922"
click at [164, 144] on input "SĐT Người Nhận *" at bounding box center [149, 143] width 144 height 13
paste input "0354068179"
click at [304, 86] on input "Người gửi *" at bounding box center [297, 82] width 144 height 13
paste input "Hà"
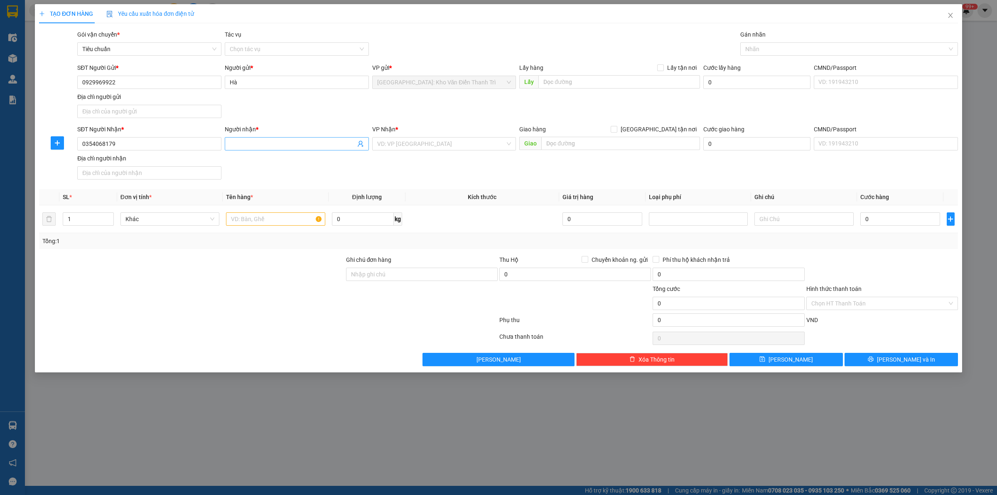
click at [297, 146] on input "Người nhận *" at bounding box center [293, 143] width 126 height 9
paste input "[PERSON_NAME]"
click at [657, 90] on div "Lấy hàng Lấy tận nơi Lấy" at bounding box center [609, 77] width 181 height 29
click at [657, 86] on input "text" at bounding box center [619, 81] width 162 height 13
paste input "[GEOGRAPHIC_DATA] nằm ở [GEOGRAPHIC_DATA], [GEOGRAPHIC_DATA]"
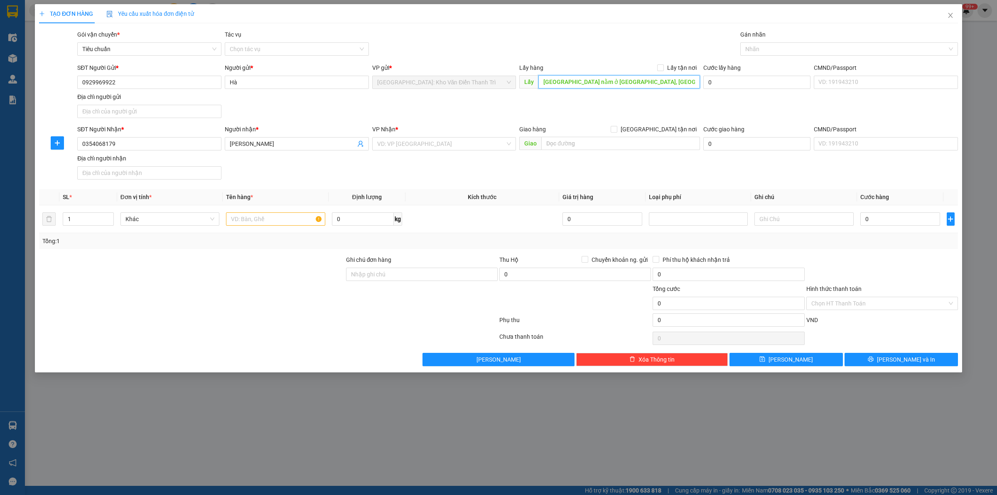
scroll to position [0, 22]
click at [669, 72] on span "Lấy tận nơi" at bounding box center [682, 67] width 36 height 9
click at [663, 70] on input "Lấy tận nơi" at bounding box center [660, 67] width 6 height 6
click at [460, 142] on input "search" at bounding box center [441, 143] width 128 height 12
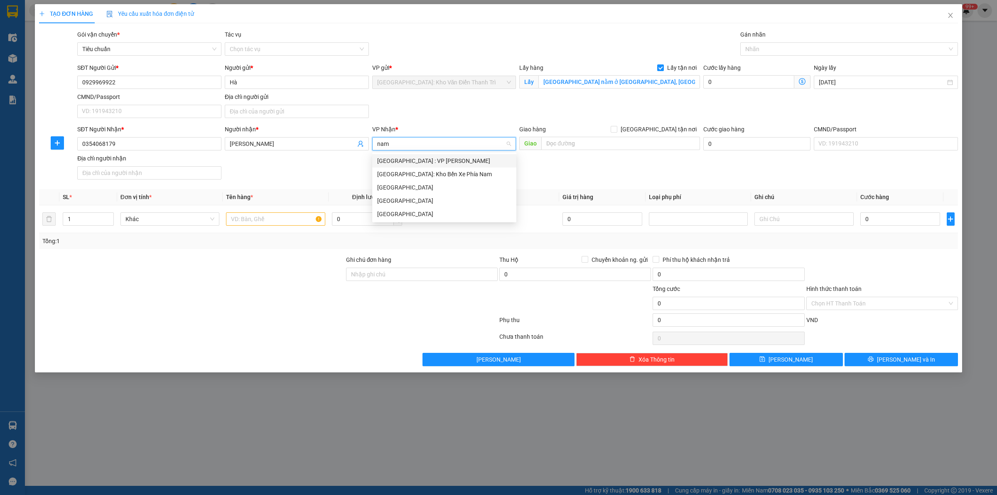
click at [449, 160] on div "[GEOGRAPHIC_DATA] : VP [PERSON_NAME]" at bounding box center [444, 160] width 134 height 9
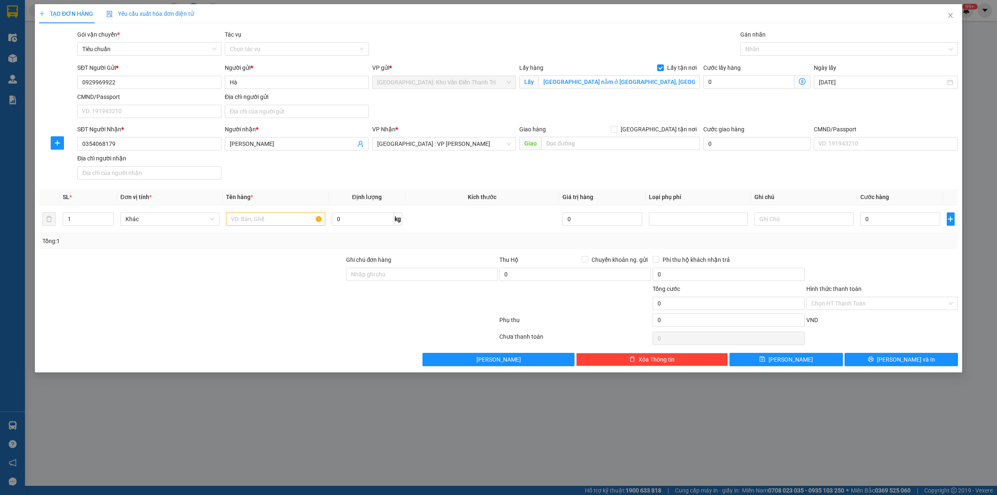
click at [526, 29] on div "TẠO ĐƠN HÀNG Yêu cầu xuất hóa đơn điện tử Transit Pickup Surcharge Ids Transit …" at bounding box center [498, 185] width 919 height 362
click at [285, 215] on input "text" at bounding box center [275, 218] width 99 height 13
click at [713, 395] on div "TẠO ĐƠN HÀNG Yêu cầu xuất hóa đơn điện tử Transit Pickup Surcharge Ids Transit …" at bounding box center [498, 247] width 997 height 495
click at [797, 222] on input "0" at bounding box center [900, 218] width 80 height 13
click at [797, 252] on div "Transit Pickup Surcharge Ids Transit Deliver Surcharge Ids Transit Deliver Surc…" at bounding box center [498, 198] width 919 height 336
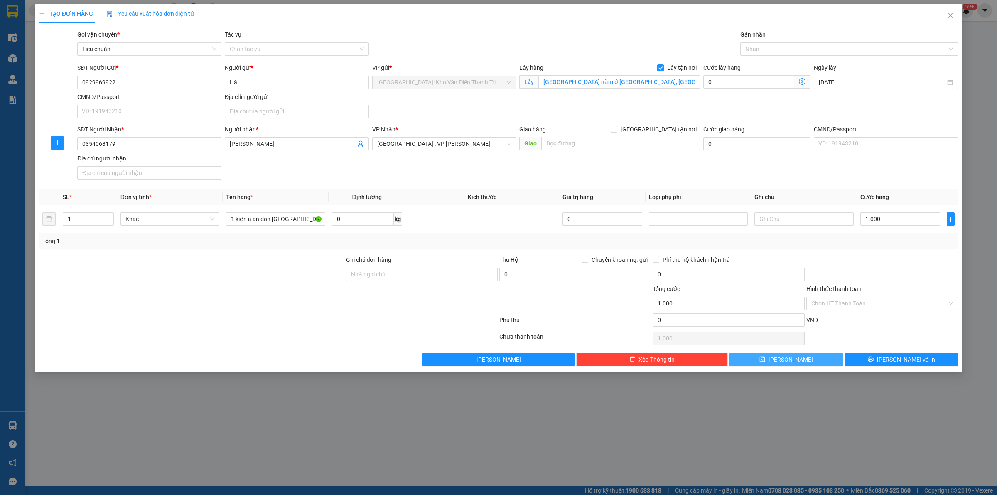
click at [793, 360] on span "[PERSON_NAME]" at bounding box center [790, 359] width 44 height 9
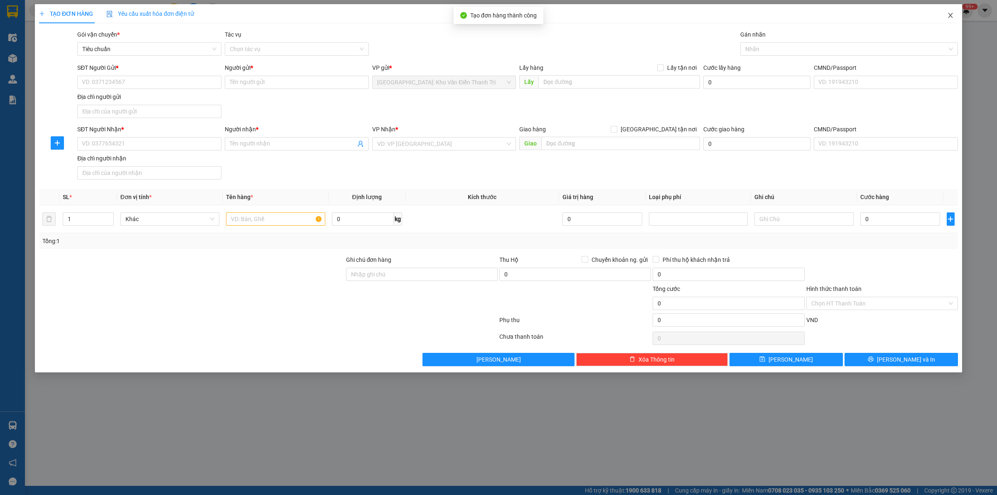
click at [797, 15] on span "Close" at bounding box center [950, 15] width 23 height 23
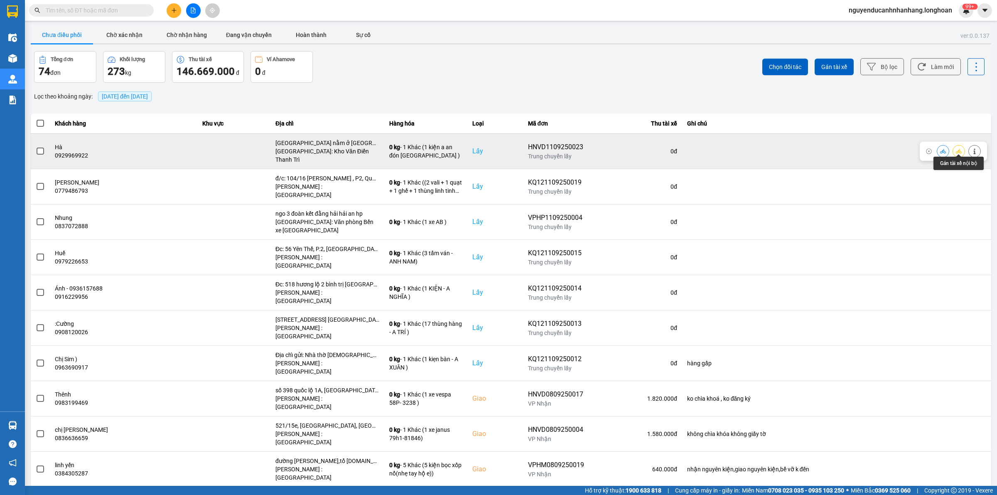
click at [797, 148] on icon at bounding box center [959, 151] width 6 height 6
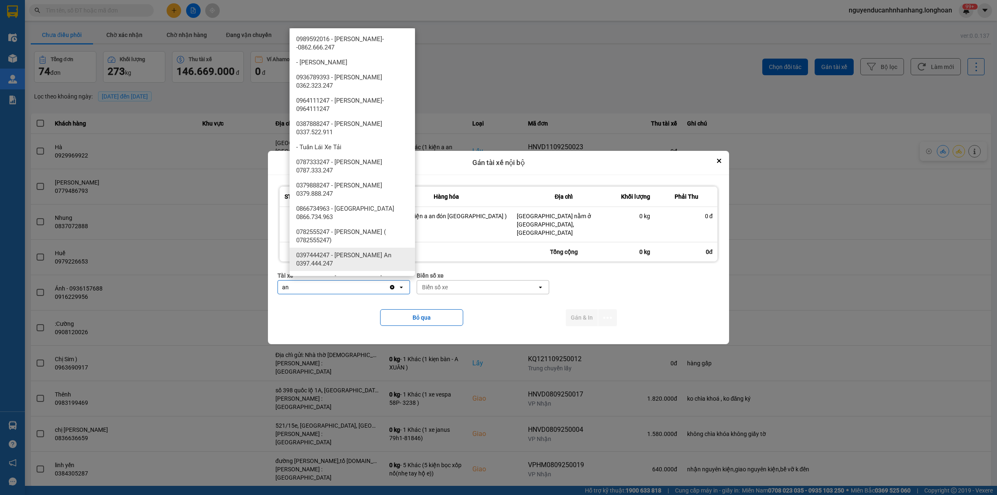
drag, startPoint x: 377, startPoint y: 253, endPoint x: 518, endPoint y: 294, distance: 147.5
click at [377, 253] on span "0397444247 - [PERSON_NAME] An 0397.444.247" at bounding box center [353, 259] width 115 height 17
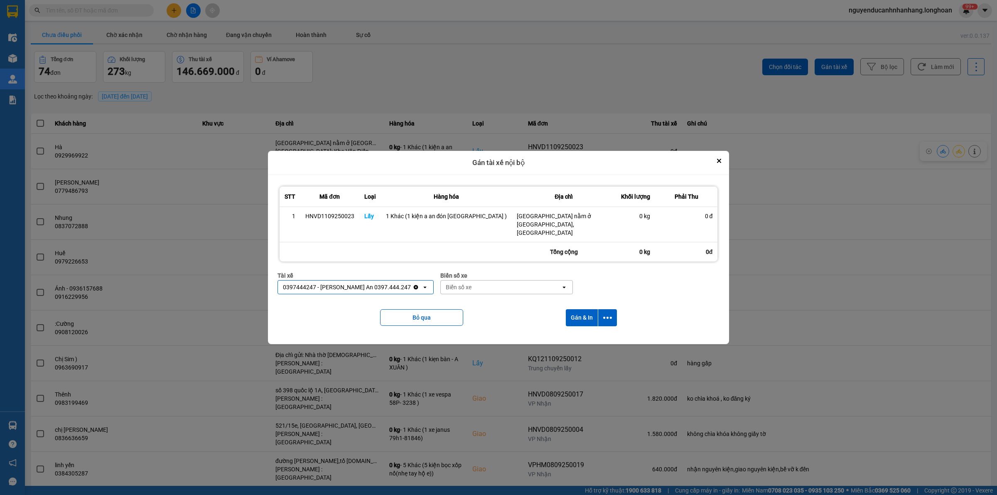
click at [518, 287] on div "Biển số xe" at bounding box center [501, 286] width 120 height 13
click at [525, 295] on div "29E-098.33" at bounding box center [509, 300] width 125 height 15
click at [603, 309] on button "dialog" at bounding box center [607, 317] width 19 height 17
click at [590, 333] on div "Chỉ gán tài" at bounding box center [581, 336] width 49 height 8
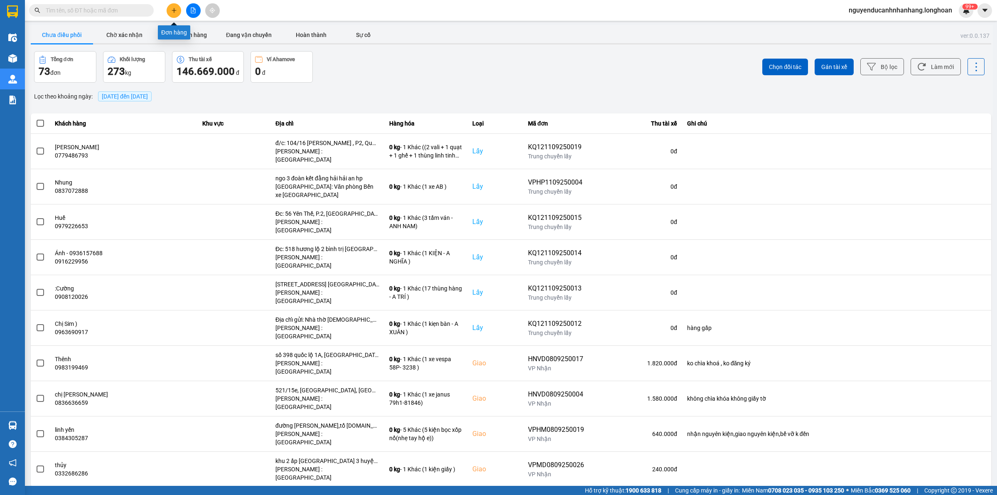
click at [173, 10] on icon "plus" at bounding box center [174, 10] width 5 height 0
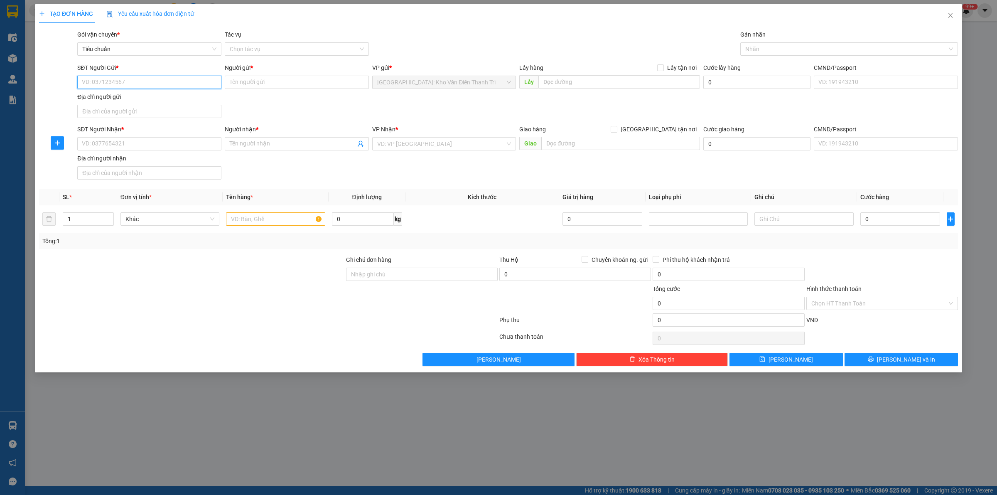
paste input "0942878735"
click at [158, 144] on input "SĐT Người Nhận *" at bounding box center [149, 143] width 144 height 13
paste input "0868661299"
click at [277, 83] on input "Người gửi *" at bounding box center [297, 82] width 144 height 13
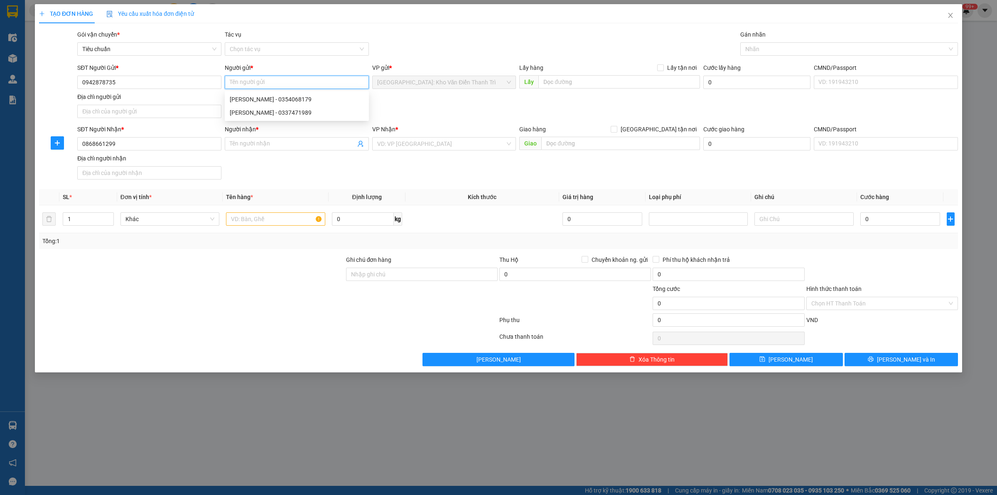
paste input "Võ [PERSON_NAME]"
click at [239, 141] on input "Người nhận *" at bounding box center [293, 143] width 126 height 9
paste input "a cường"
click at [797, 15] on icon "close" at bounding box center [950, 15] width 7 height 7
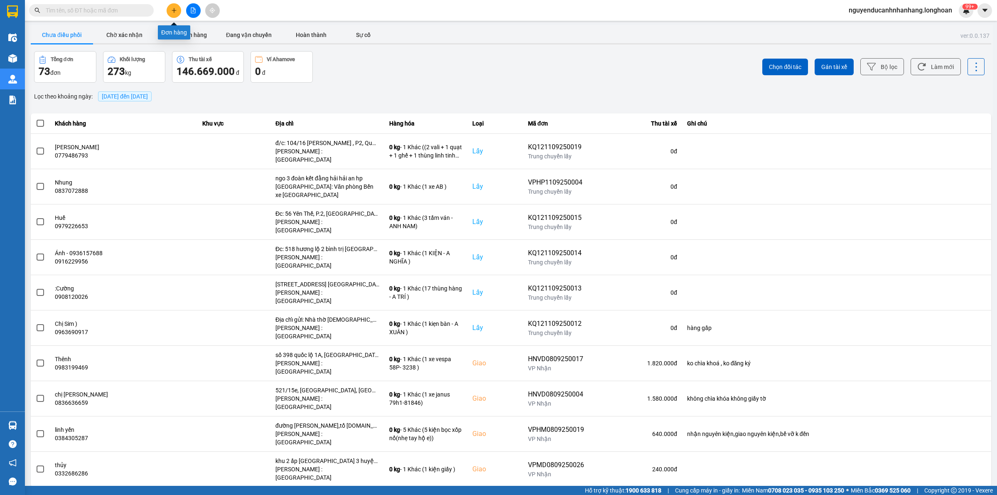
click at [173, 10] on icon "plus" at bounding box center [174, 10] width 5 height 0
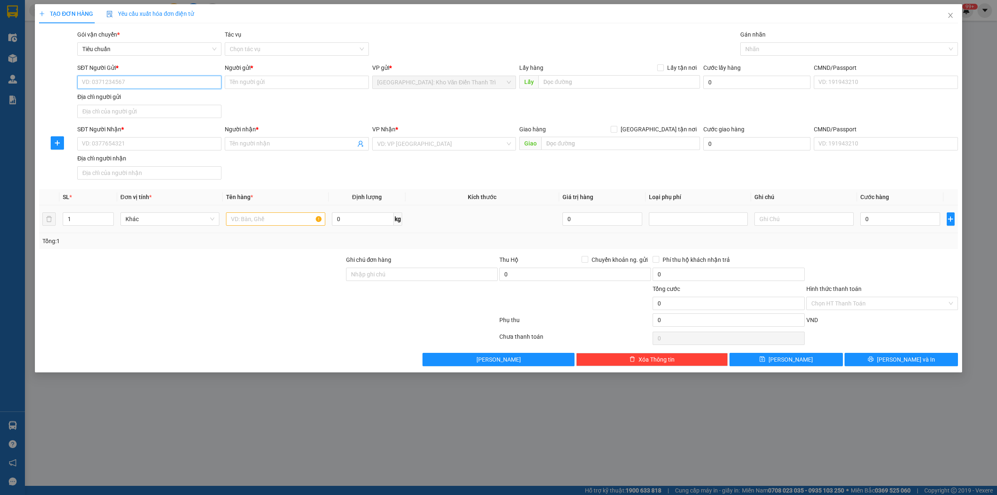
paste input "0927448889"
click at [152, 145] on input "SĐT Người Nhận *" at bounding box center [149, 143] width 144 height 13
paste input "0394132556"
click at [236, 88] on input "Người gửi *" at bounding box center [297, 82] width 144 height 13
paste input "A Hải"
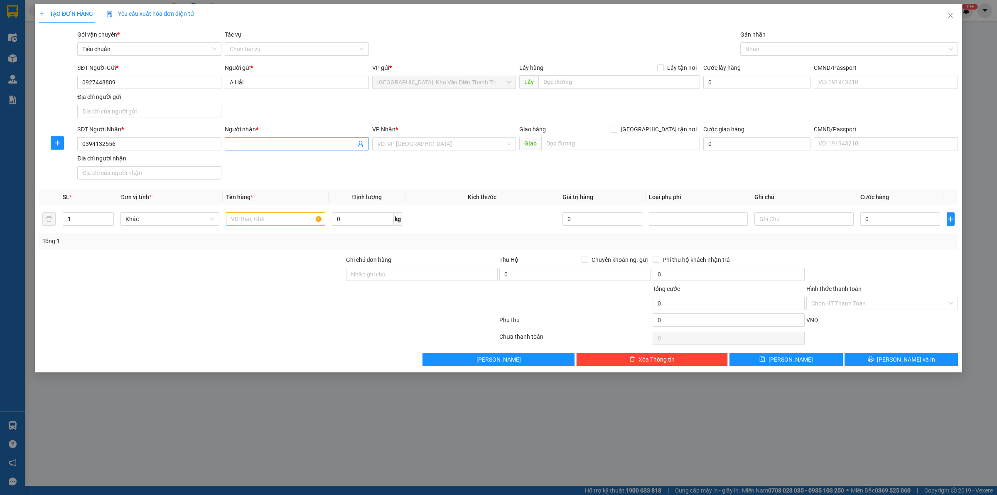
click at [259, 148] on input "Người nhận *" at bounding box center [293, 143] width 126 height 9
paste input "Toàn"
click at [593, 86] on input "text" at bounding box center [619, 81] width 162 height 13
paste input "[STREET_ADDRESS]"
click at [664, 67] on span at bounding box center [660, 67] width 7 height 7
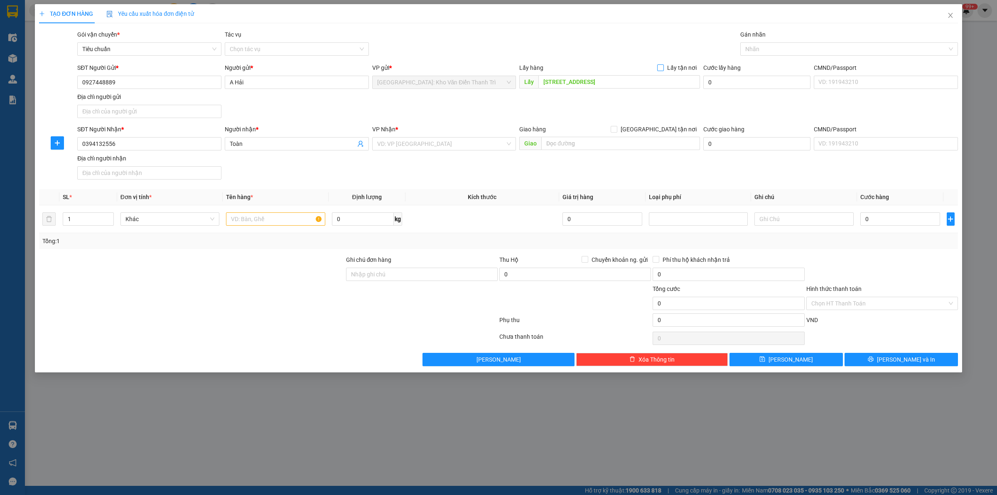
click at [663, 67] on input "Lấy tận nơi" at bounding box center [660, 67] width 6 height 6
click at [665, 132] on span "[GEOGRAPHIC_DATA] tận nơi" at bounding box center [658, 129] width 83 height 9
click at [616, 132] on input "[GEOGRAPHIC_DATA] tận nơi" at bounding box center [614, 129] width 6 height 6
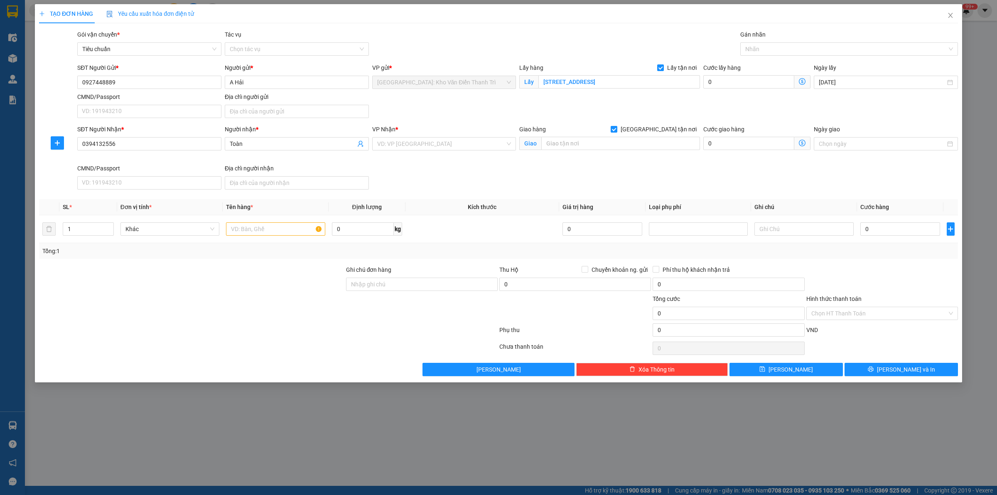
click at [588, 22] on div "TẠO ĐƠN HÀNG Yêu cầu xuất hóa đơn điện tử" at bounding box center [498, 13] width 919 height 19
click at [617, 127] on span at bounding box center [614, 129] width 7 height 7
click at [616, 127] on input "[GEOGRAPHIC_DATA] tận nơi" at bounding box center [614, 129] width 6 height 6
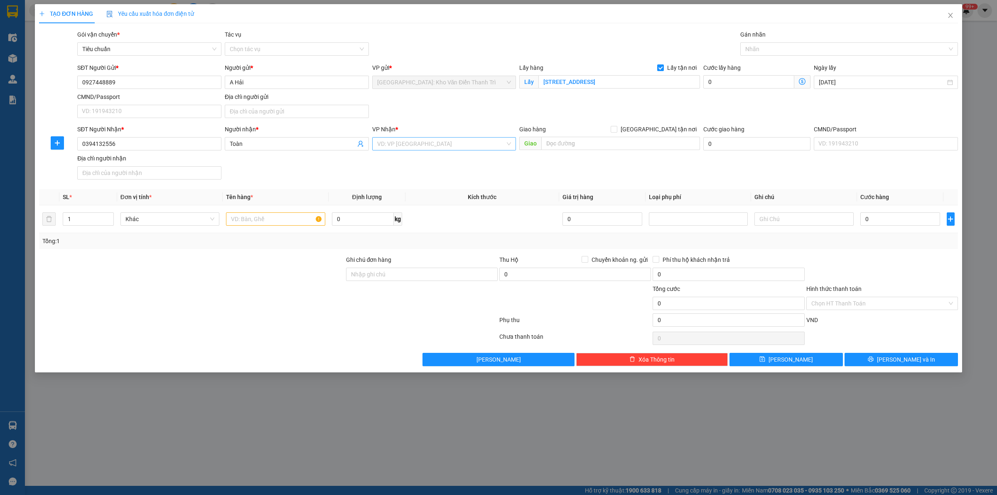
click at [401, 147] on input "search" at bounding box center [441, 143] width 128 height 12
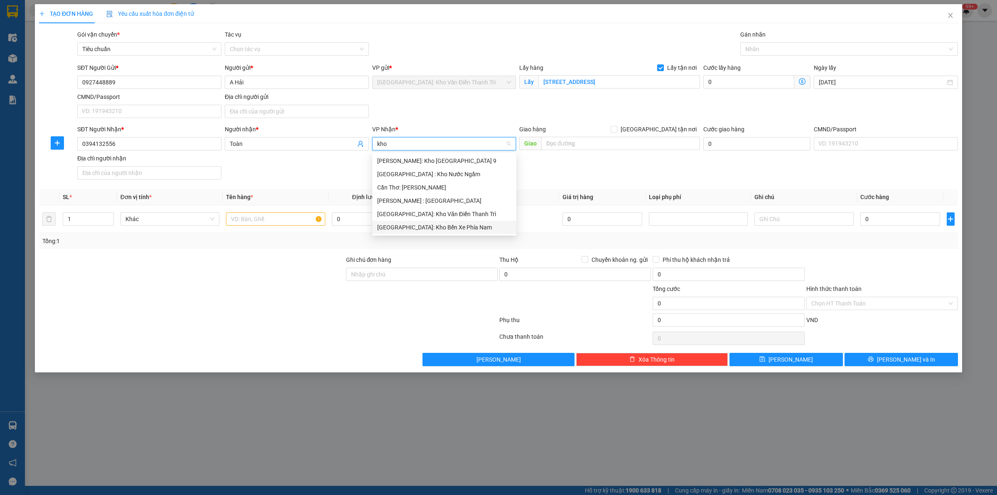
click at [428, 227] on div "[GEOGRAPHIC_DATA]: Kho Bến Xe Phía Nam" at bounding box center [444, 227] width 134 height 9
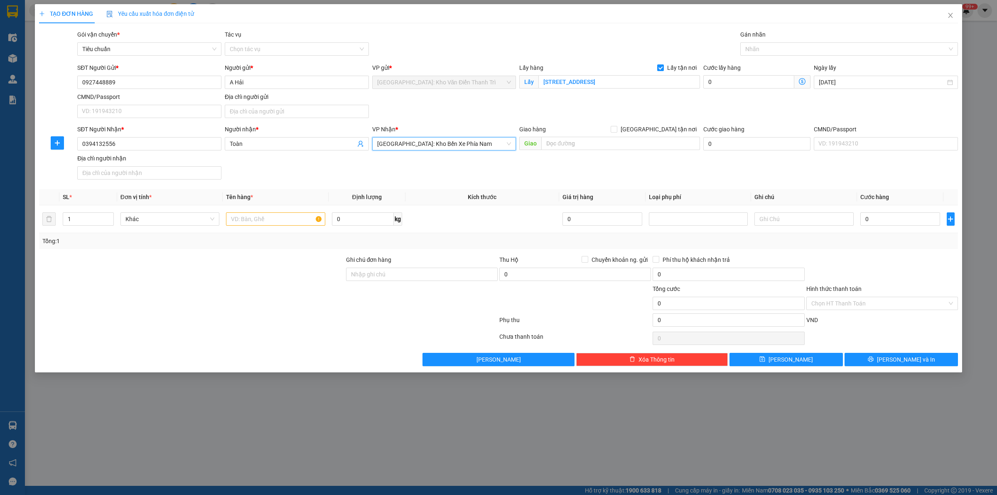
click at [552, 43] on div "Gói vận chuyển * Tiêu chuẩn Tác vụ Chọn tác vụ Gán nhãn Nhãn" at bounding box center [518, 44] width 884 height 29
click at [273, 215] on input "text" at bounding box center [275, 218] width 99 height 13
paste input "10 can ~ 200kg"
click at [717, 86] on input "0" at bounding box center [748, 81] width 91 height 13
click at [797, 219] on input "0" at bounding box center [900, 218] width 80 height 13
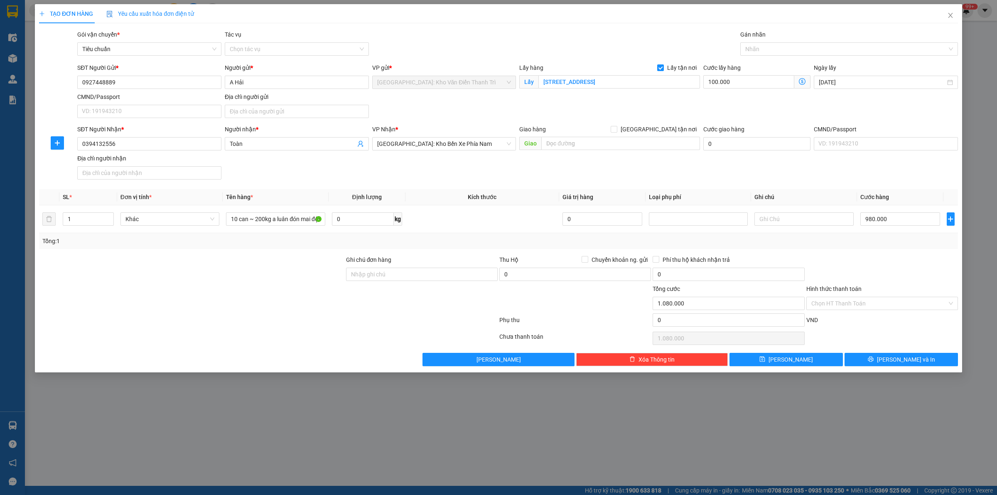
click at [254, 314] on div at bounding box center [268, 321] width 460 height 17
click at [787, 361] on span "[PERSON_NAME]" at bounding box center [790, 359] width 44 height 9
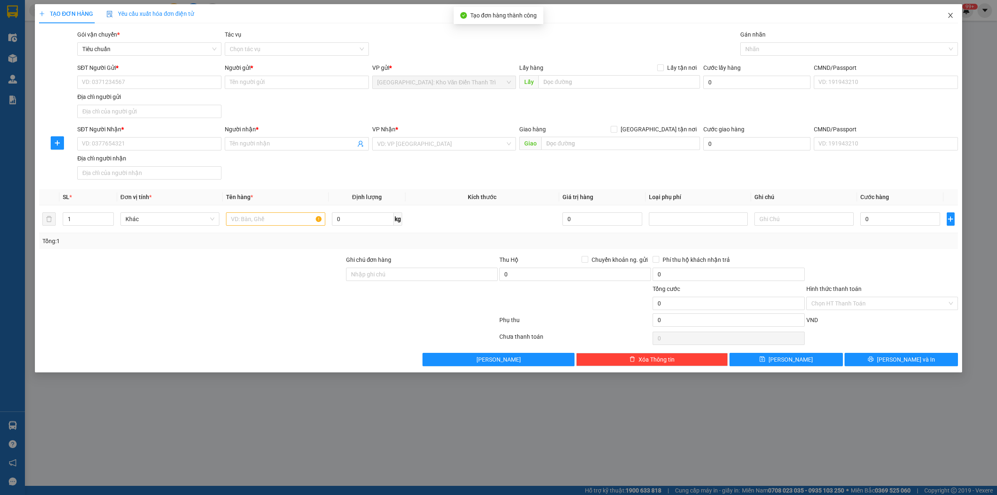
click at [797, 15] on span "Close" at bounding box center [950, 15] width 23 height 23
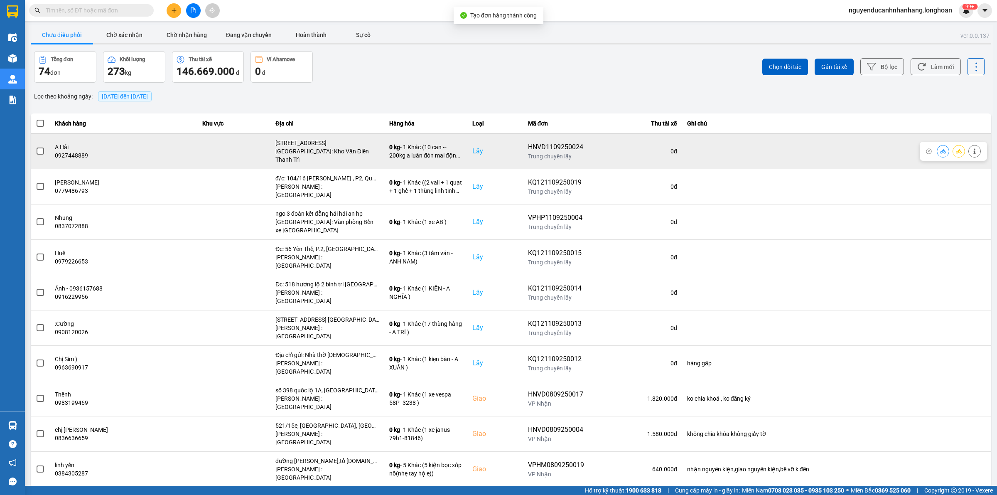
click at [797, 148] on icon at bounding box center [959, 151] width 6 height 6
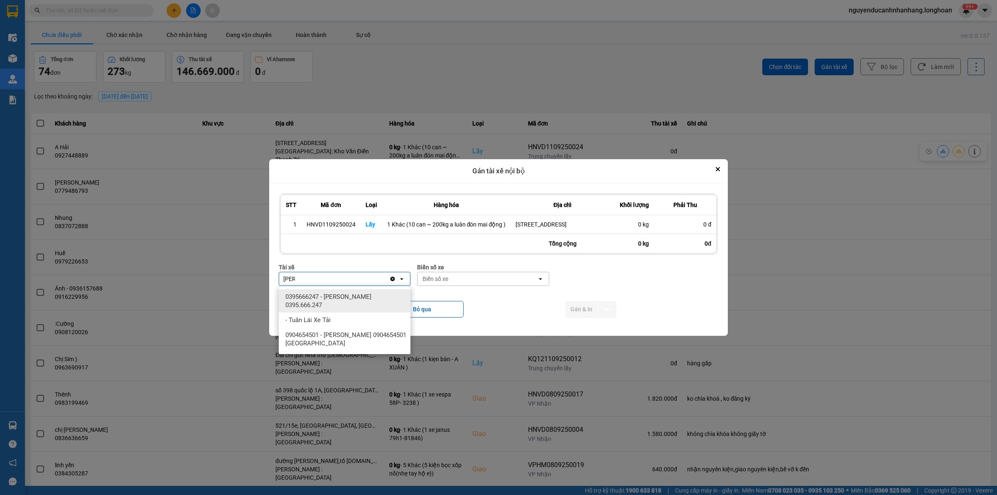
click at [374, 297] on span "0395666247 - [PERSON_NAME] 0395.666.247" at bounding box center [346, 300] width 122 height 17
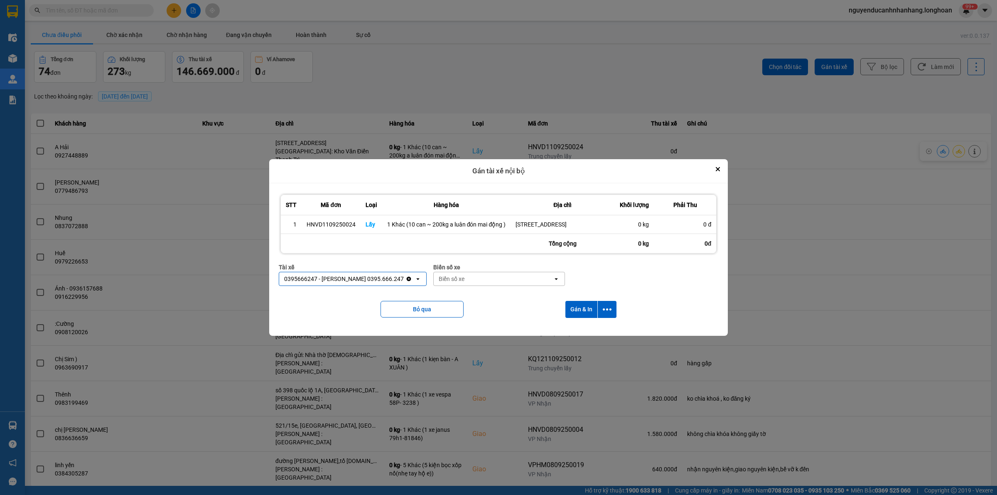
click at [444, 273] on div "Biển số xe" at bounding box center [494, 278] width 120 height 13
click at [476, 294] on div "29K-105.31" at bounding box center [494, 296] width 132 height 15
click at [607, 307] on icon "dialog" at bounding box center [607, 309] width 9 height 9
click at [590, 329] on div "Chỉ gán tài" at bounding box center [584, 332] width 49 height 8
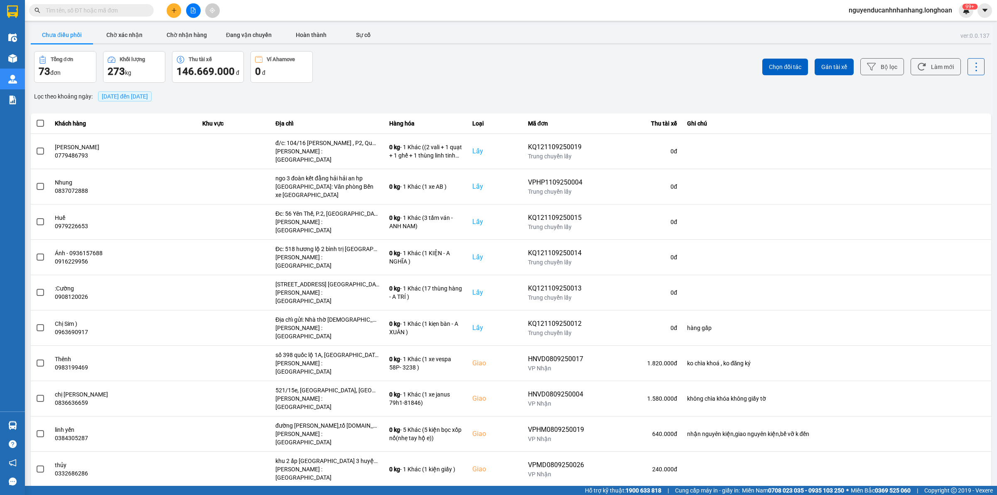
click at [109, 11] on input "text" at bounding box center [95, 10] width 98 height 9
